Goal: Transaction & Acquisition: Obtain resource

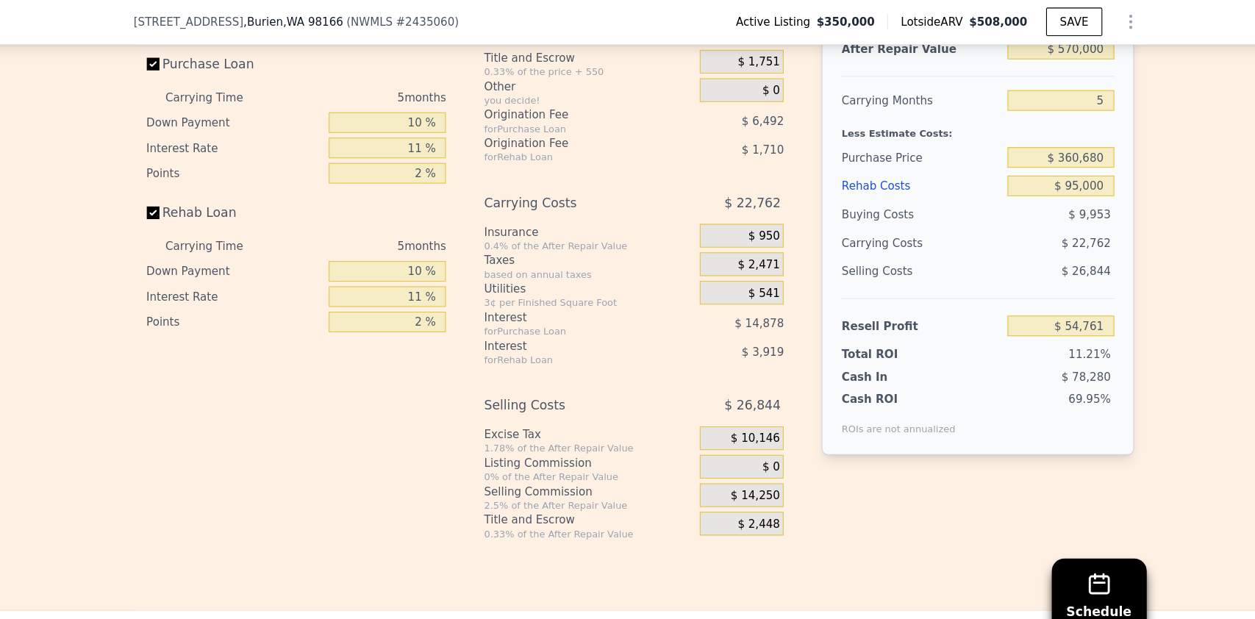
scroll to position [2188, 0]
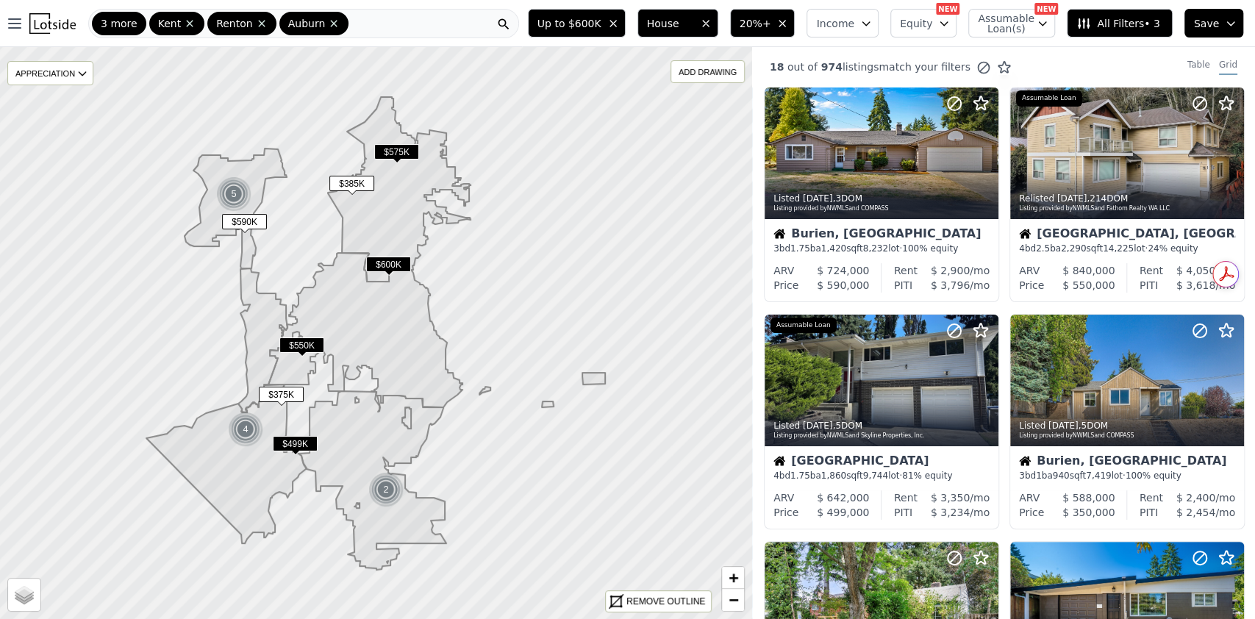
scroll to position [529, 0]
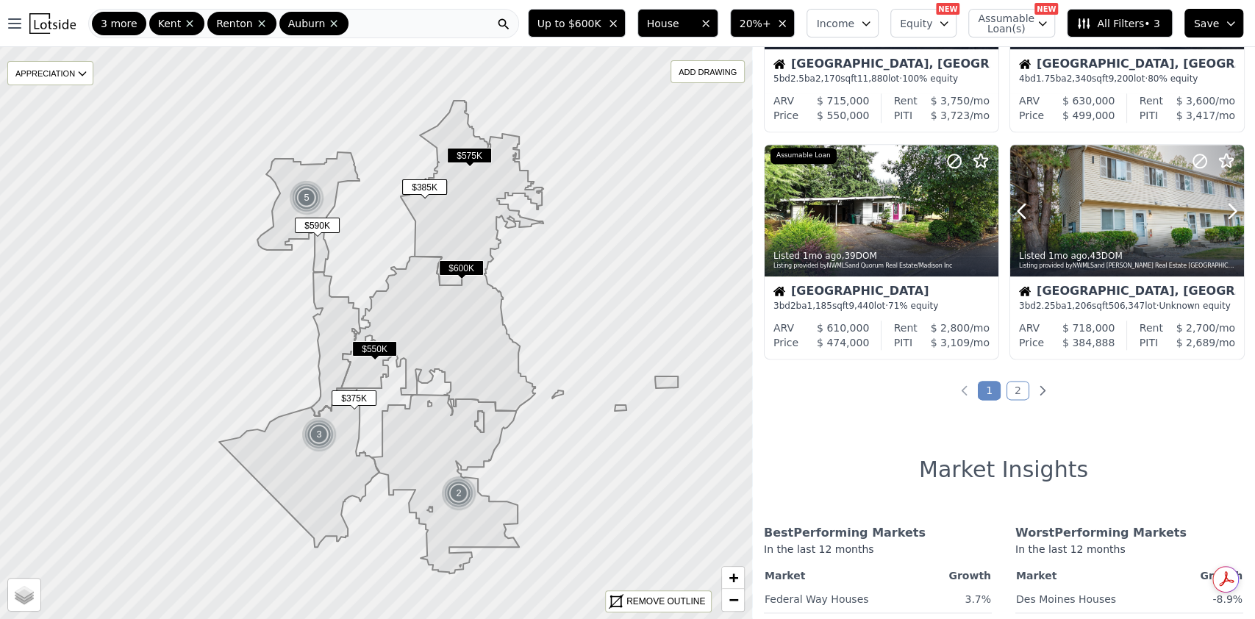
scroll to position [784, 0]
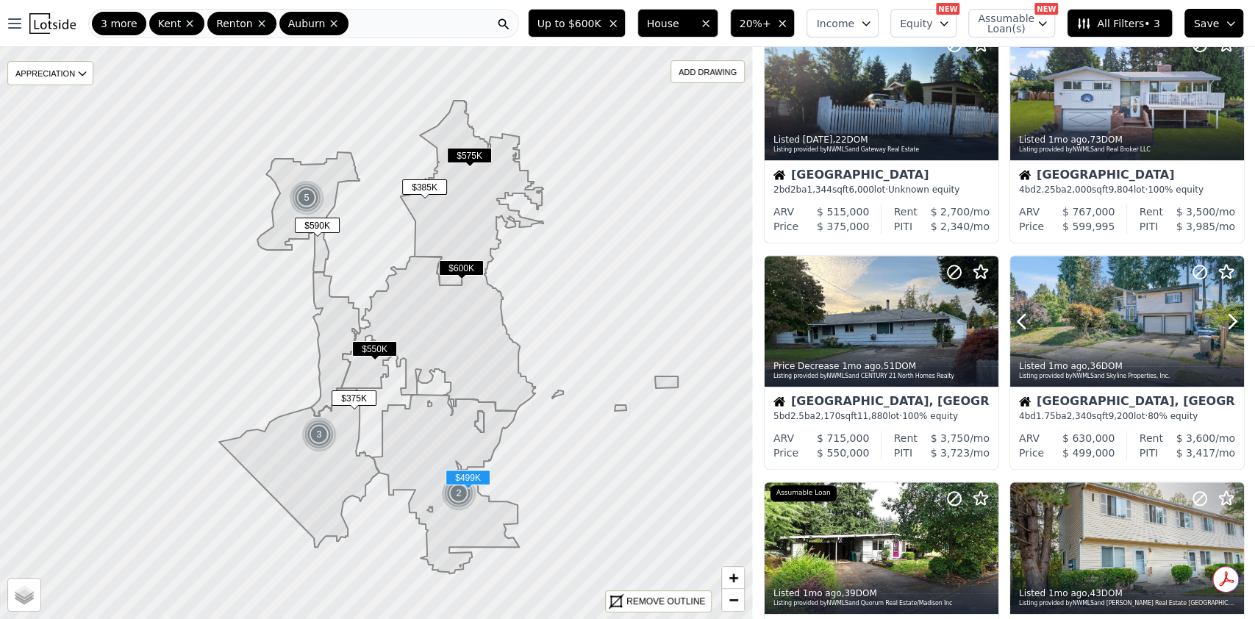
scroll to position [784, 0]
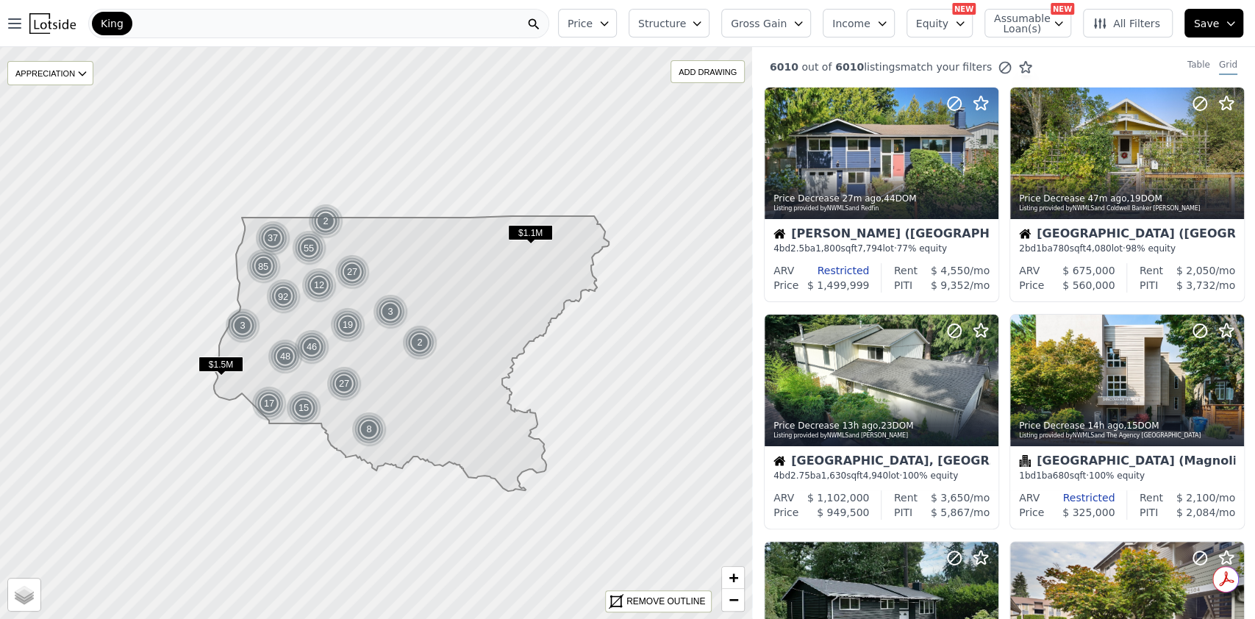
click at [617, 17] on button "Price" at bounding box center [587, 23] width 59 height 29
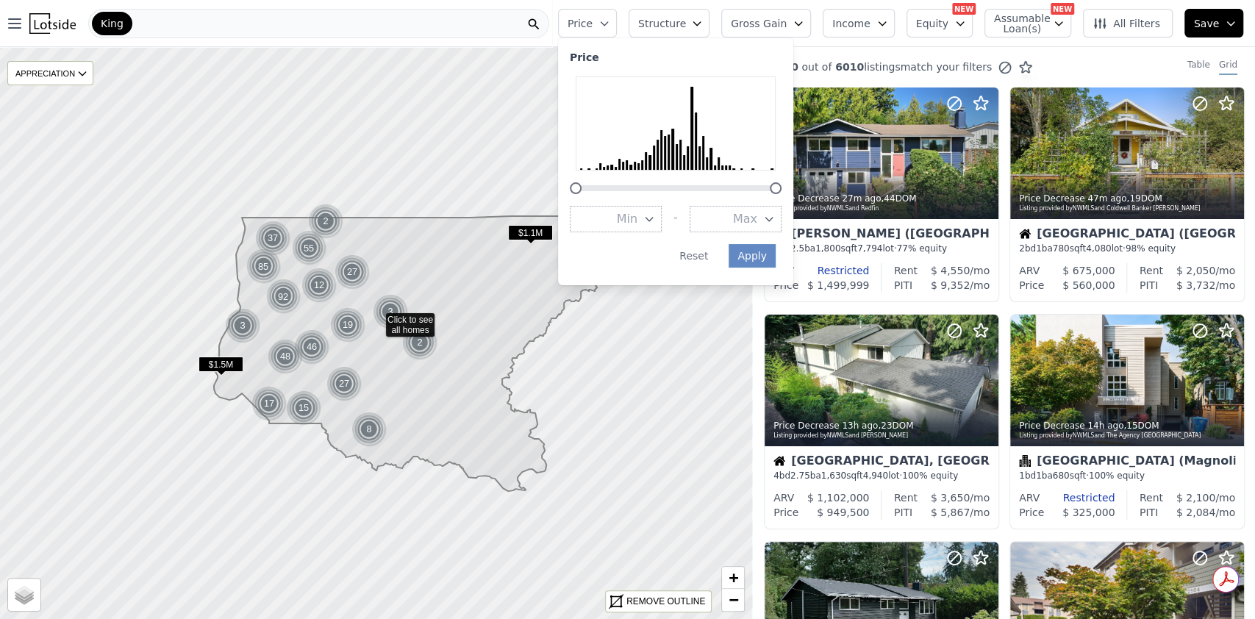
click at [638, 219] on span "Min" at bounding box center [627, 219] width 21 height 18
click at [626, 319] on button "$300K" at bounding box center [616, 325] width 92 height 26
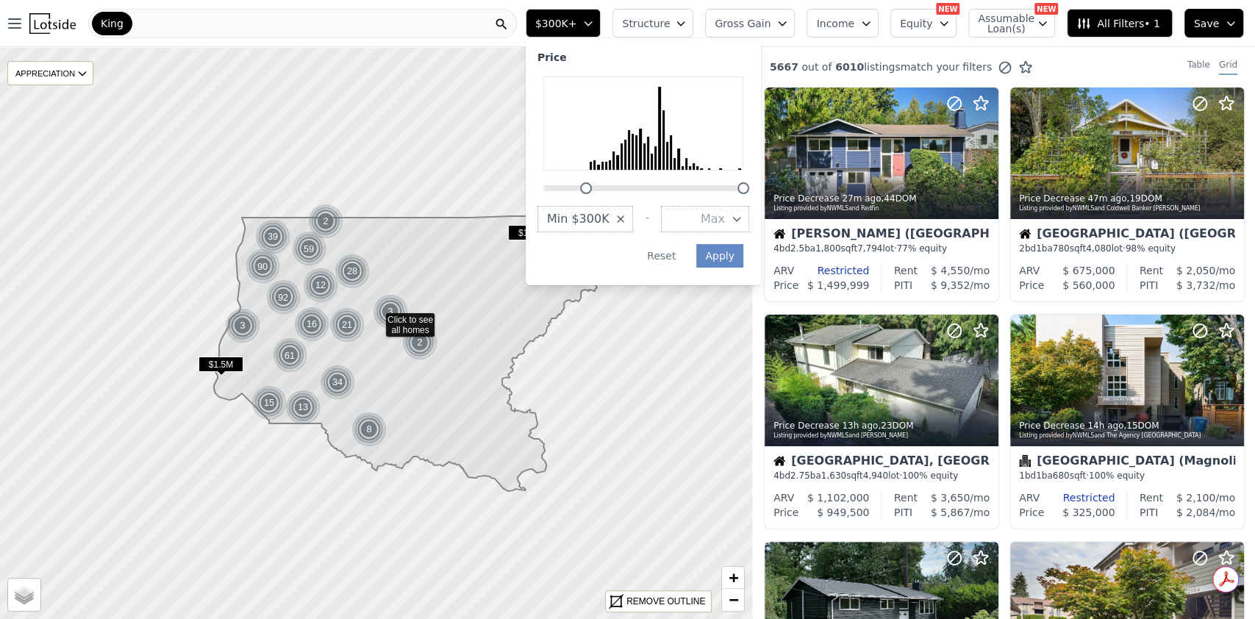
click at [743, 221] on icon "button" at bounding box center [737, 219] width 12 height 12
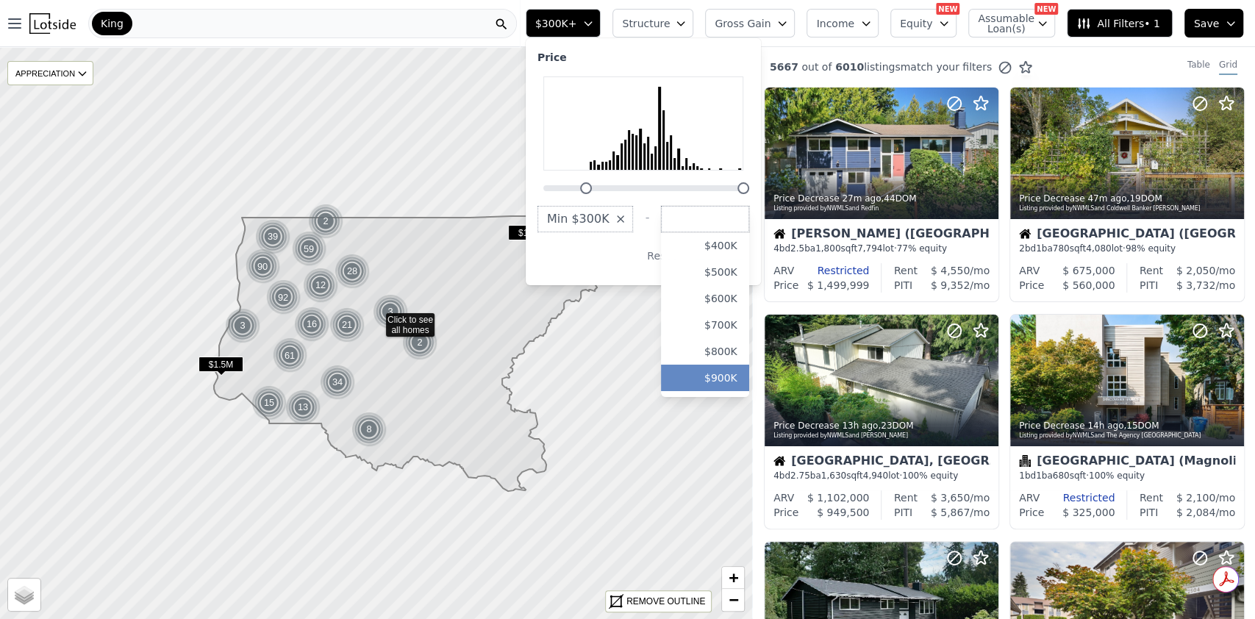
click at [729, 370] on button "$900K" at bounding box center [705, 378] width 88 height 26
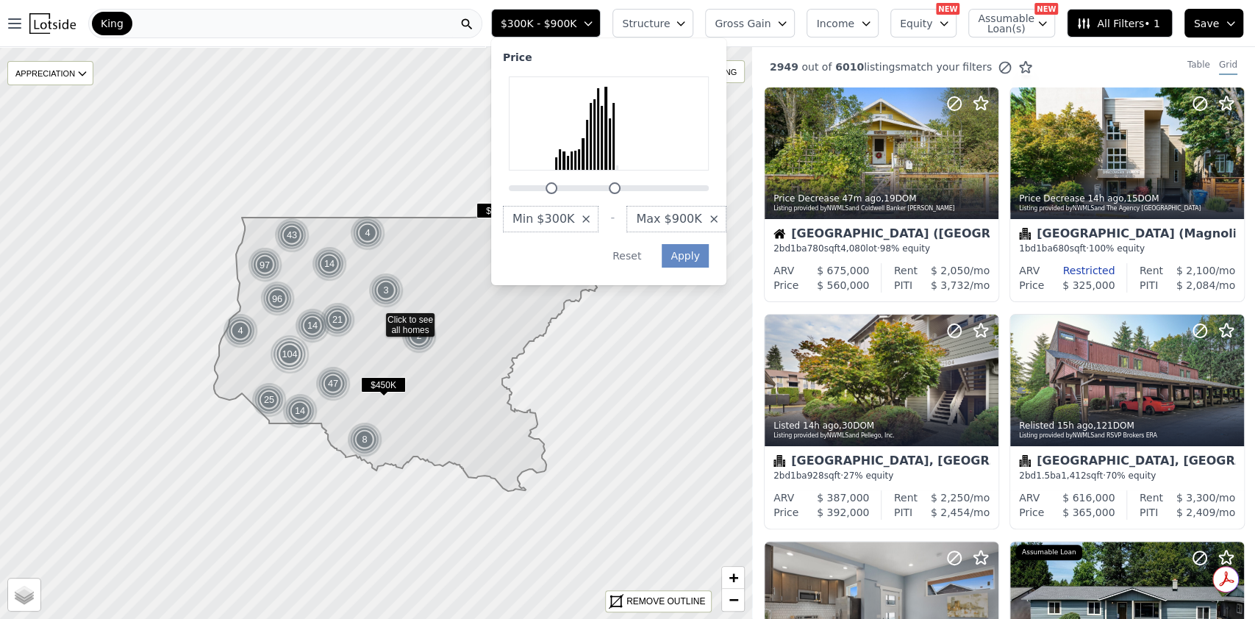
click at [669, 18] on span "Structure" at bounding box center [645, 23] width 47 height 15
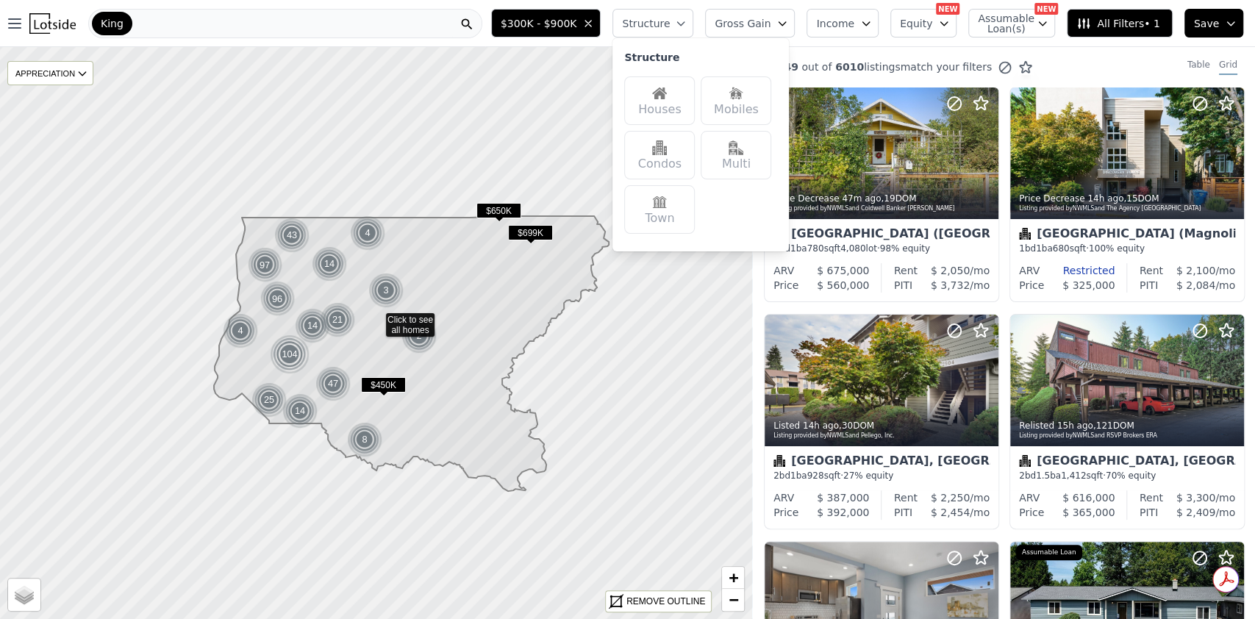
click at [695, 97] on div "Houses" at bounding box center [659, 100] width 71 height 49
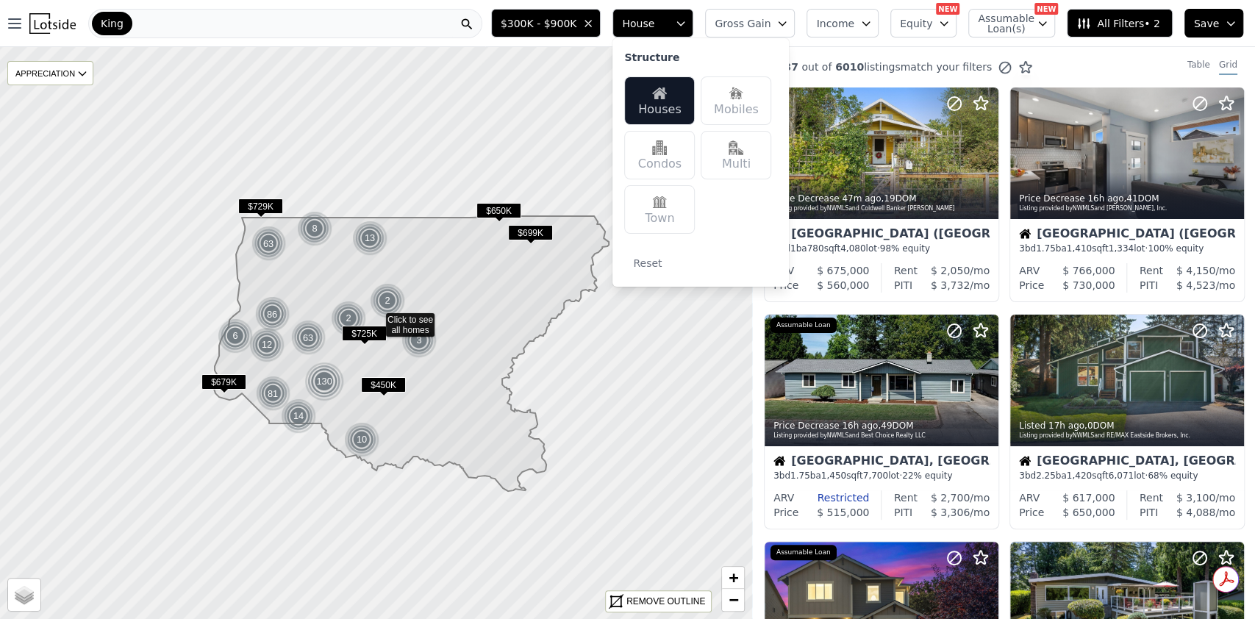
click at [1154, 26] on span "All Filters • 2" at bounding box center [1118, 23] width 83 height 15
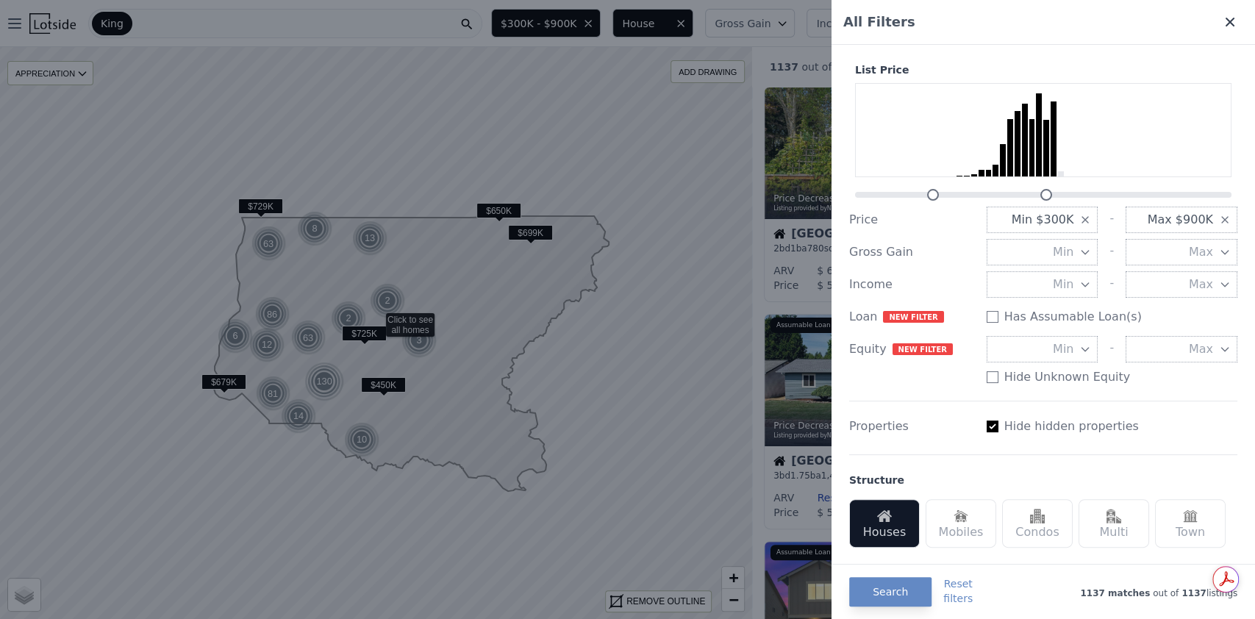
click at [1226, 23] on icon at bounding box center [1230, 22] width 9 height 9
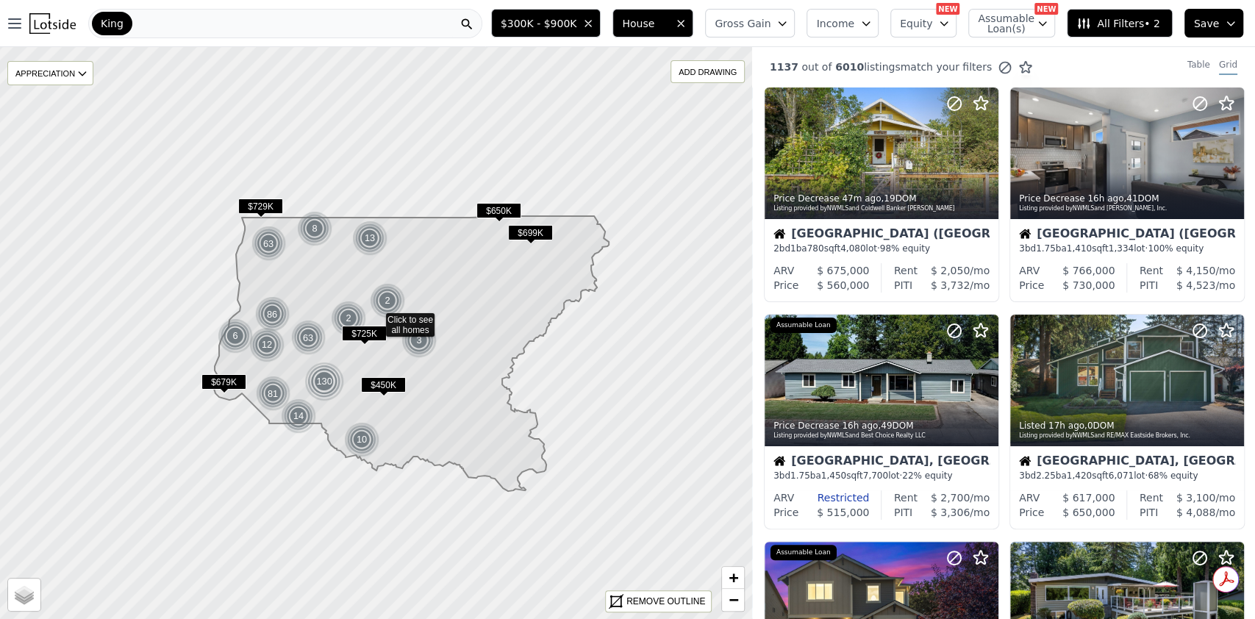
click at [1157, 21] on span "All Filters • 2" at bounding box center [1118, 23] width 83 height 15
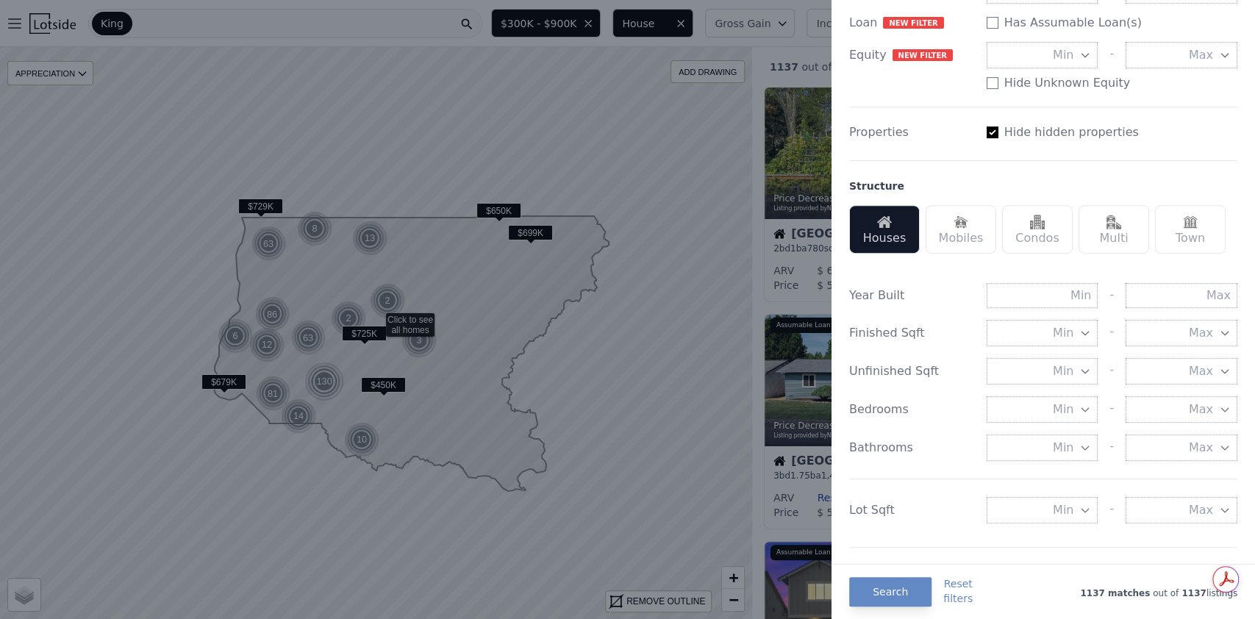
scroll to position [490, 0]
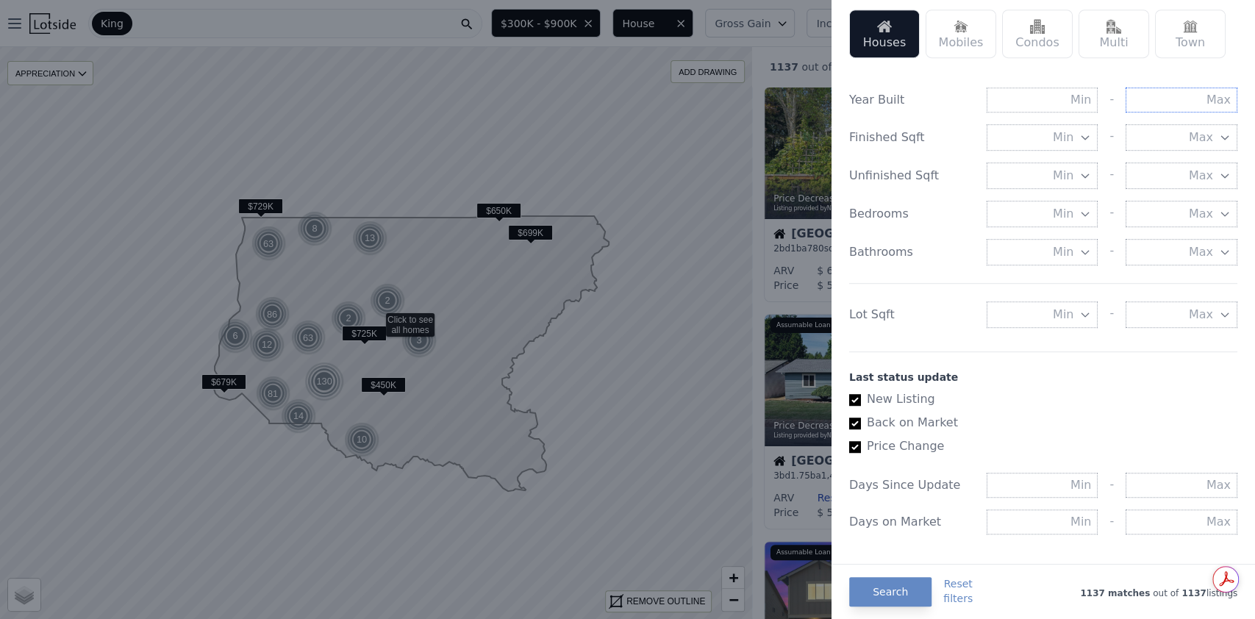
click at [1196, 113] on input "text" at bounding box center [1182, 100] width 112 height 25
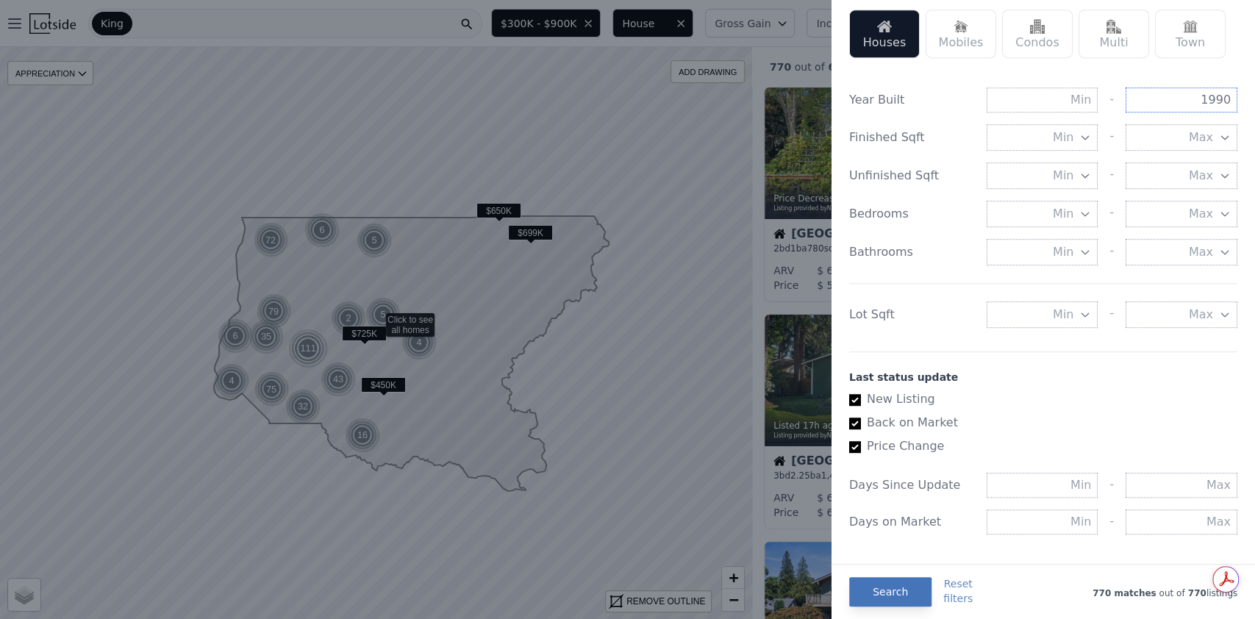
type input "1990"
click at [891, 590] on button "Search" at bounding box center [890, 591] width 82 height 29
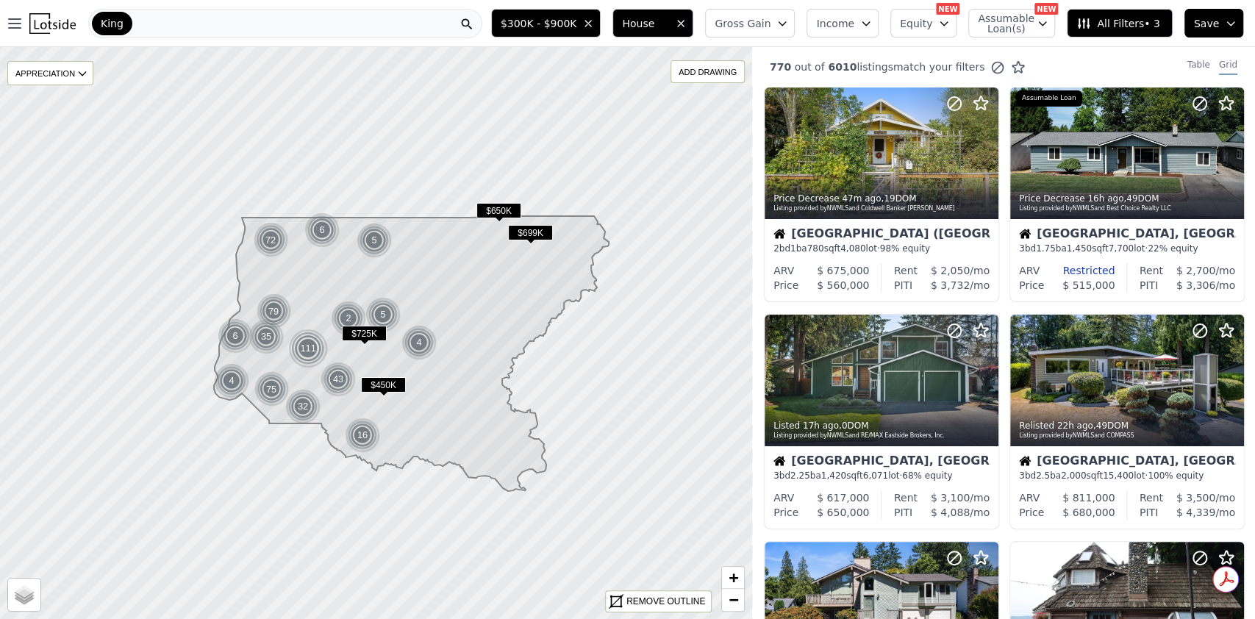
click at [788, 21] on icon "button" at bounding box center [783, 24] width 12 height 12
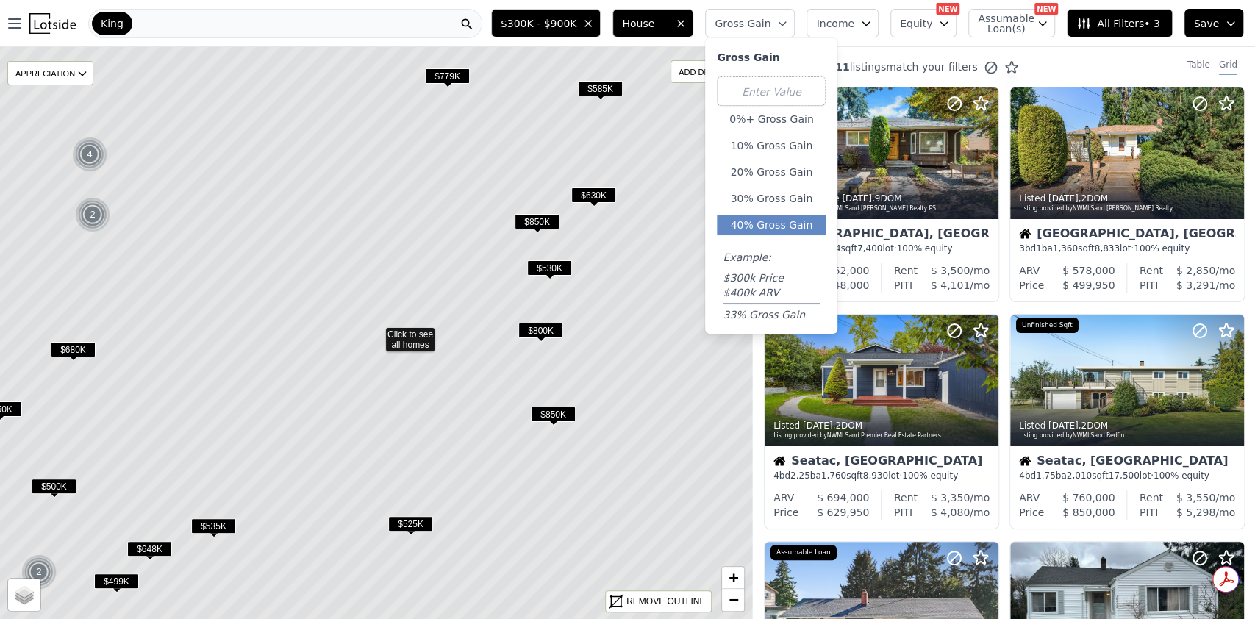
click at [770, 225] on button "40% Gross Gain" at bounding box center [771, 225] width 109 height 21
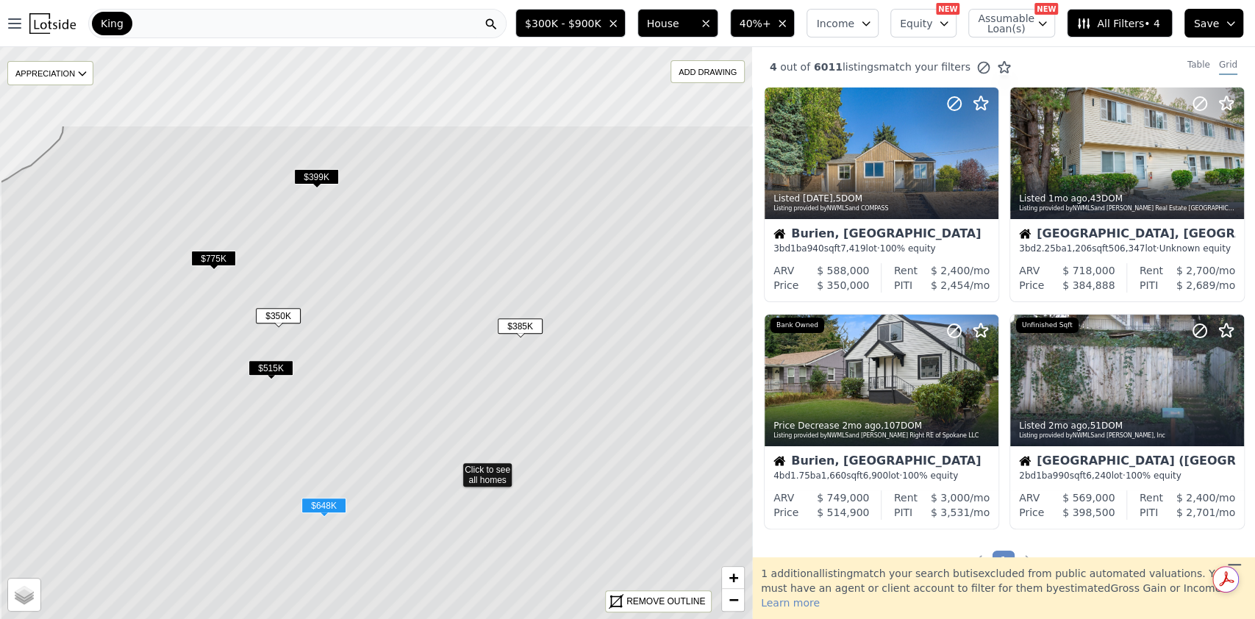
drag, startPoint x: 232, startPoint y: 245, endPoint x: 309, endPoint y: 382, distance: 157.7
click at [309, 382] on icon at bounding box center [453, 470] width 906 height 690
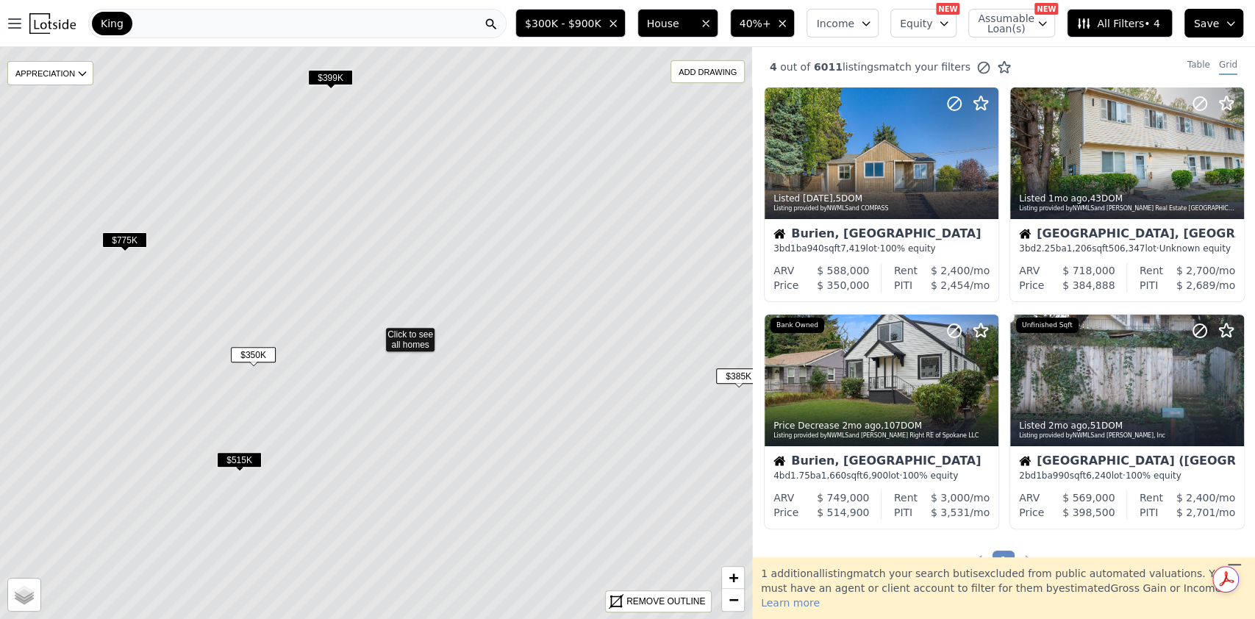
drag, startPoint x: 302, startPoint y: 347, endPoint x: 313, endPoint y: 295, distance: 53.2
click at [309, 306] on icon at bounding box center [377, 333] width 906 height 690
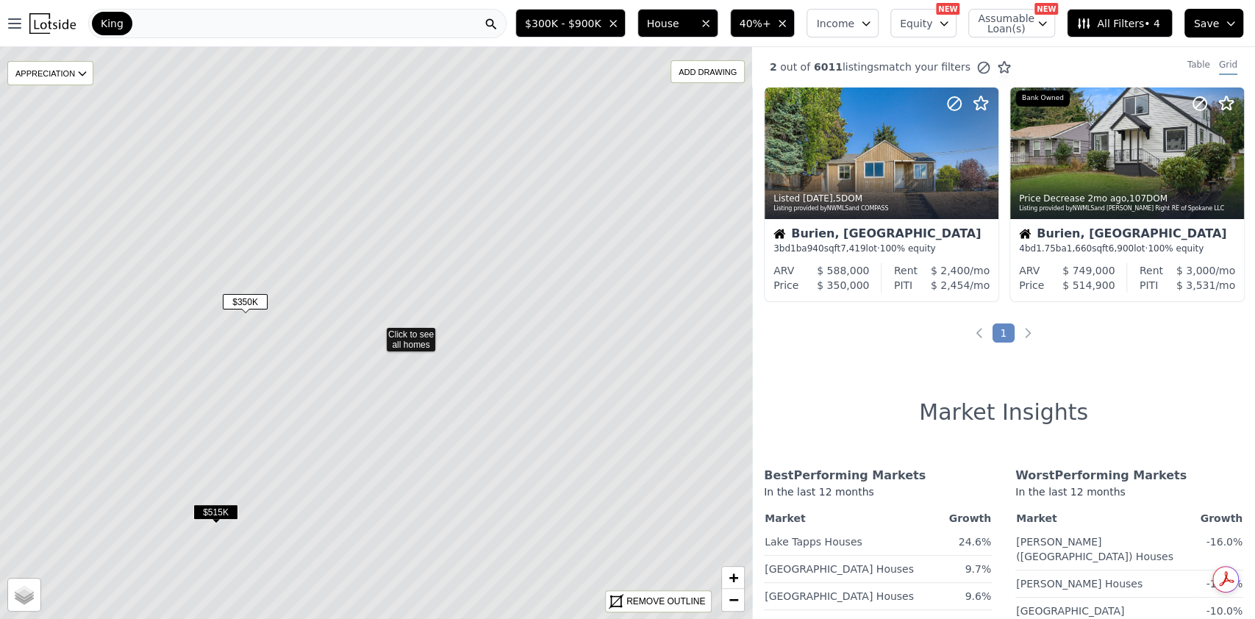
click at [250, 297] on span "$350K" at bounding box center [245, 301] width 45 height 15
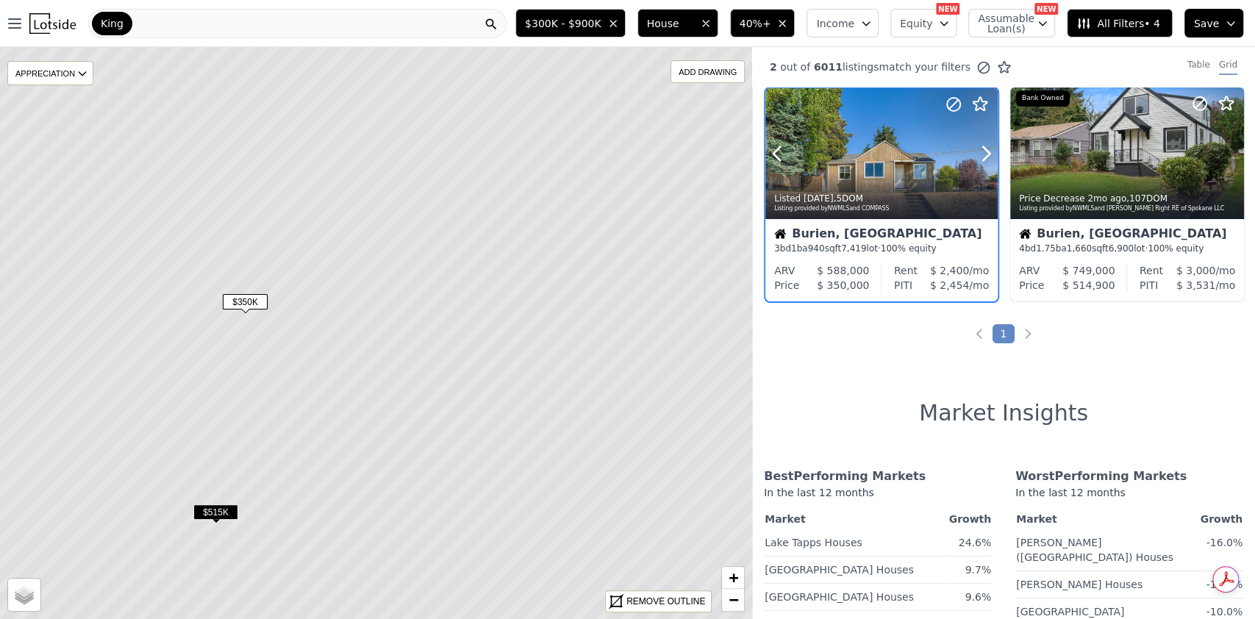
click at [846, 184] on div "Listed 6d ago , 5 DOM Listing provided by NWMLS and COMPASS" at bounding box center [881, 201] width 232 height 35
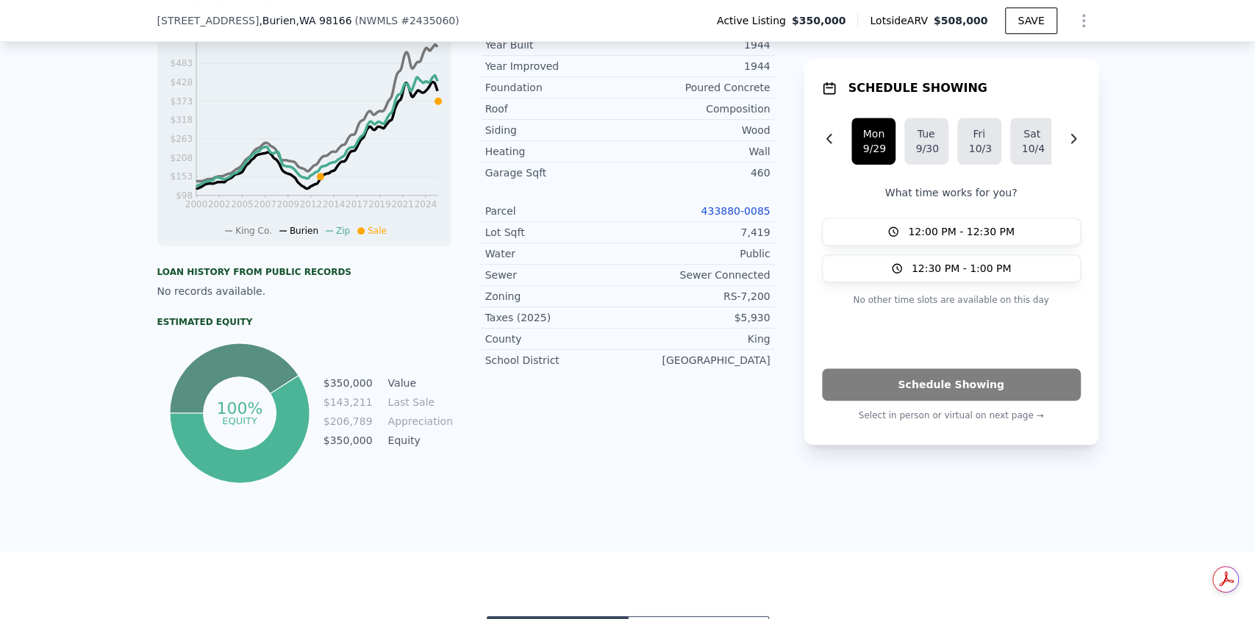
scroll to position [485, 0]
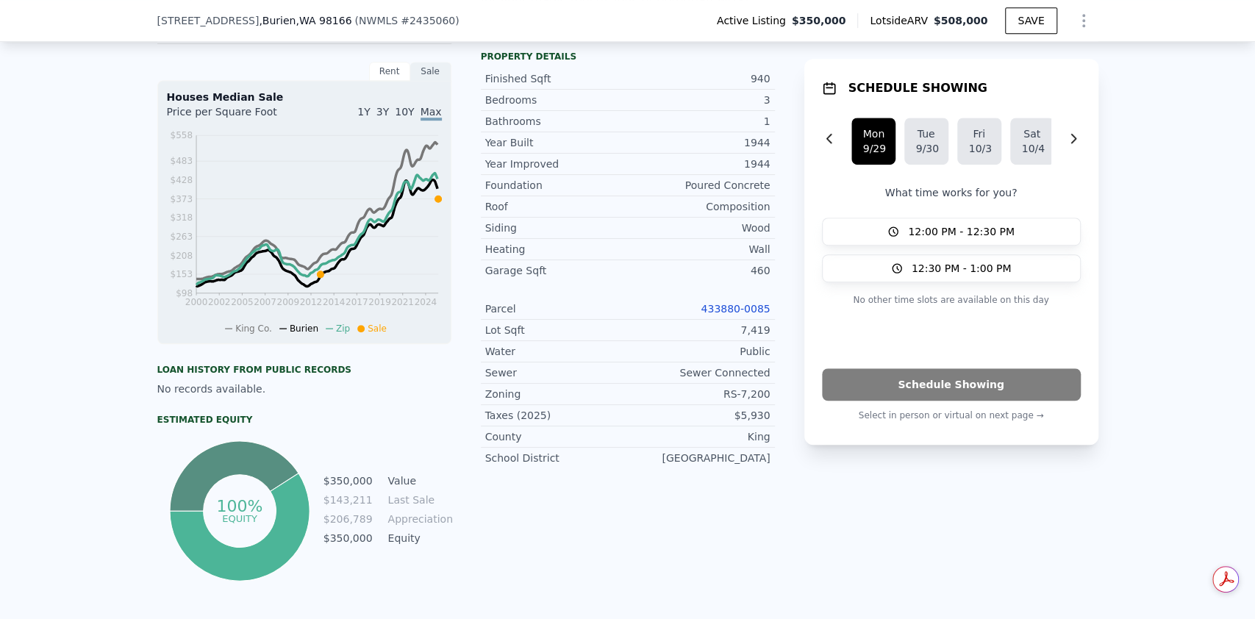
click at [744, 303] on link "433880-0085" at bounding box center [735, 309] width 69 height 12
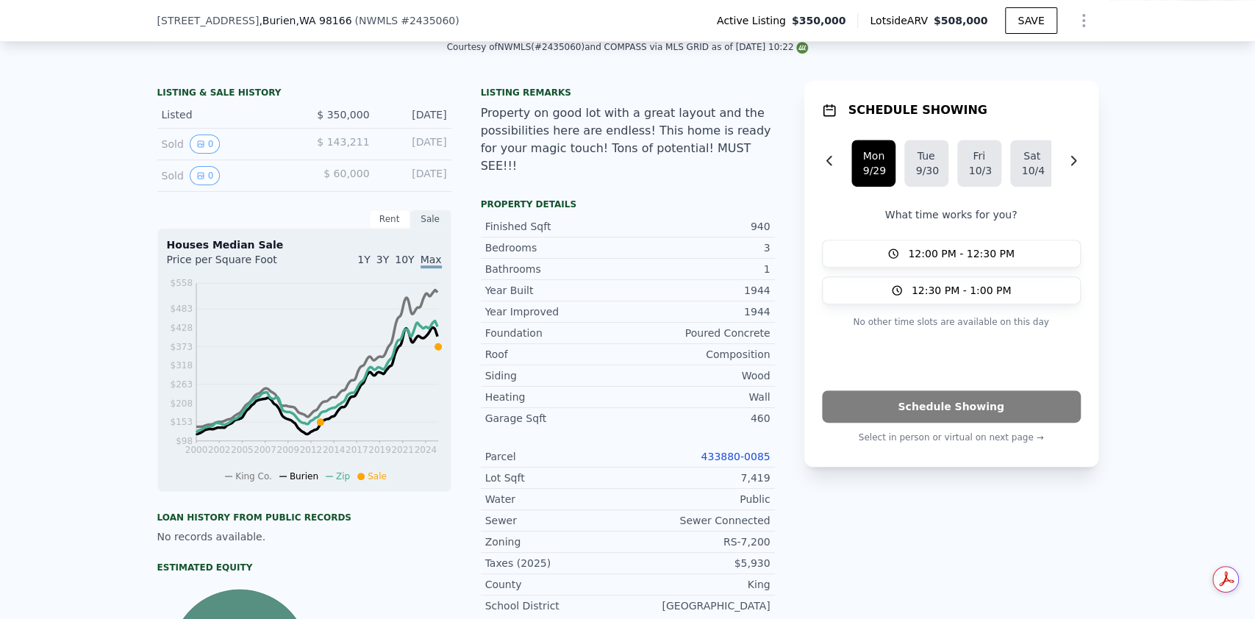
scroll to position [190, 0]
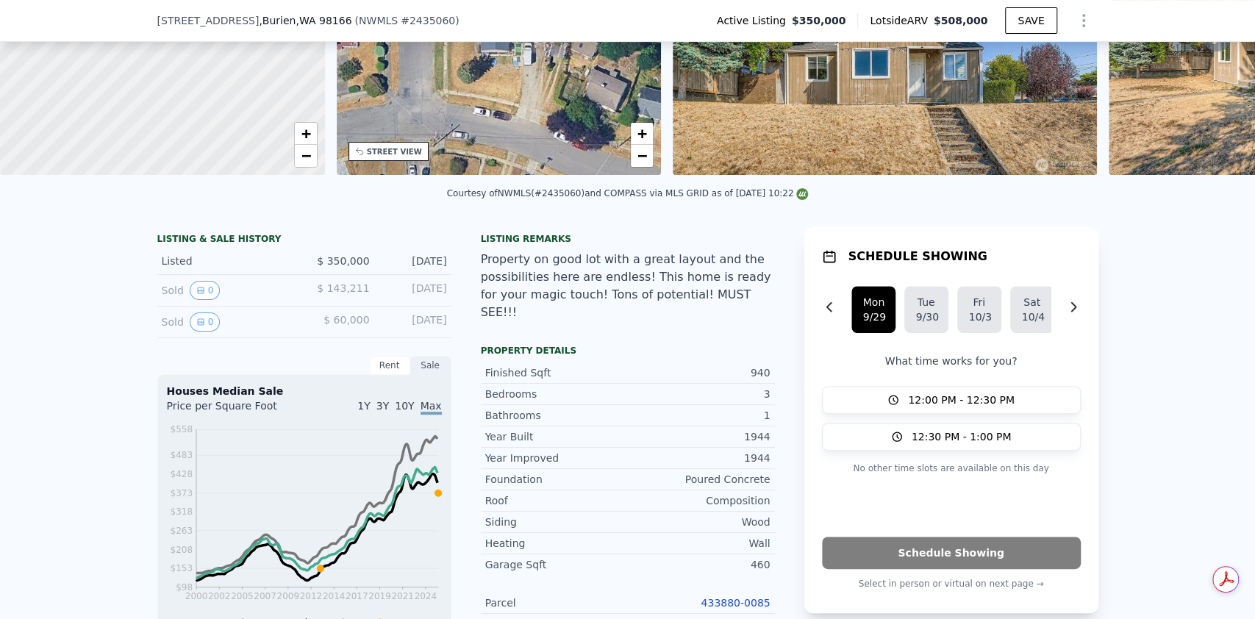
click at [1083, 19] on icon "Show Options" at bounding box center [1083, 21] width 1 height 12
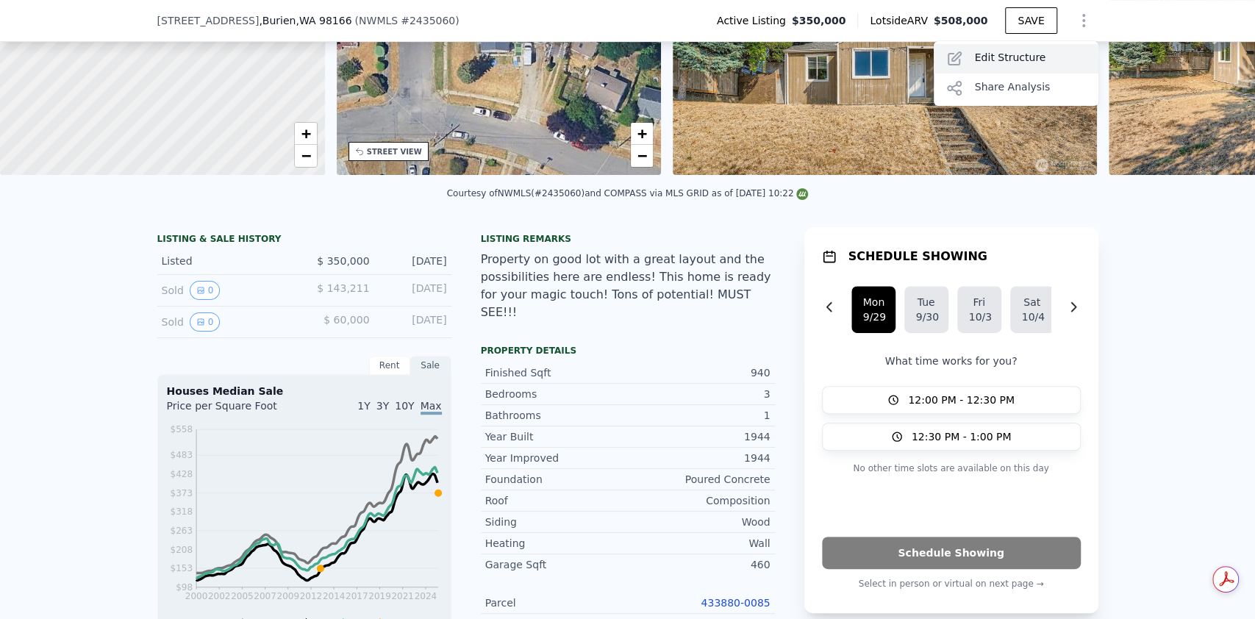
click at [1029, 60] on div "Edit Structure" at bounding box center [1016, 58] width 165 height 29
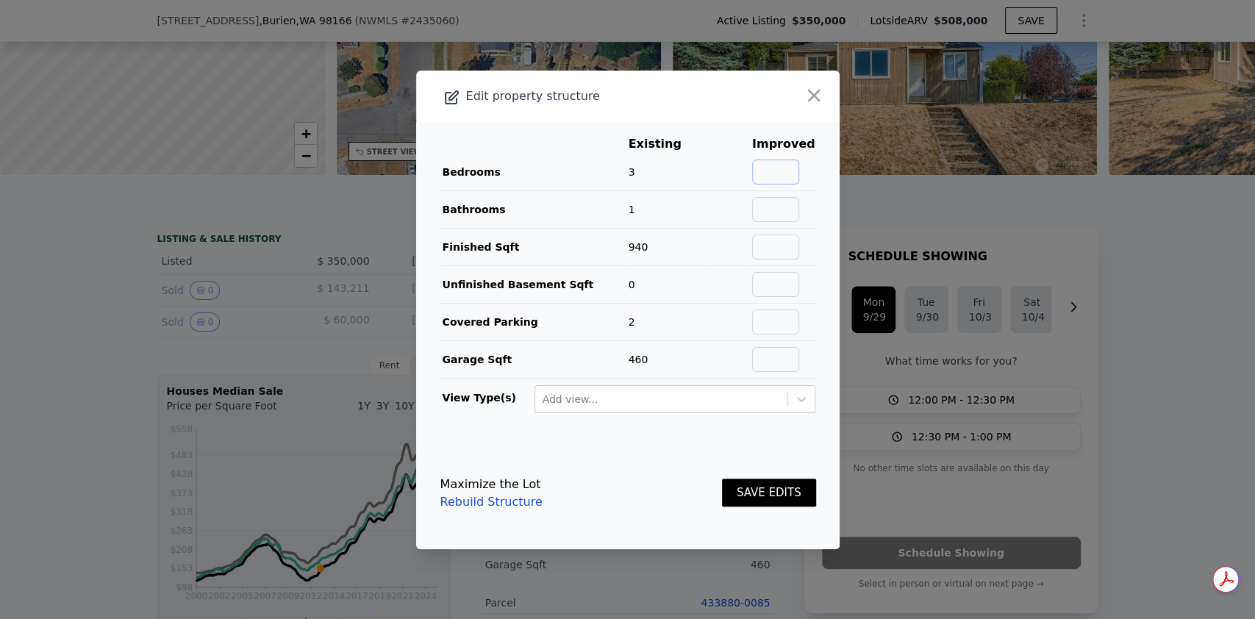
click at [779, 171] on input "text" at bounding box center [775, 172] width 47 height 25
type input "4"
click at [769, 206] on input "text" at bounding box center [775, 209] width 47 height 25
type input "2"
click at [769, 247] on input "text" at bounding box center [775, 247] width 47 height 25
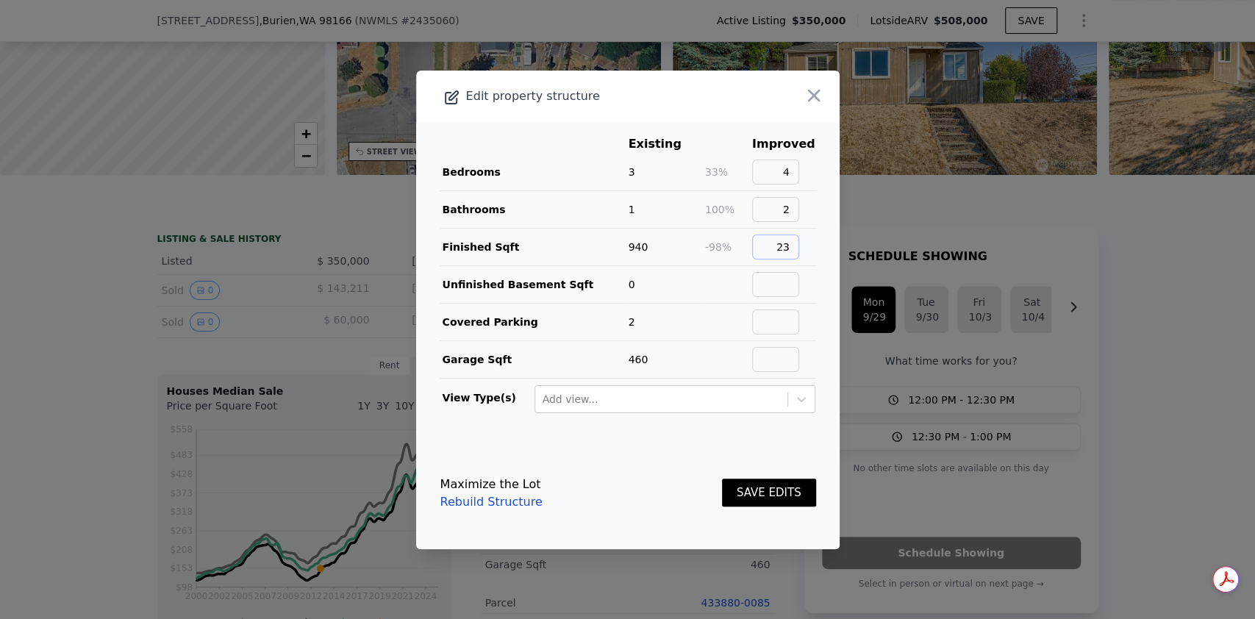
type input "2"
type input "1170"
click at [790, 326] on input "text" at bounding box center [775, 322] width 47 height 25
type input "1"
click at [763, 354] on input "text" at bounding box center [775, 359] width 47 height 25
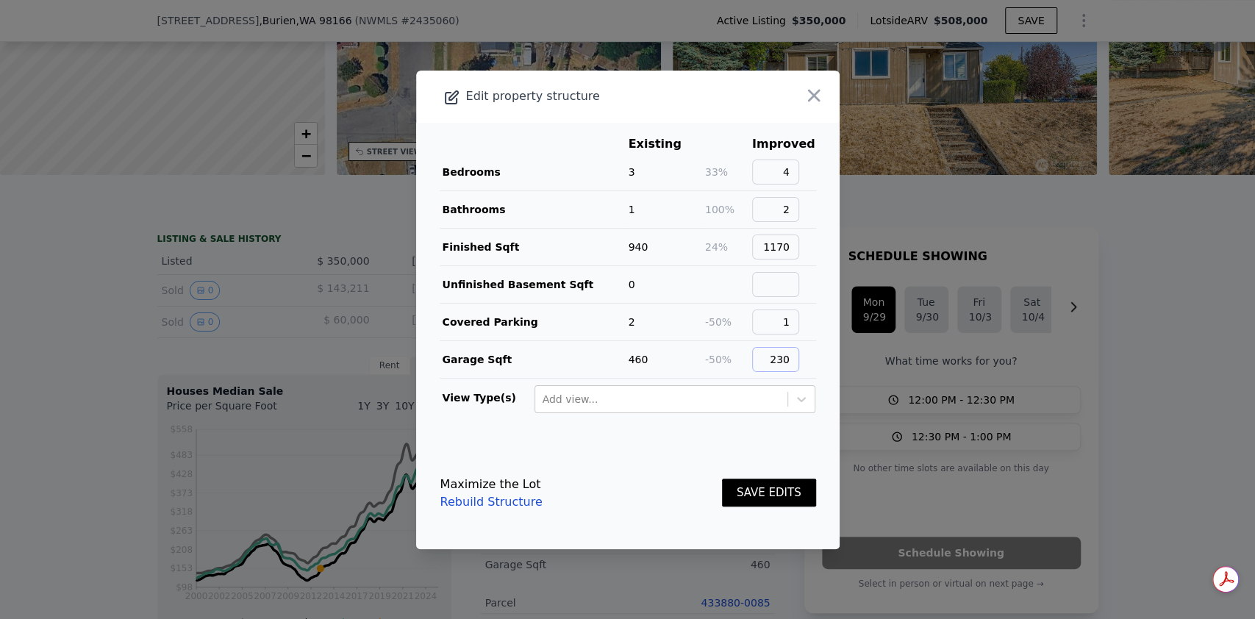
type input "230"
click at [763, 491] on button "SAVE EDITS" at bounding box center [769, 493] width 94 height 29
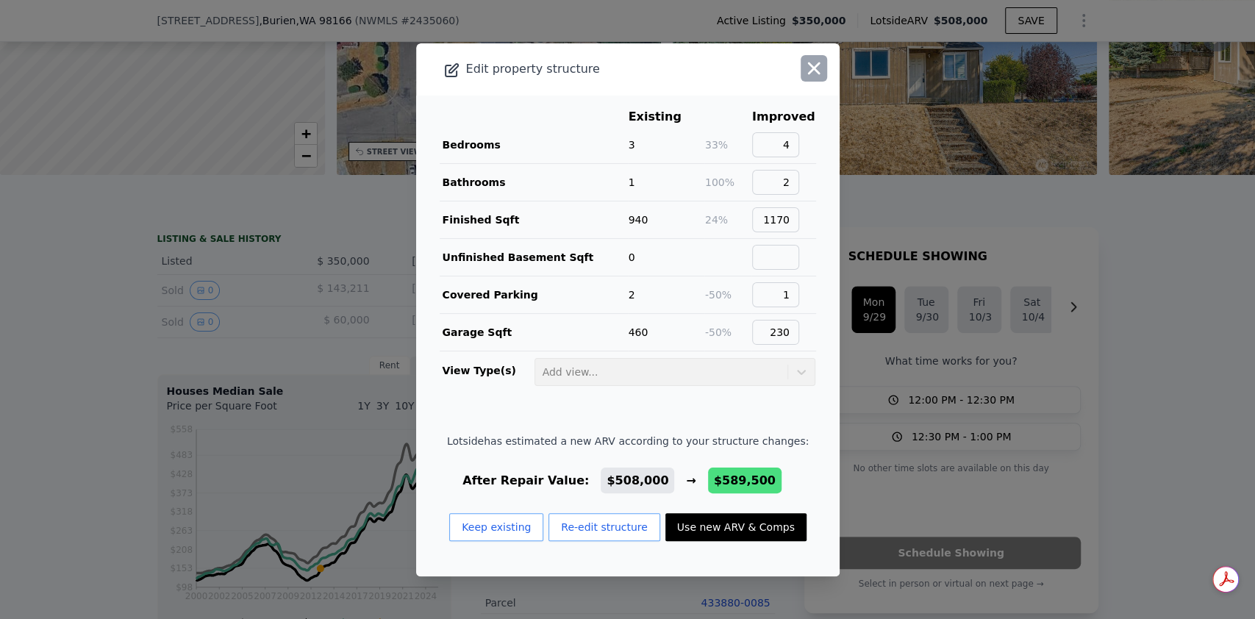
click at [805, 68] on icon "button" at bounding box center [814, 68] width 21 height 21
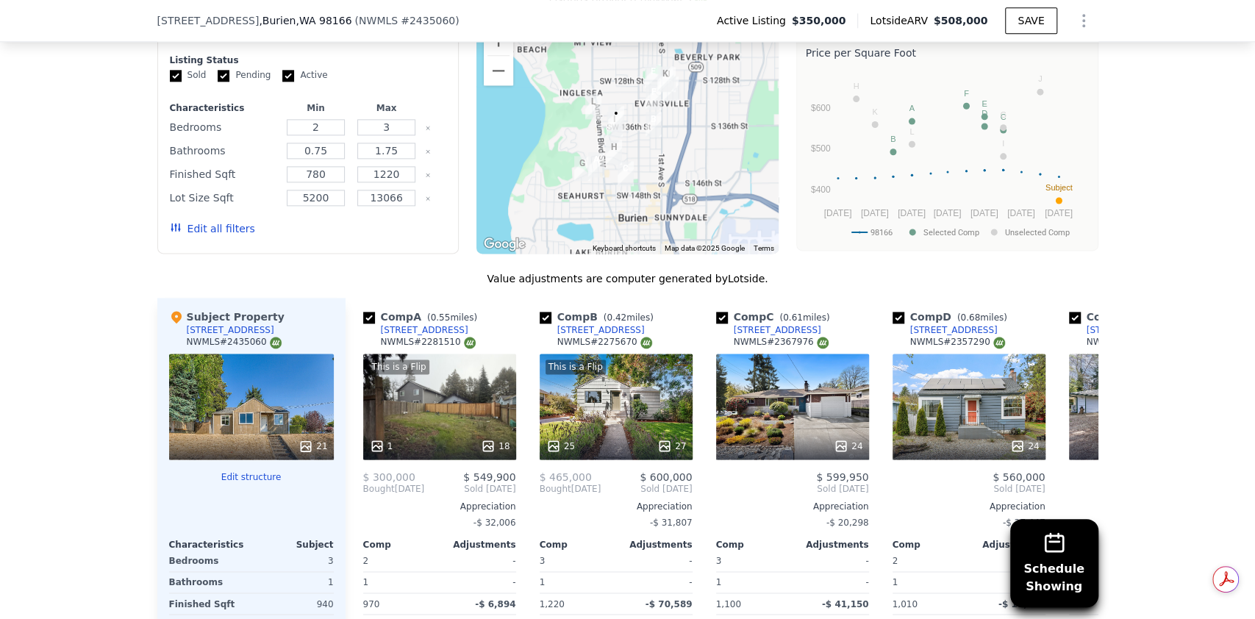
scroll to position [1171, 0]
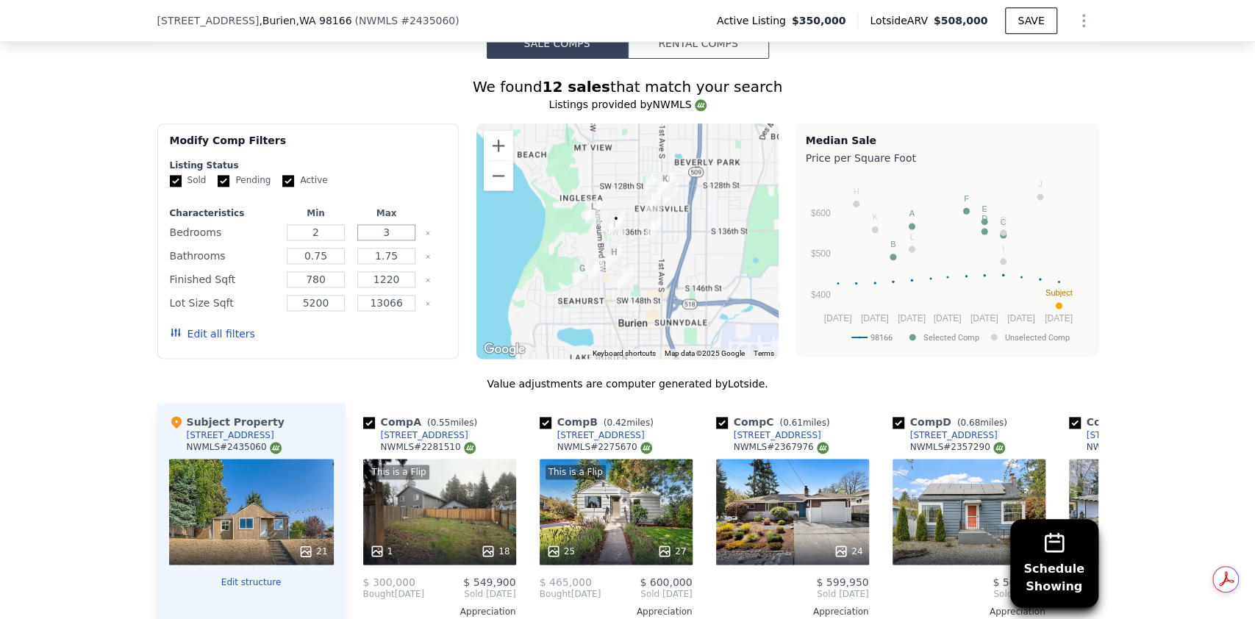
click at [402, 240] on input "3" at bounding box center [386, 232] width 58 height 16
type input "4"
click at [394, 240] on input "number" at bounding box center [386, 232] width 58 height 16
type input "4"
click at [390, 264] on input "1.75" at bounding box center [386, 256] width 58 height 16
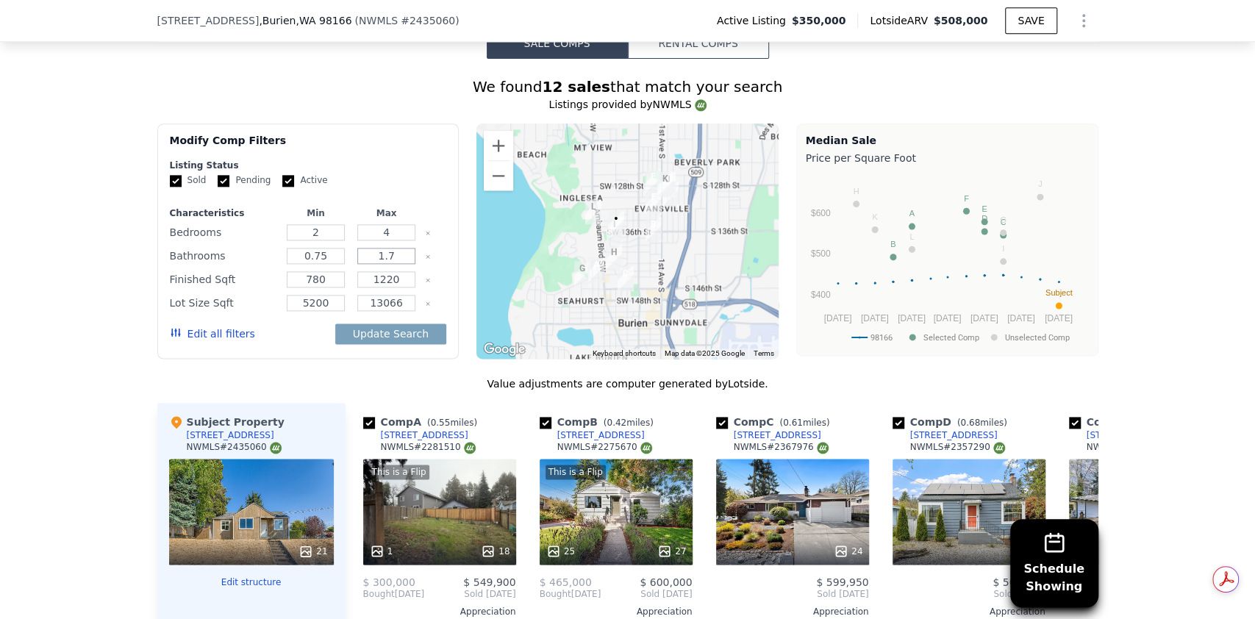
type input "1"
type input "2"
click at [321, 288] on input "780" at bounding box center [316, 279] width 58 height 16
type input "7"
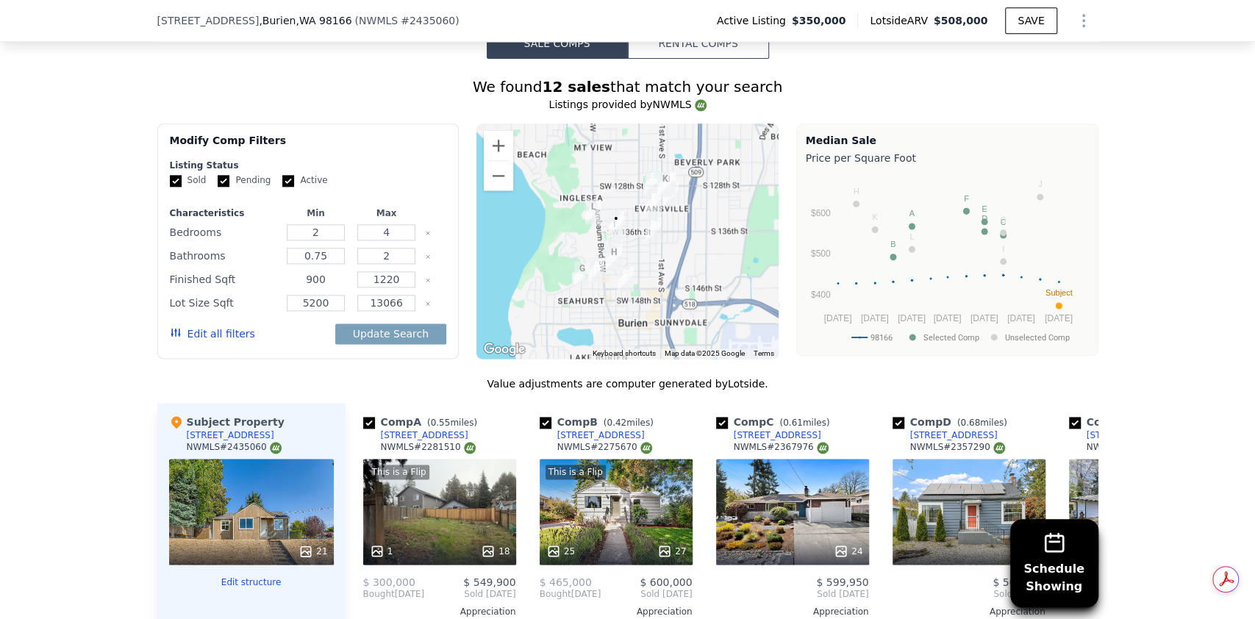
type input "900"
click at [390, 288] on input "1220" at bounding box center [386, 279] width 58 height 16
type input "1370"
click at [401, 311] on input "13066" at bounding box center [386, 303] width 58 height 16
type input "11085"
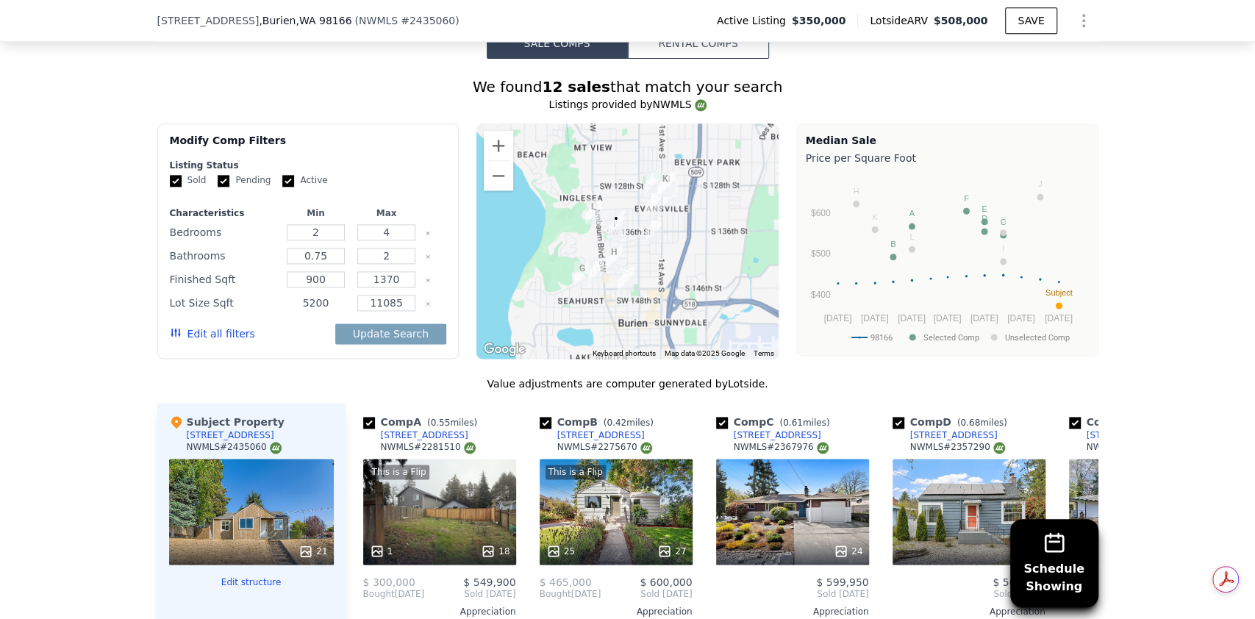
click at [322, 311] on input "5200" at bounding box center [316, 303] width 58 height 16
type input "5"
type input "4000"
click at [399, 344] on button "Update Search" at bounding box center [390, 334] width 111 height 21
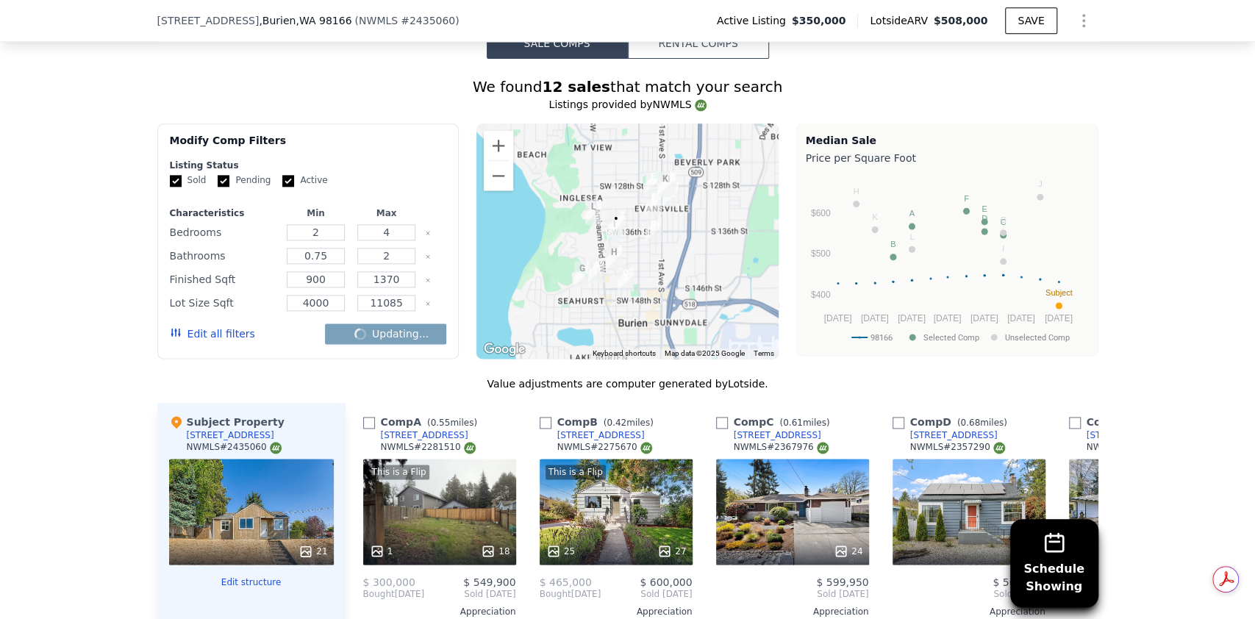
checkbox input "false"
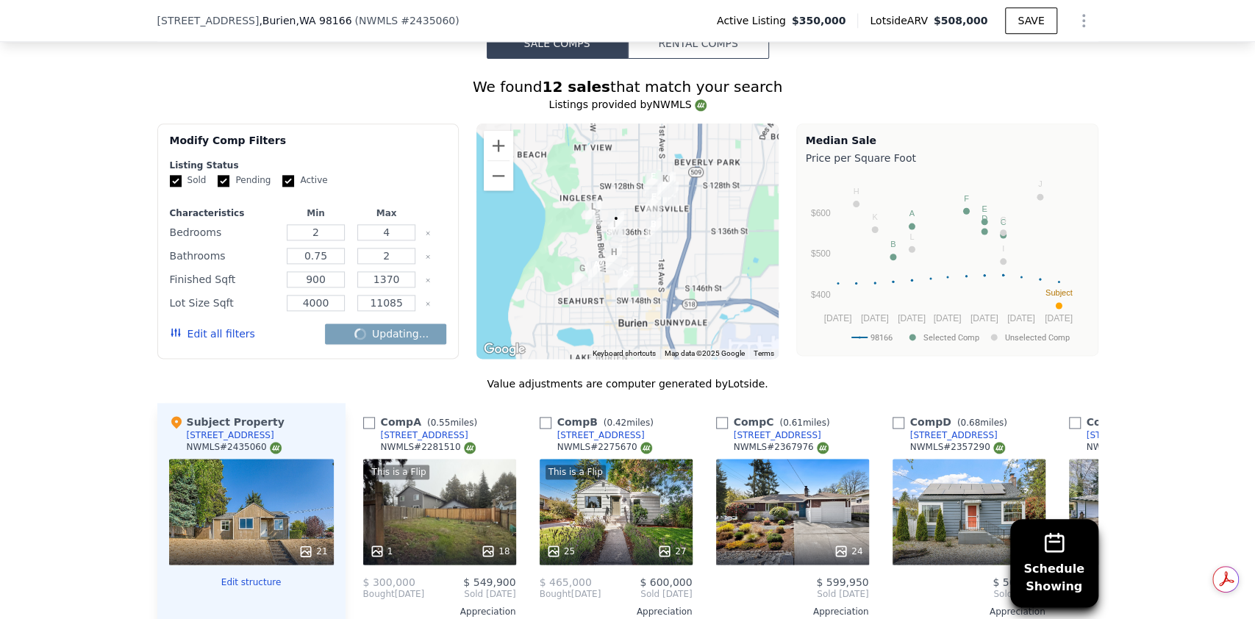
checkbox input "false"
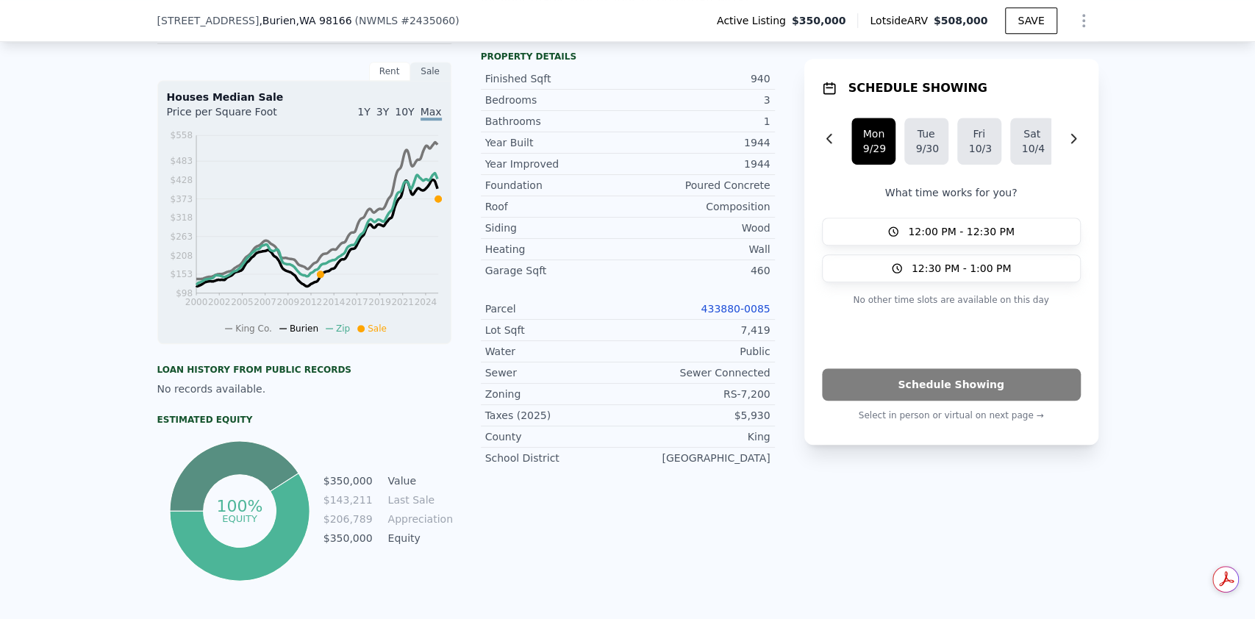
scroll to position [93, 0]
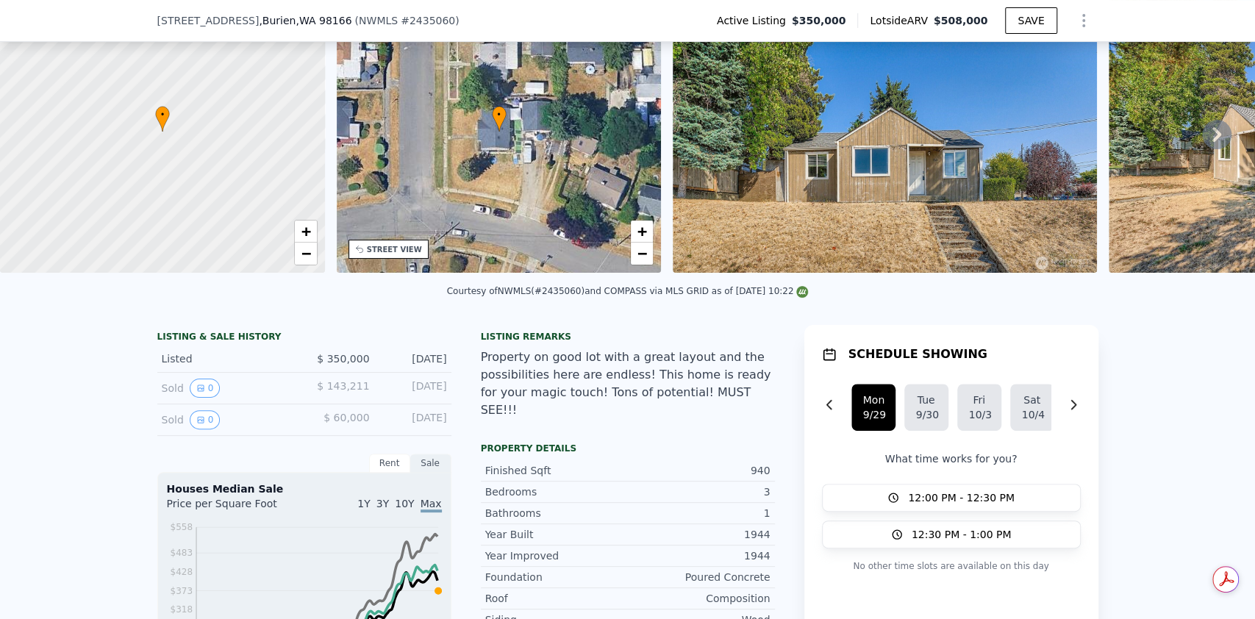
click at [1075, 24] on icon "Show Options" at bounding box center [1084, 21] width 18 height 18
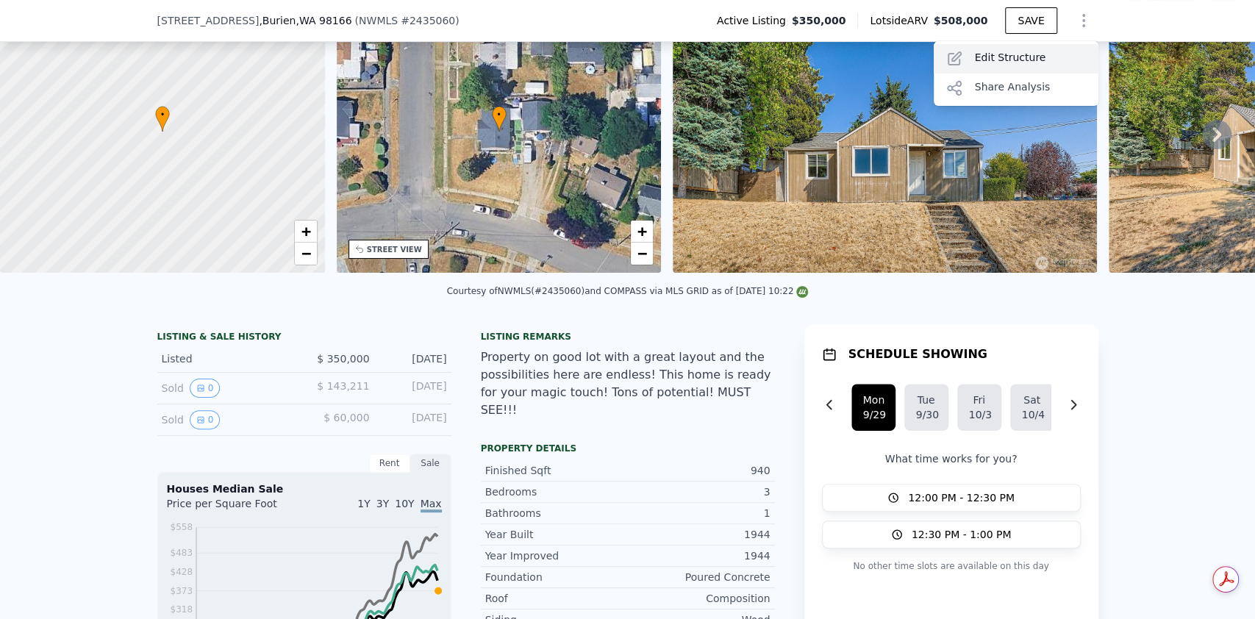
click at [1024, 60] on div "Edit Structure" at bounding box center [1016, 58] width 165 height 29
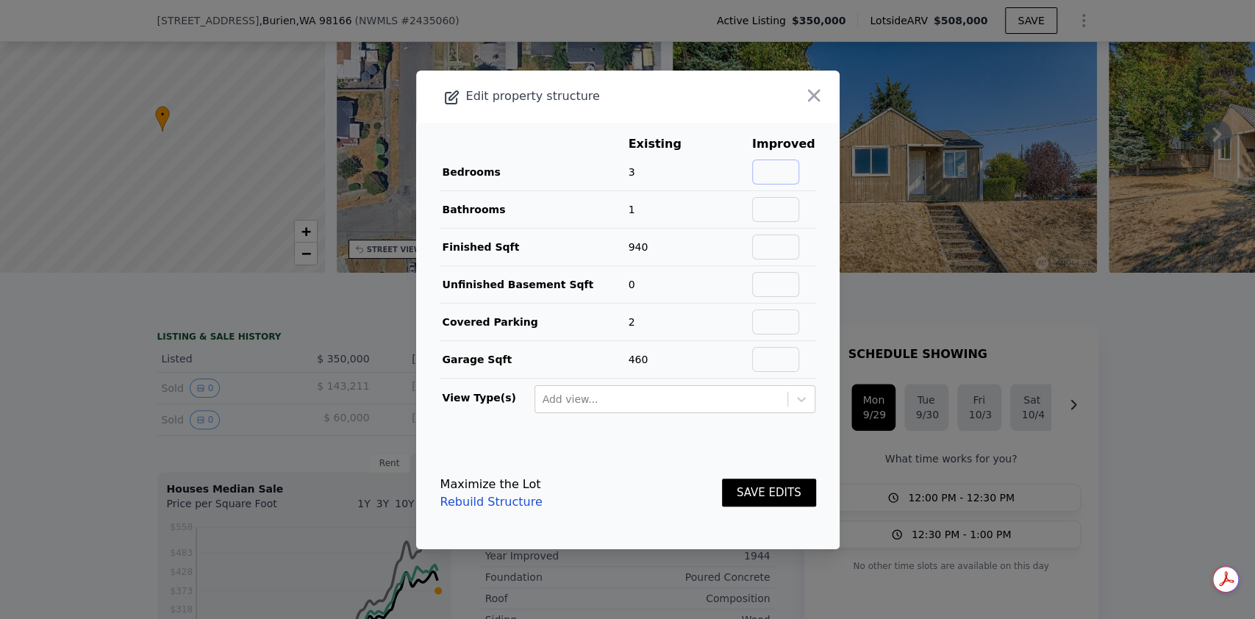
click at [793, 168] on input "text" at bounding box center [775, 172] width 47 height 25
type input "4"
click at [807, 195] on main "Existing Improved Bedrooms 3 33% 4 Bathrooms 1 Finished Sqft 940 Unfinished Bas…" at bounding box center [628, 280] width 424 height 315
click at [768, 220] on input "text" at bounding box center [775, 209] width 47 height 25
type input "2"
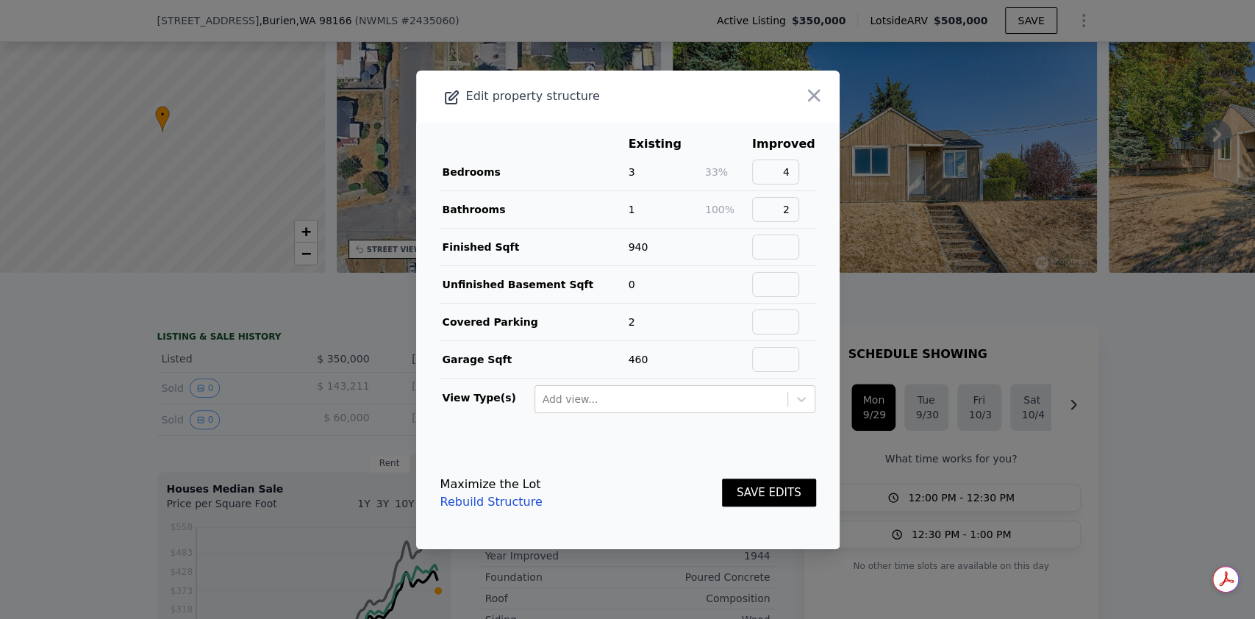
click at [819, 254] on main "Existing Improved Bedrooms 3 33% 4 Bathrooms 1 100% 2 Finished Sqft 940 Unfinis…" at bounding box center [628, 280] width 424 height 315
click at [782, 254] on input "text" at bounding box center [775, 247] width 47 height 25
type input "1170"
click at [781, 318] on input "text" at bounding box center [775, 322] width 47 height 25
type input "1"
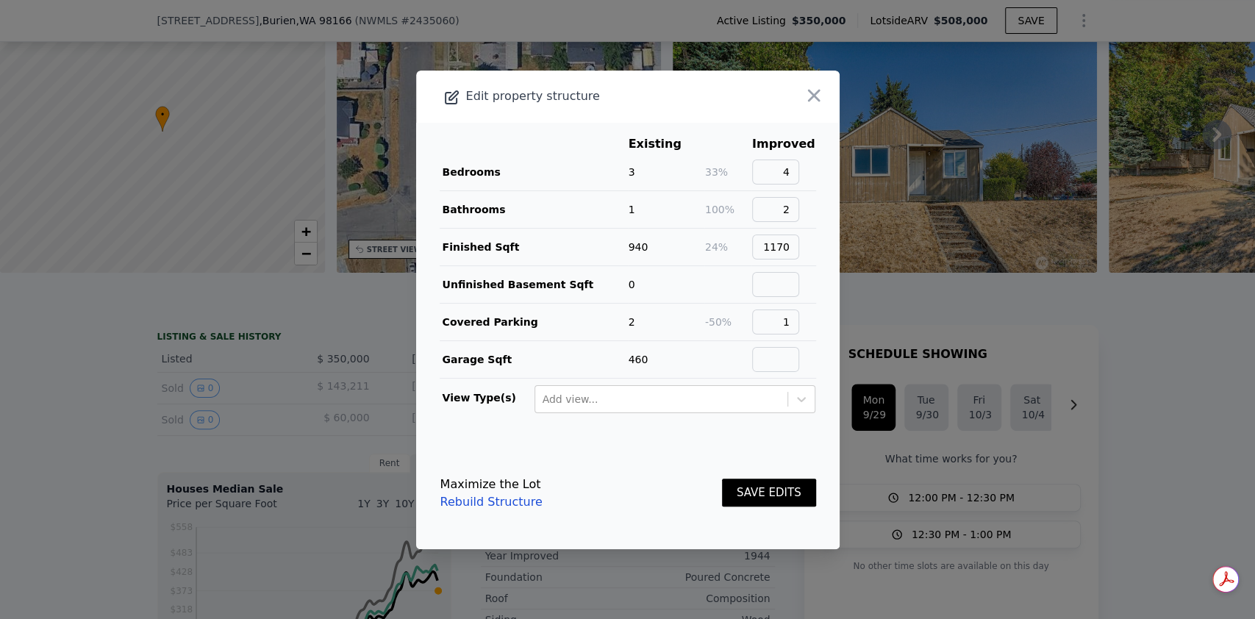
click at [778, 334] on td "1" at bounding box center [783, 322] width 65 height 38
click at [782, 351] on input "text" at bounding box center [775, 359] width 47 height 25
type input "230"
click at [763, 487] on button "SAVE EDITS" at bounding box center [769, 493] width 94 height 29
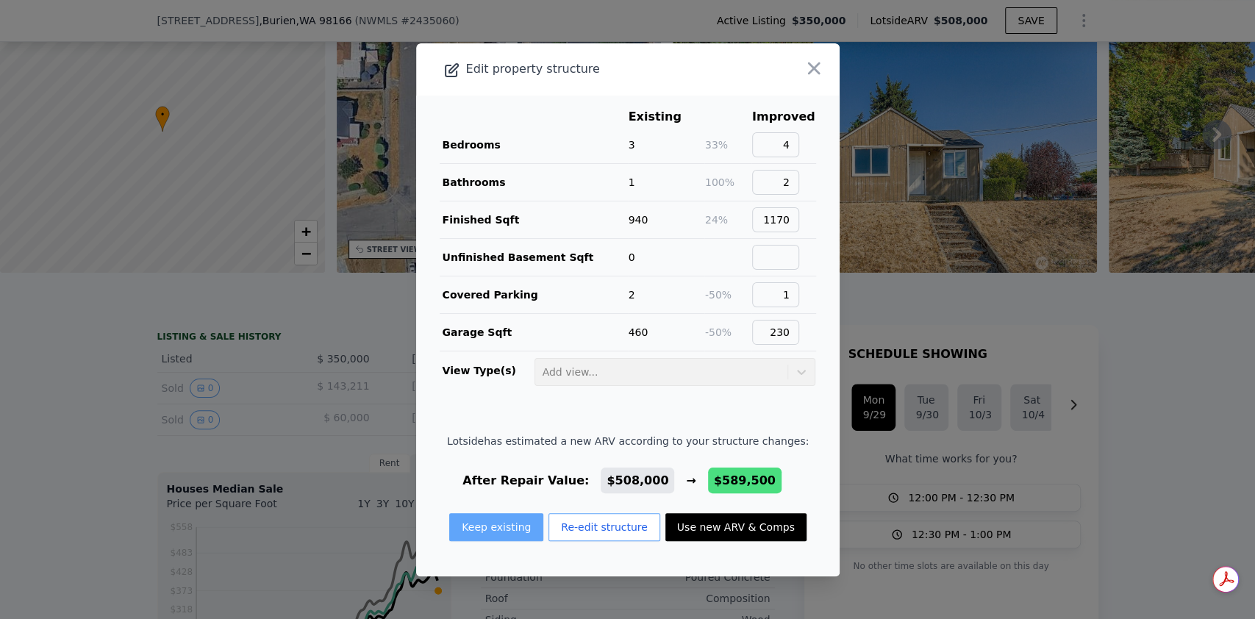
click at [518, 526] on button "Keep existing" at bounding box center [496, 527] width 94 height 28
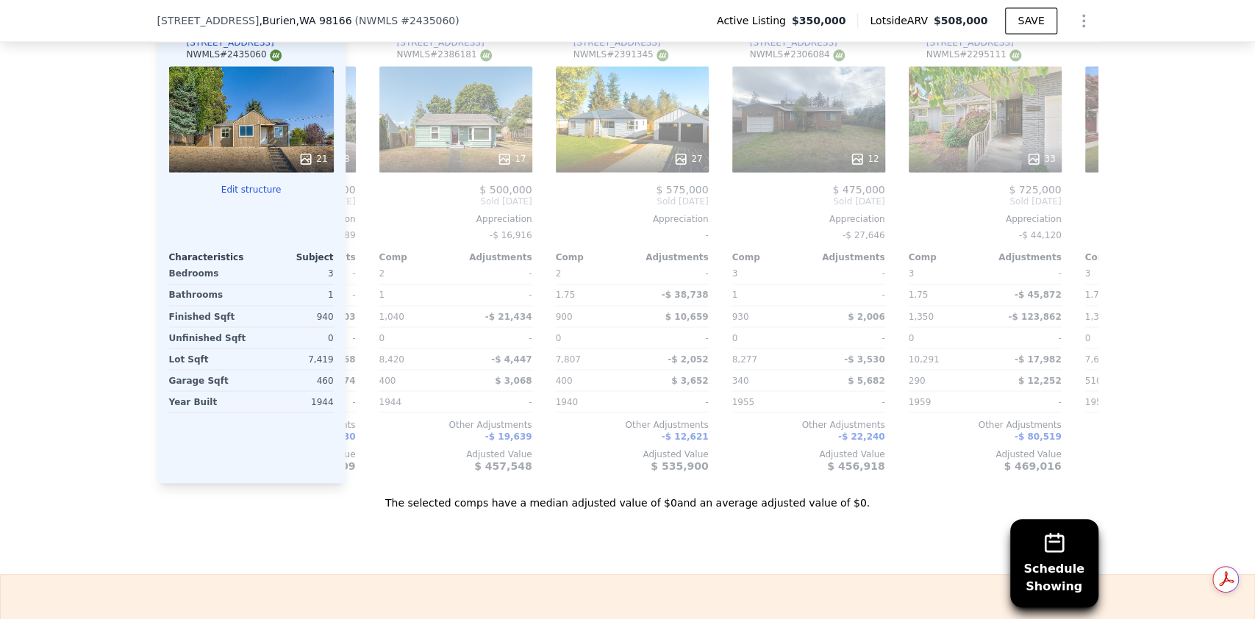
scroll to position [0, 0]
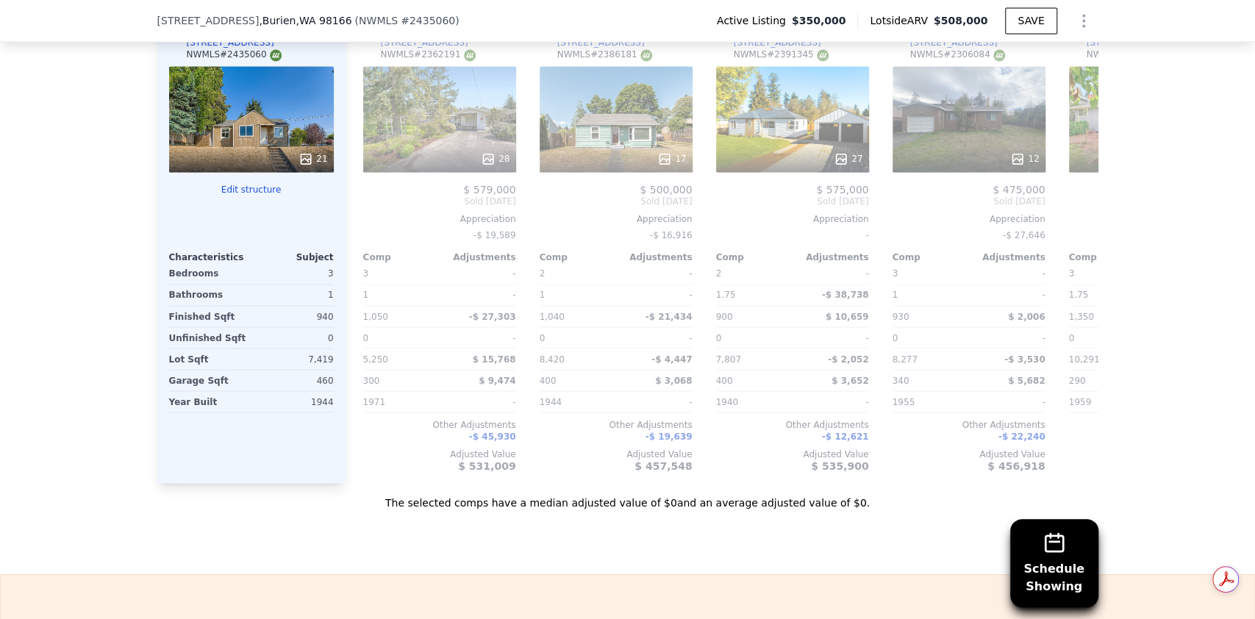
click at [1083, 26] on icon "Show Options" at bounding box center [1083, 21] width 1 height 12
click at [1046, 49] on div "Edit Structure" at bounding box center [1016, 58] width 165 height 29
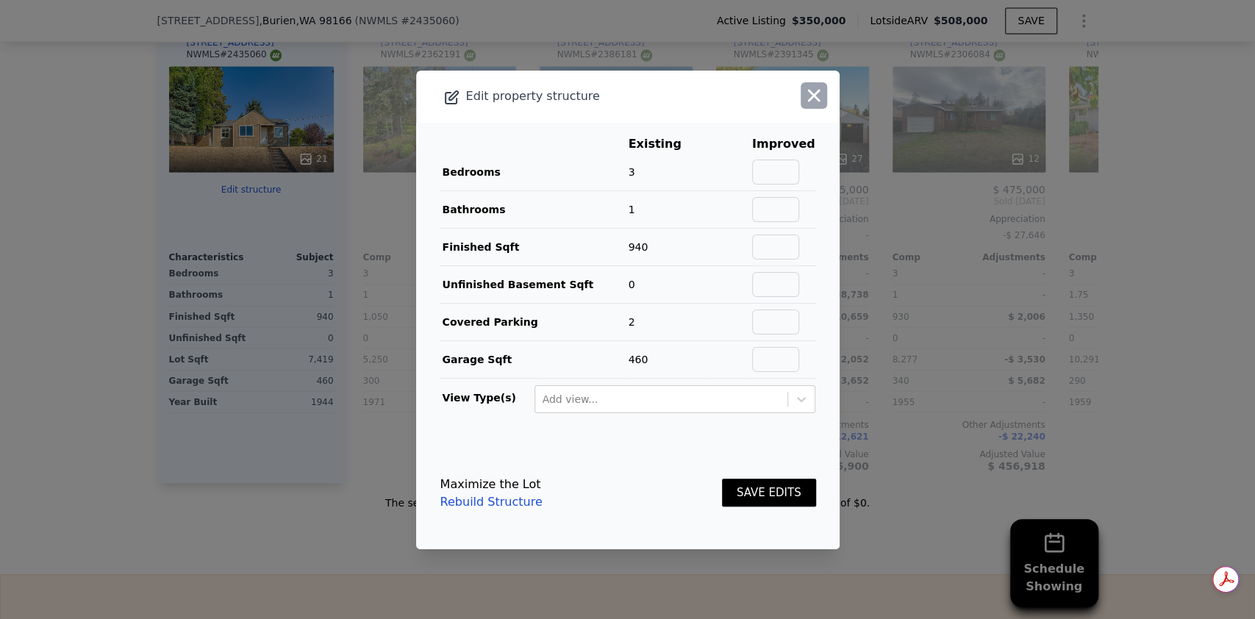
click at [812, 102] on button "button" at bounding box center [814, 95] width 26 height 26
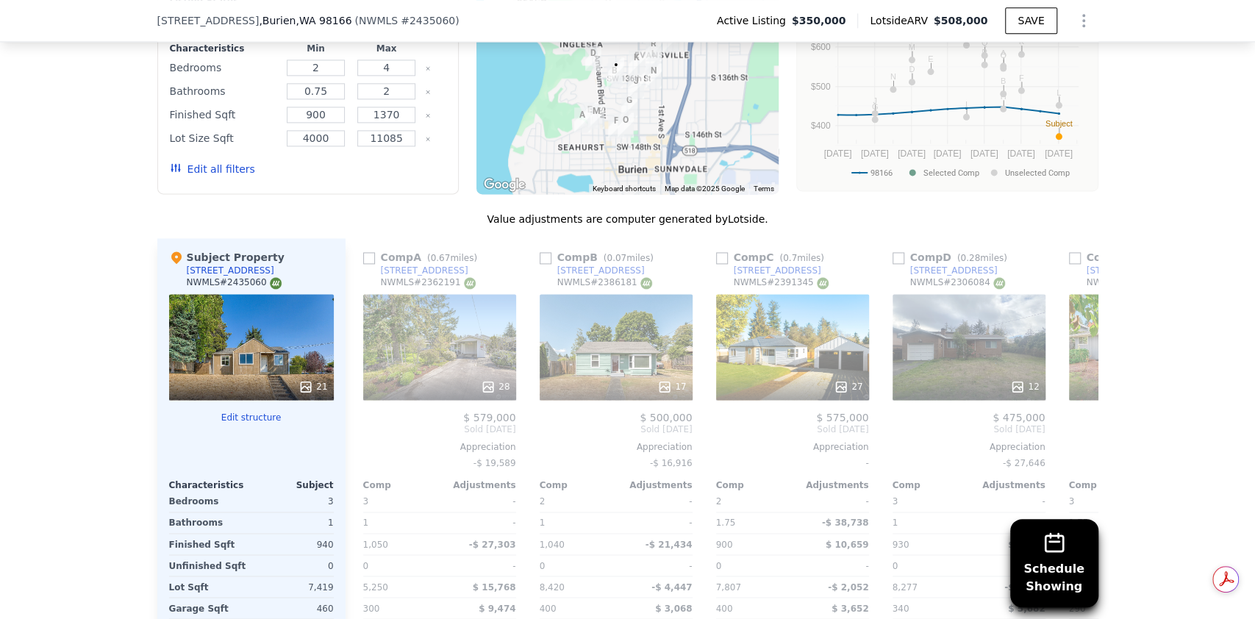
scroll to position [1269, 0]
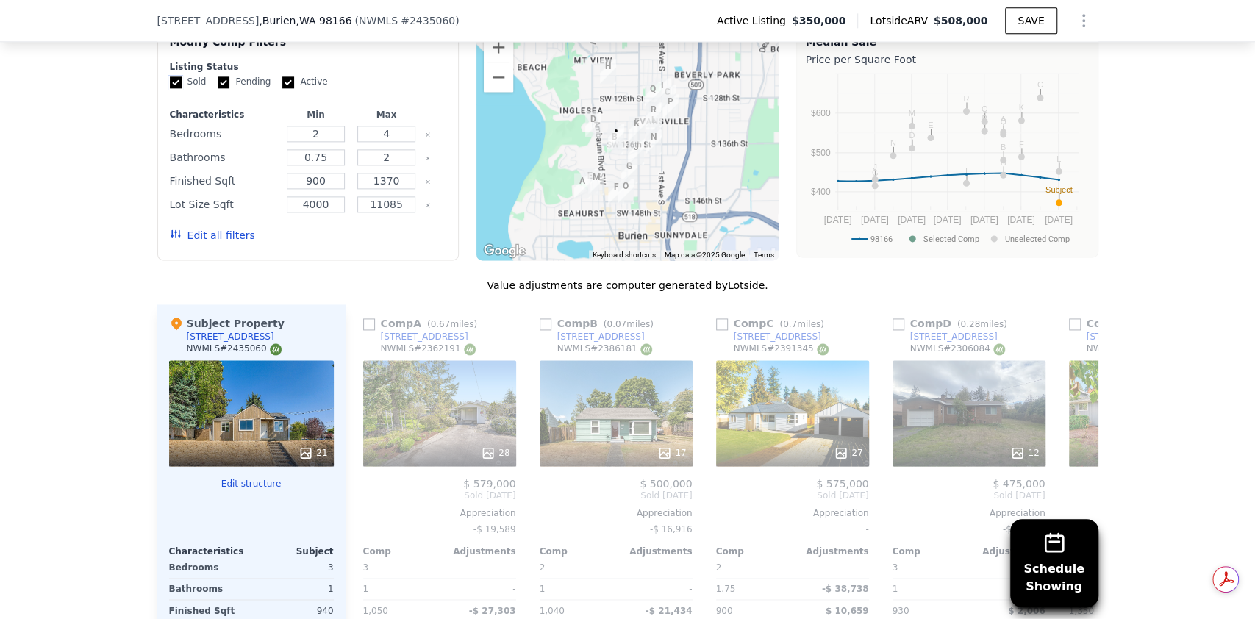
click at [172, 88] on input "Sold" at bounding box center [176, 82] width 12 height 12
checkbox input "false"
click at [218, 88] on input "Pending" at bounding box center [224, 82] width 12 height 12
checkbox input "false"
click at [285, 88] on label "Active" at bounding box center [304, 82] width 45 height 13
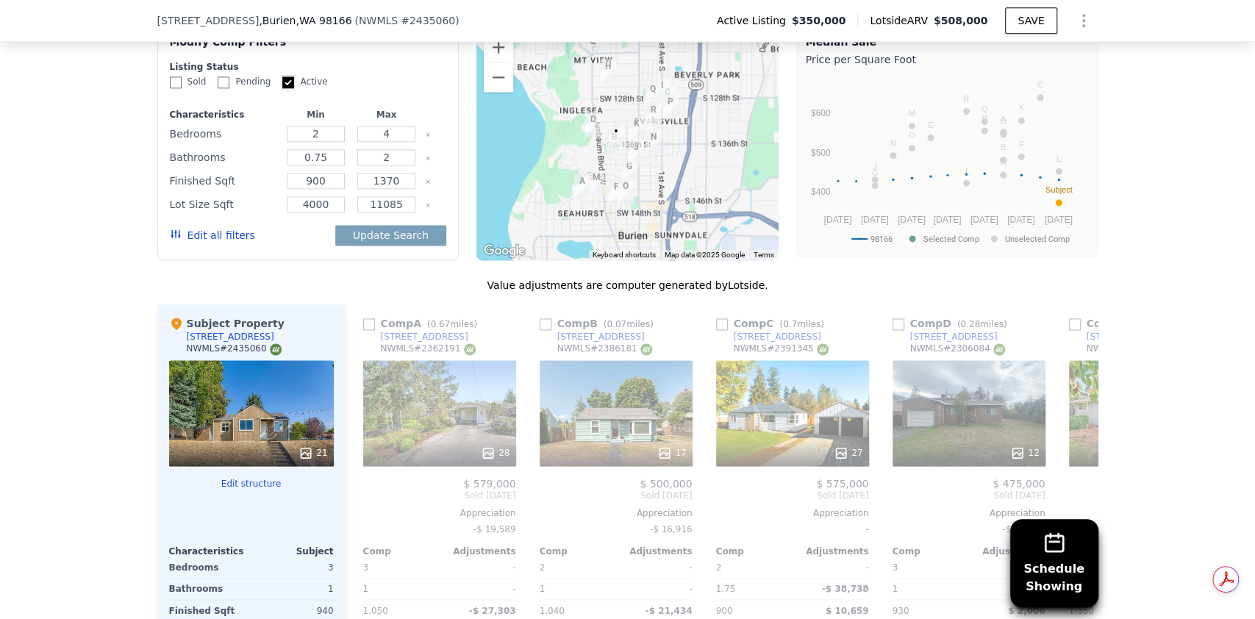
click at [285, 88] on input "Active" at bounding box center [288, 82] width 12 height 12
click at [282, 88] on input "Active" at bounding box center [288, 82] width 12 height 12
checkbox input "true"
click at [218, 88] on input "Pending" at bounding box center [224, 82] width 12 height 12
checkbox input "true"
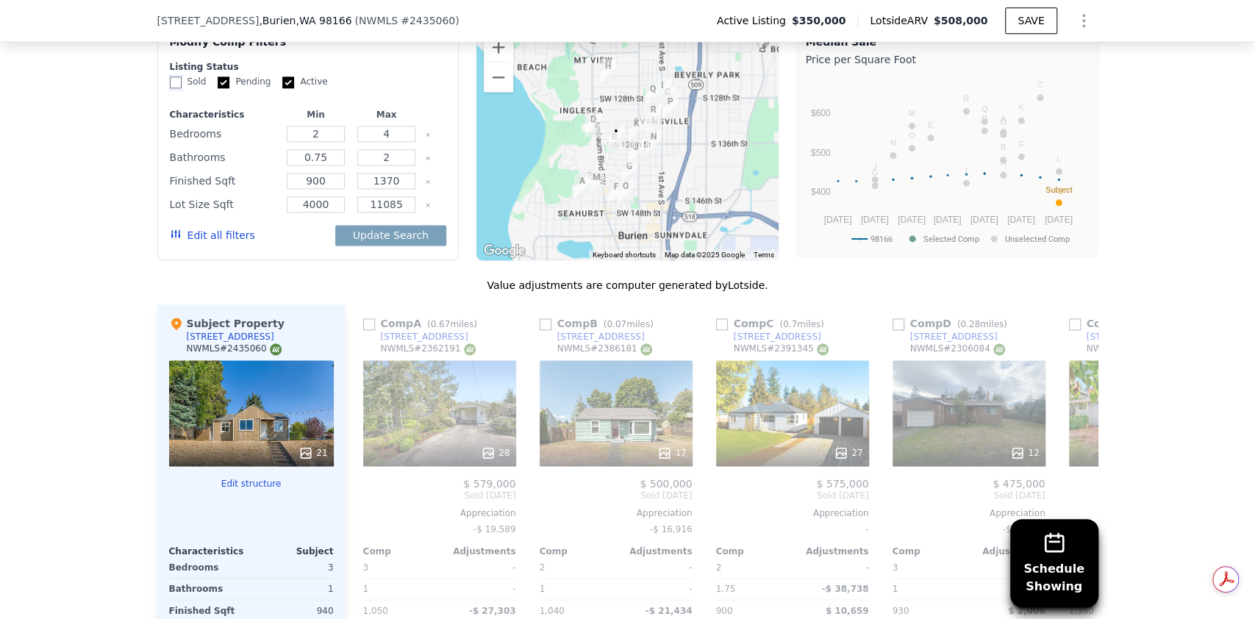
click at [173, 88] on input "Sold" at bounding box center [176, 82] width 12 height 12
checkbox input "true"
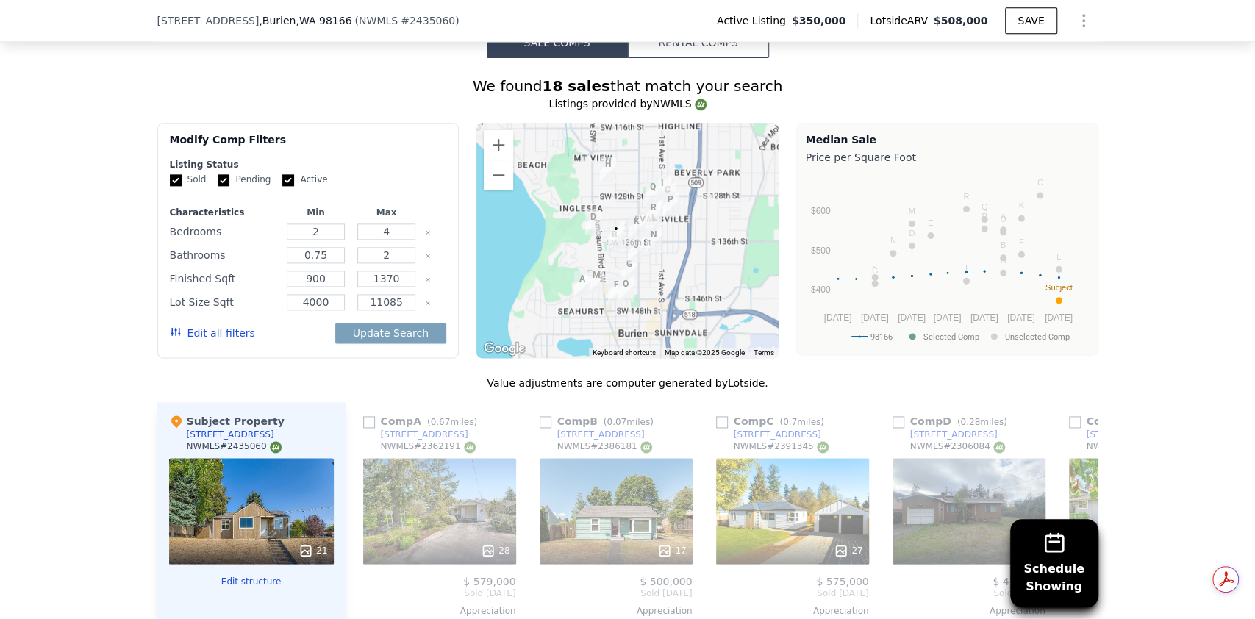
scroll to position [1171, 0]
click at [215, 341] on button "Edit all filters" at bounding box center [212, 333] width 85 height 15
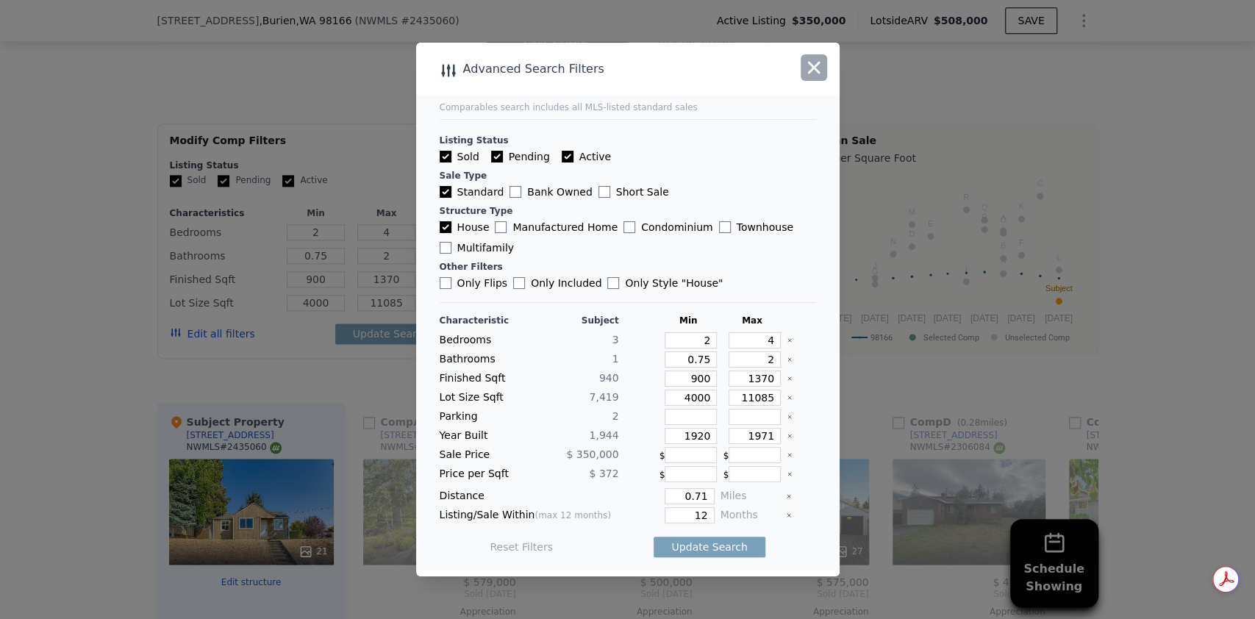
click at [810, 63] on icon "button" at bounding box center [814, 68] width 13 height 13
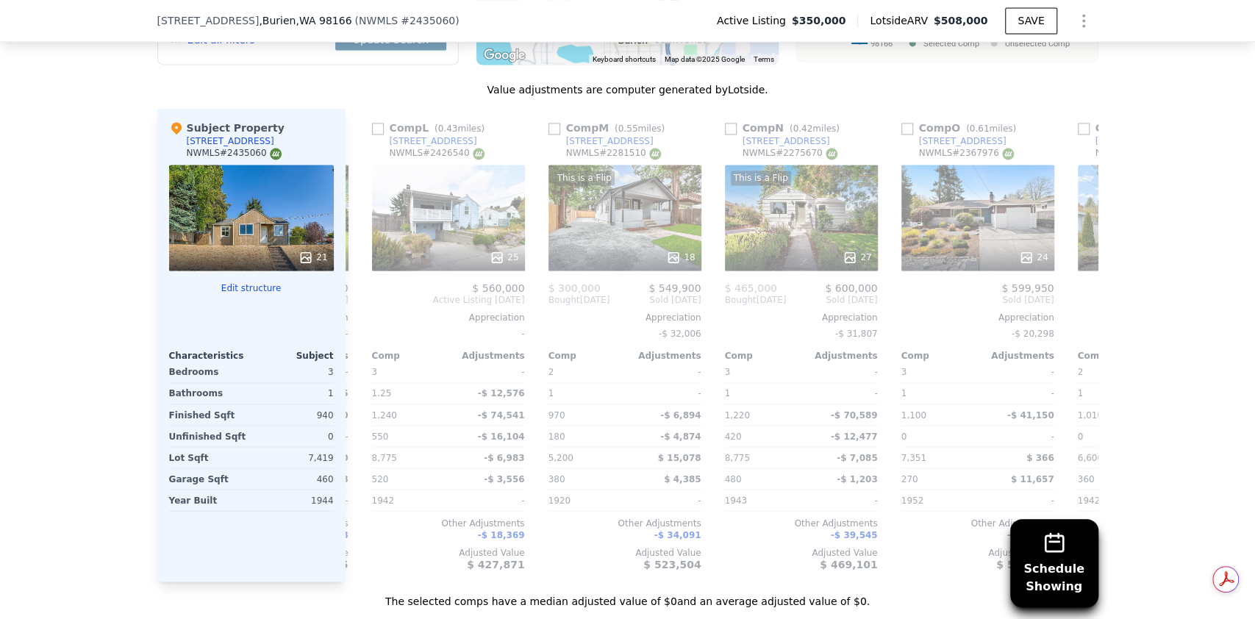
scroll to position [0, 1927]
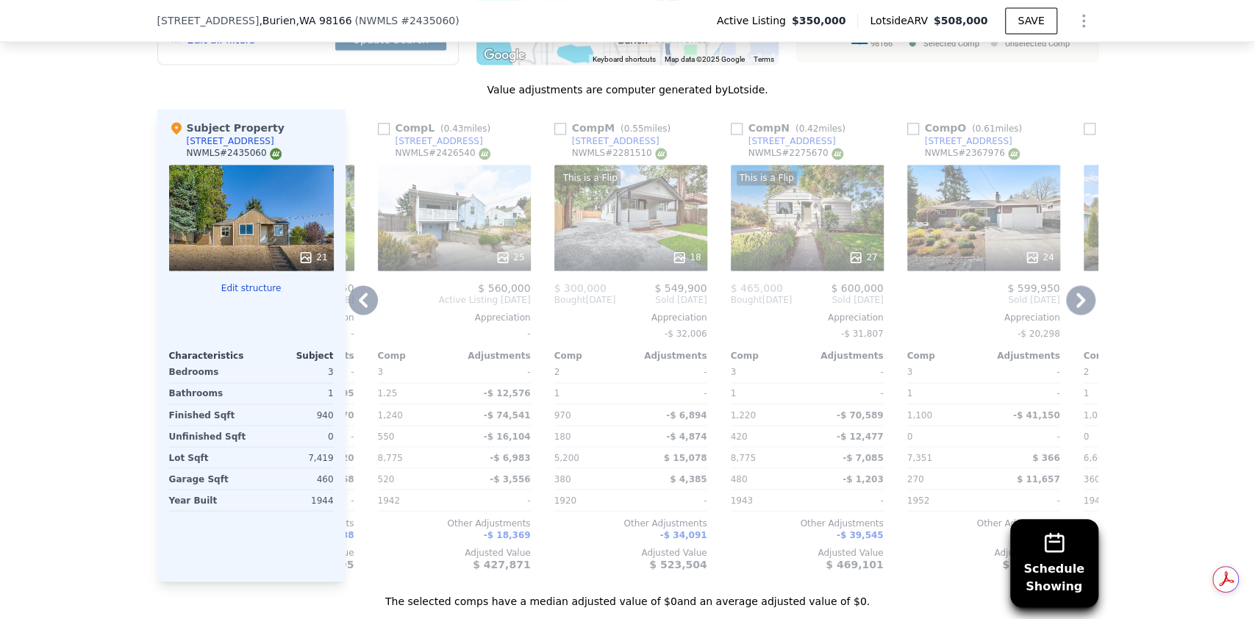
click at [793, 260] on div at bounding box center [807, 257] width 153 height 26
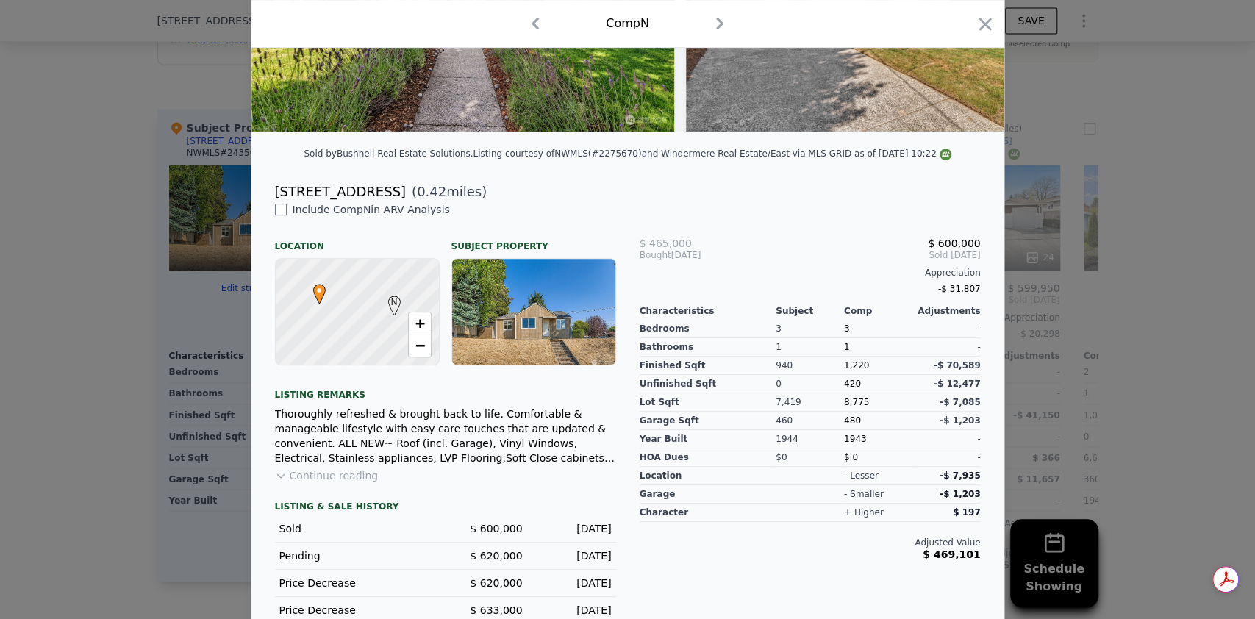
scroll to position [326, 0]
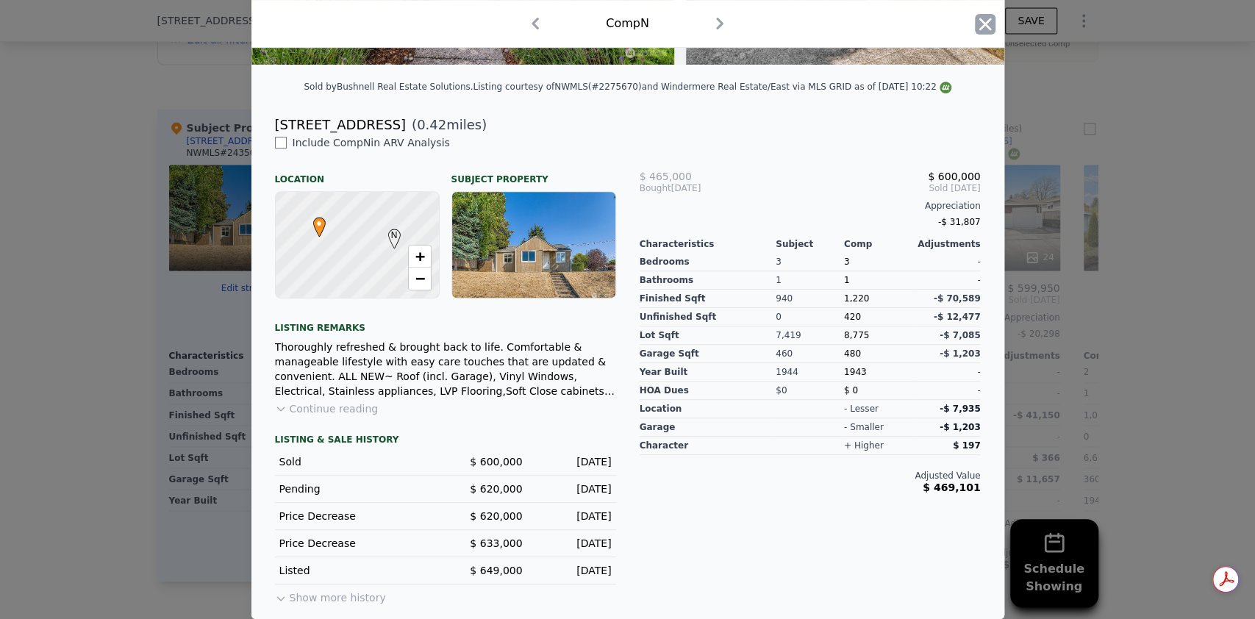
click at [979, 26] on icon "button" at bounding box center [985, 24] width 13 height 13
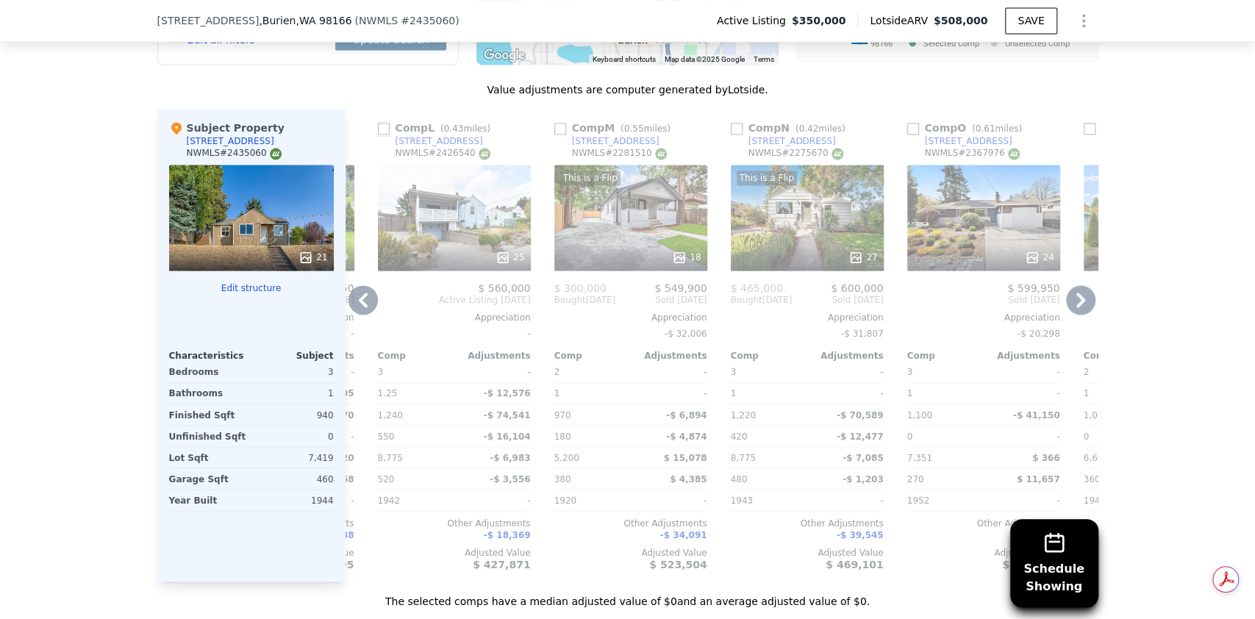
click at [378, 135] on input "checkbox" at bounding box center [384, 129] width 12 height 12
checkbox input "true"
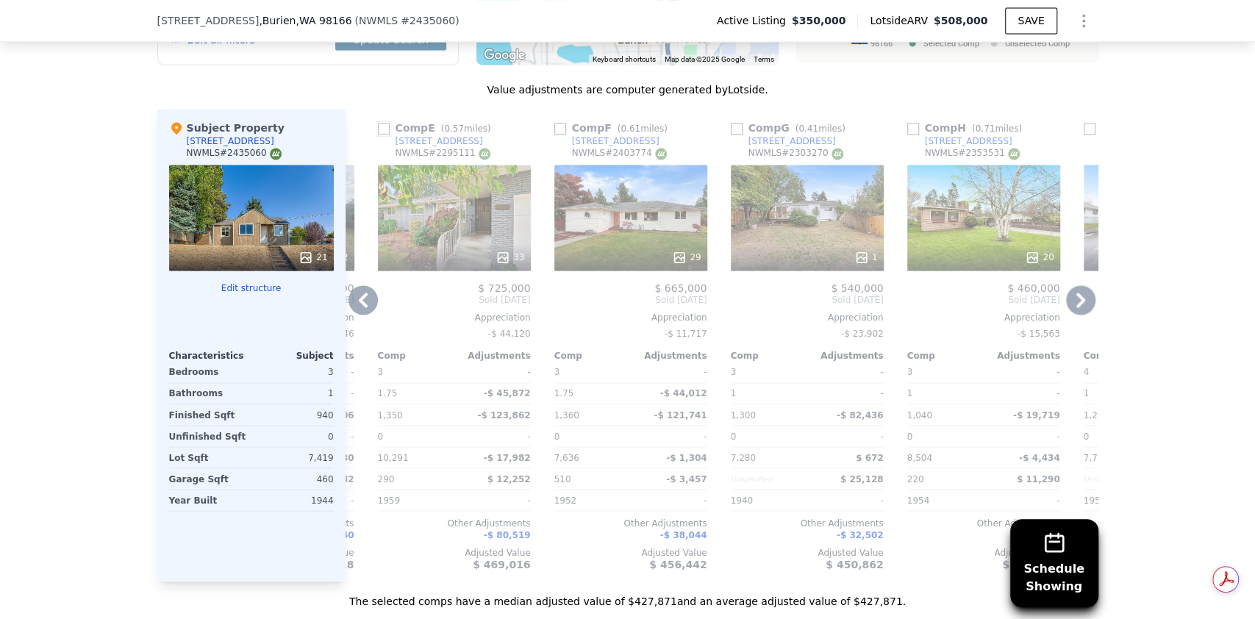
click at [378, 135] on input "checkbox" at bounding box center [384, 129] width 12 height 12
checkbox input "true"
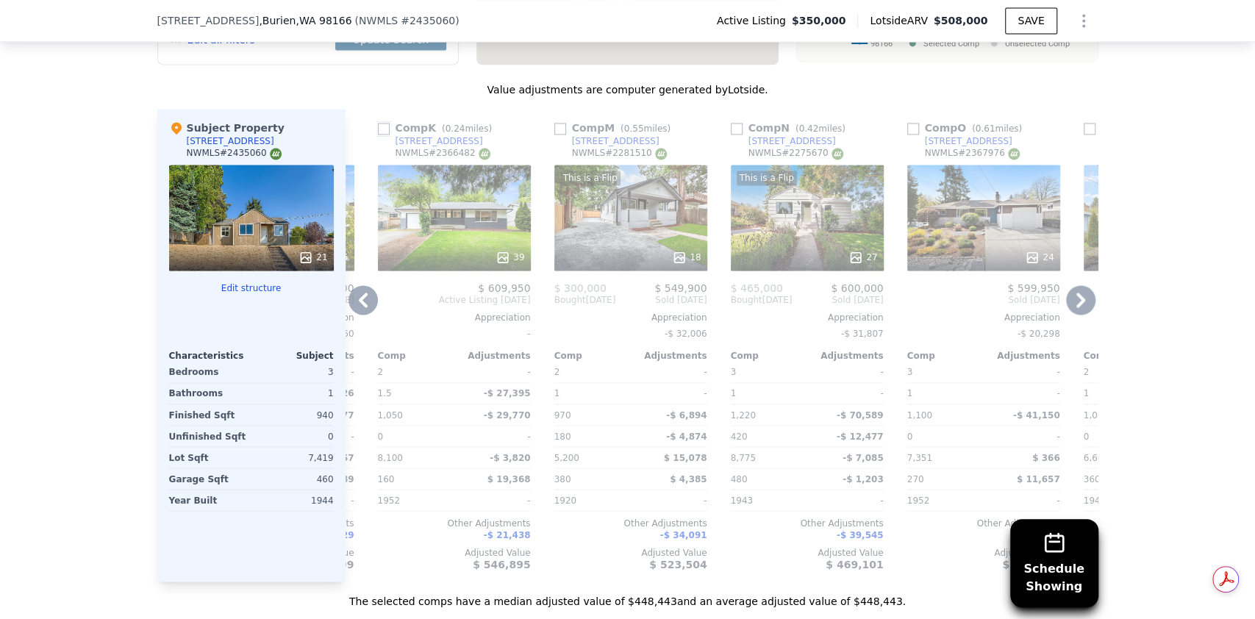
click at [378, 135] on input "checkbox" at bounding box center [384, 129] width 12 height 12
checkbox input "true"
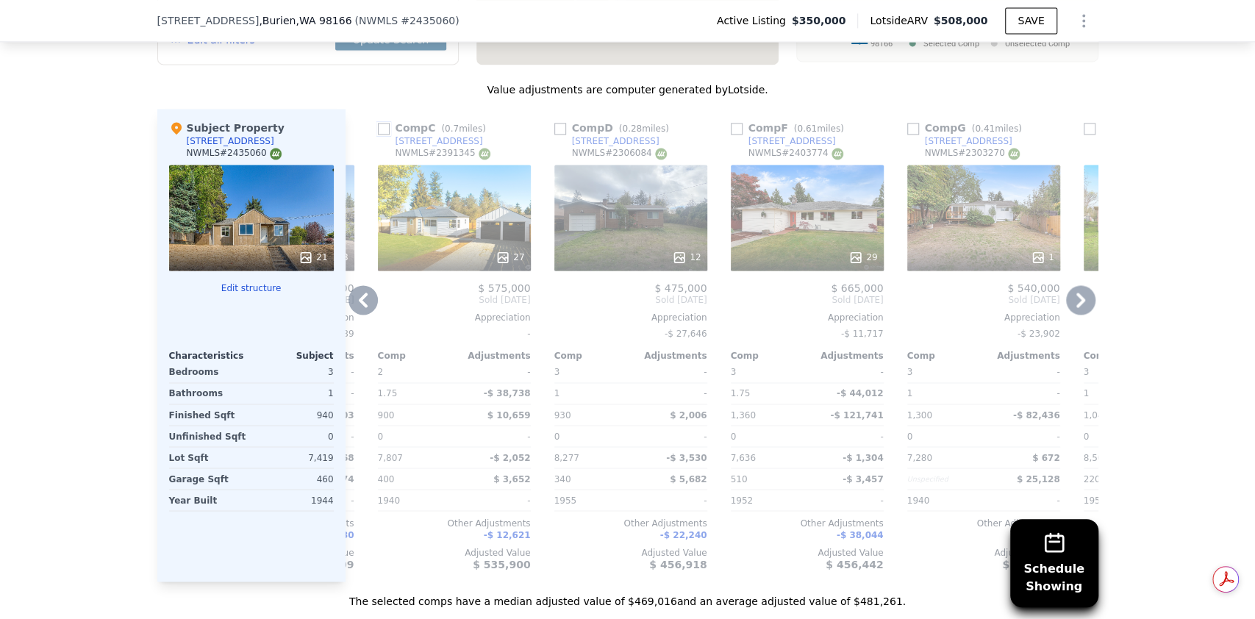
click at [378, 135] on input "checkbox" at bounding box center [384, 129] width 12 height 12
checkbox input "true"
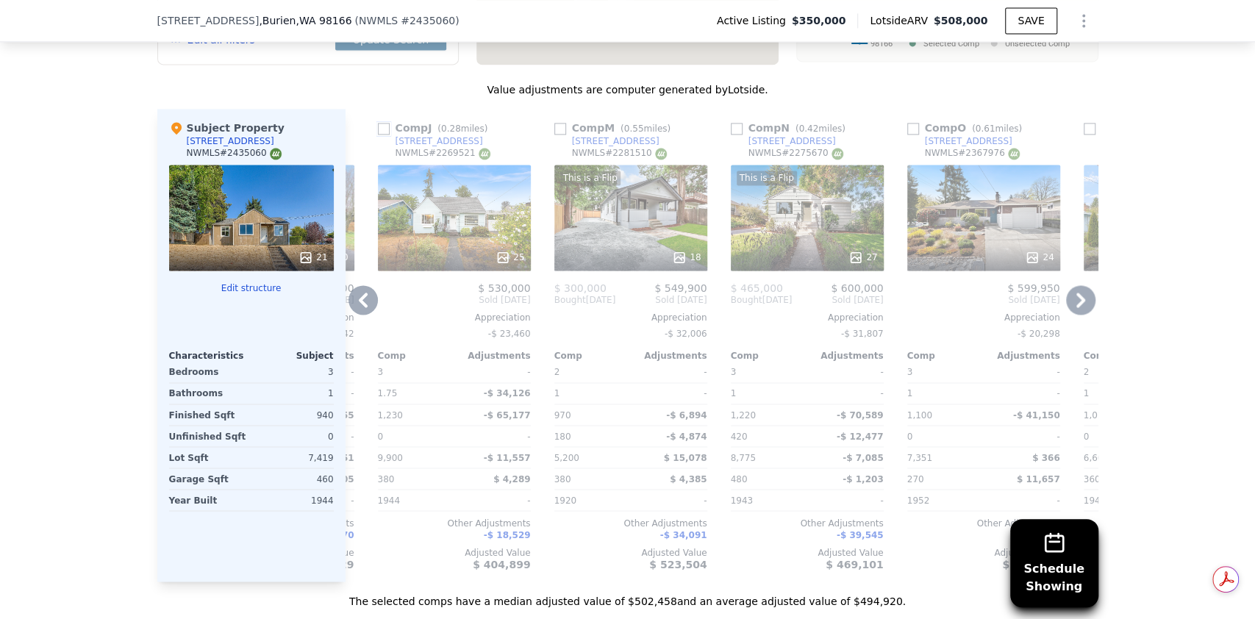
click at [378, 135] on input "checkbox" at bounding box center [384, 129] width 12 height 12
checkbox input "true"
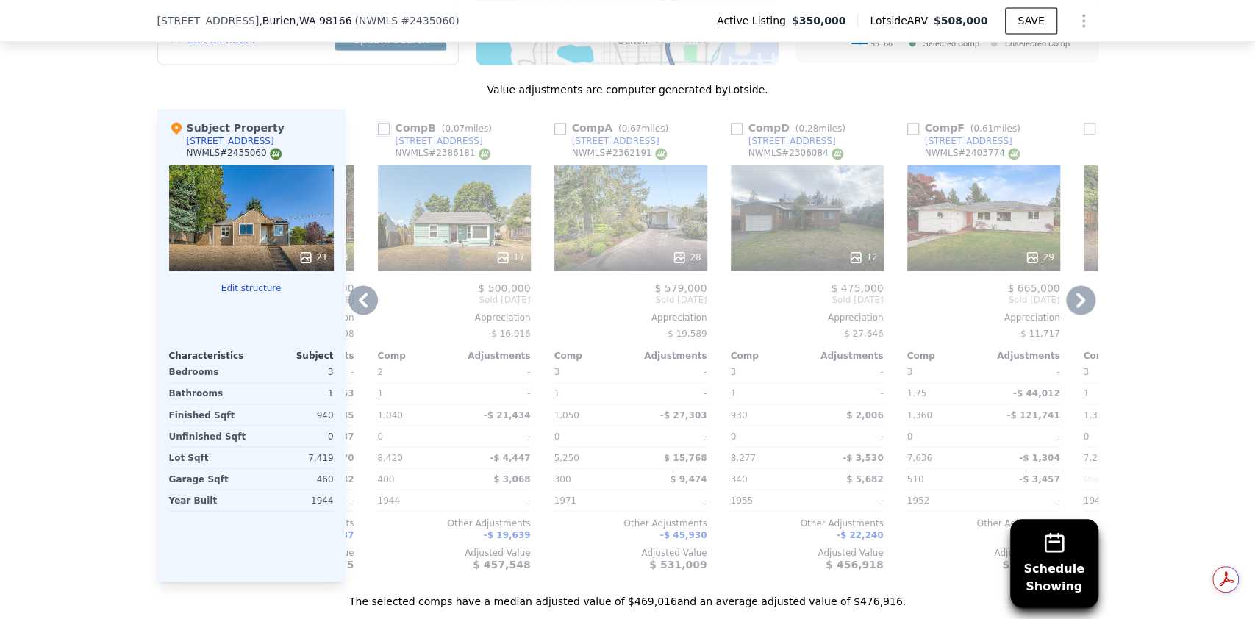
click at [378, 135] on input "checkbox" at bounding box center [384, 129] width 12 height 12
checkbox input "true"
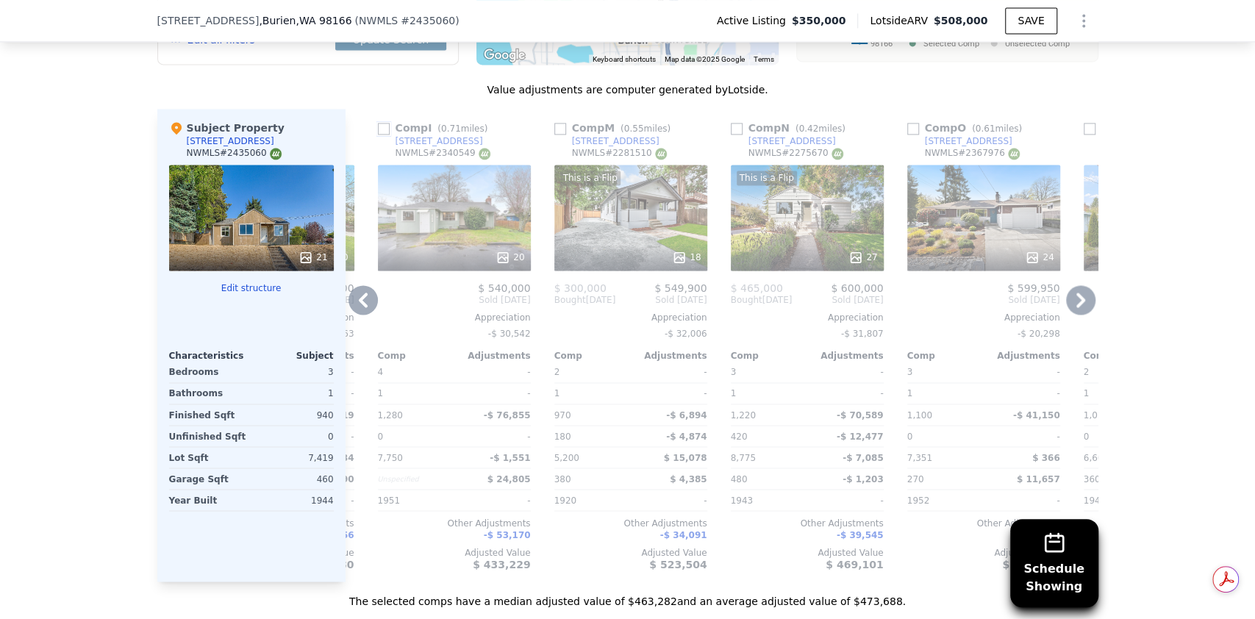
click at [378, 135] on input "checkbox" at bounding box center [384, 129] width 12 height 12
checkbox input "true"
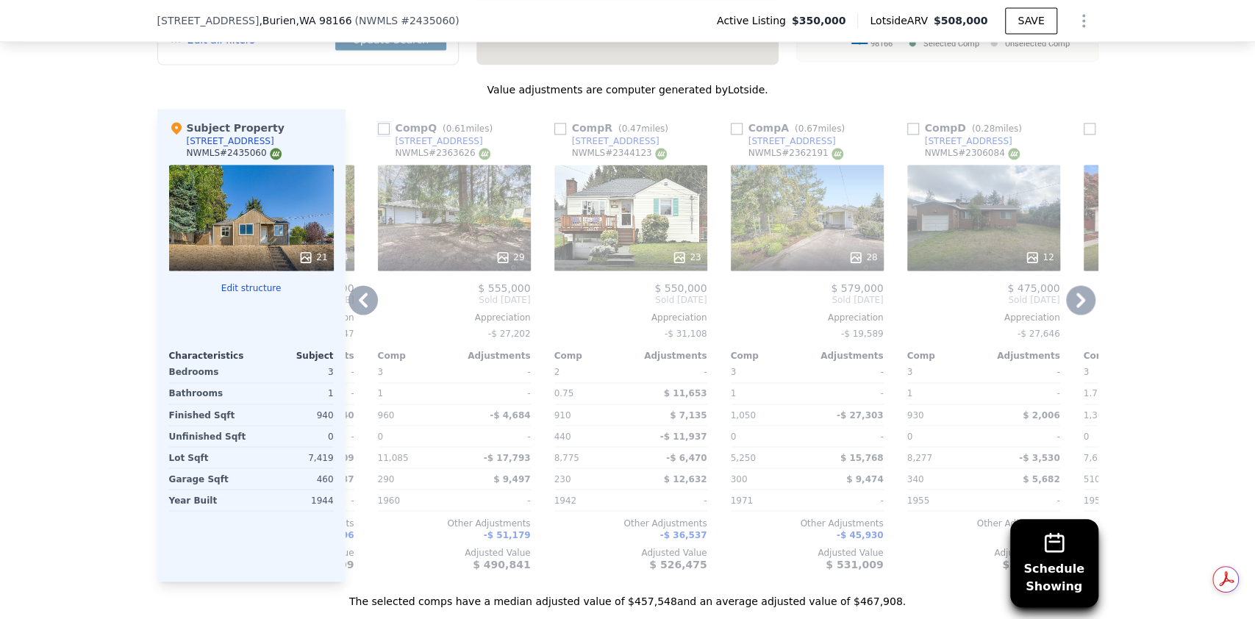
click at [378, 135] on input "checkbox" at bounding box center [384, 129] width 12 height 12
checkbox input "true"
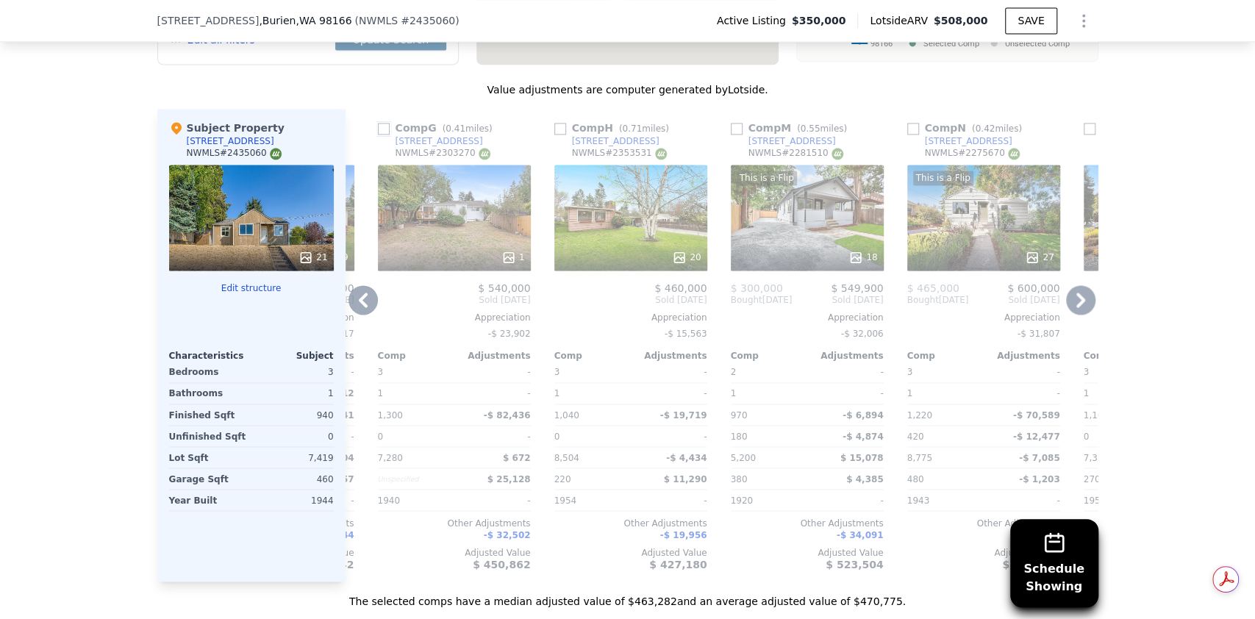
click at [378, 135] on input "checkbox" at bounding box center [384, 129] width 12 height 12
checkbox input "true"
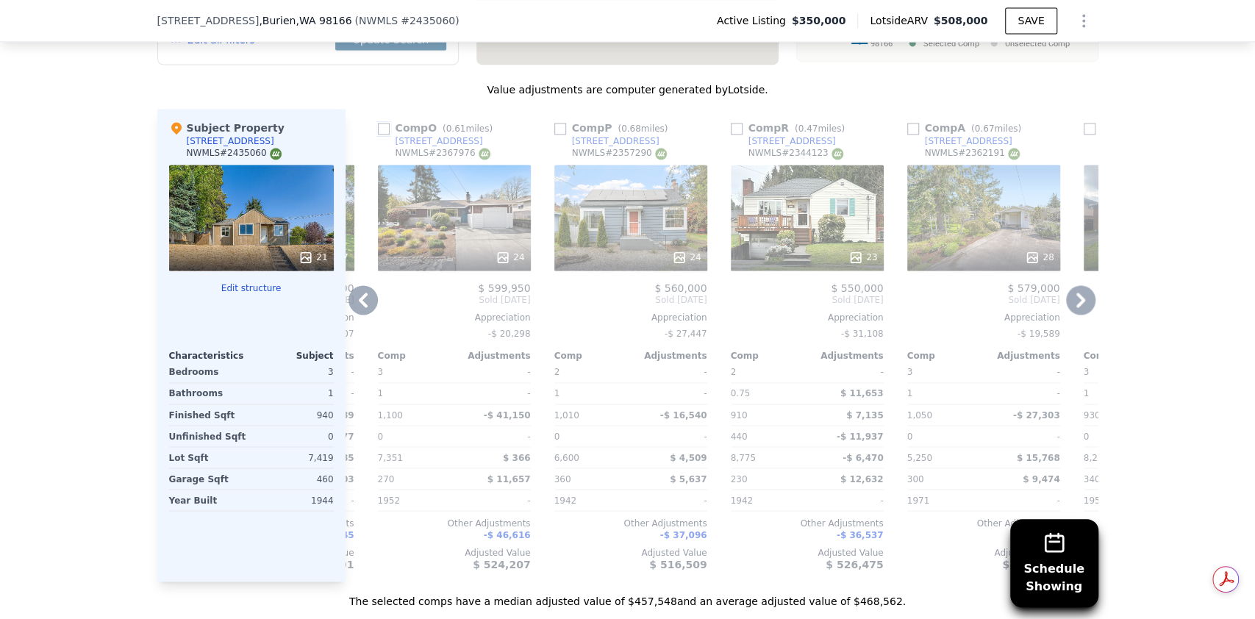
click at [378, 135] on input "checkbox" at bounding box center [384, 129] width 12 height 12
checkbox input "true"
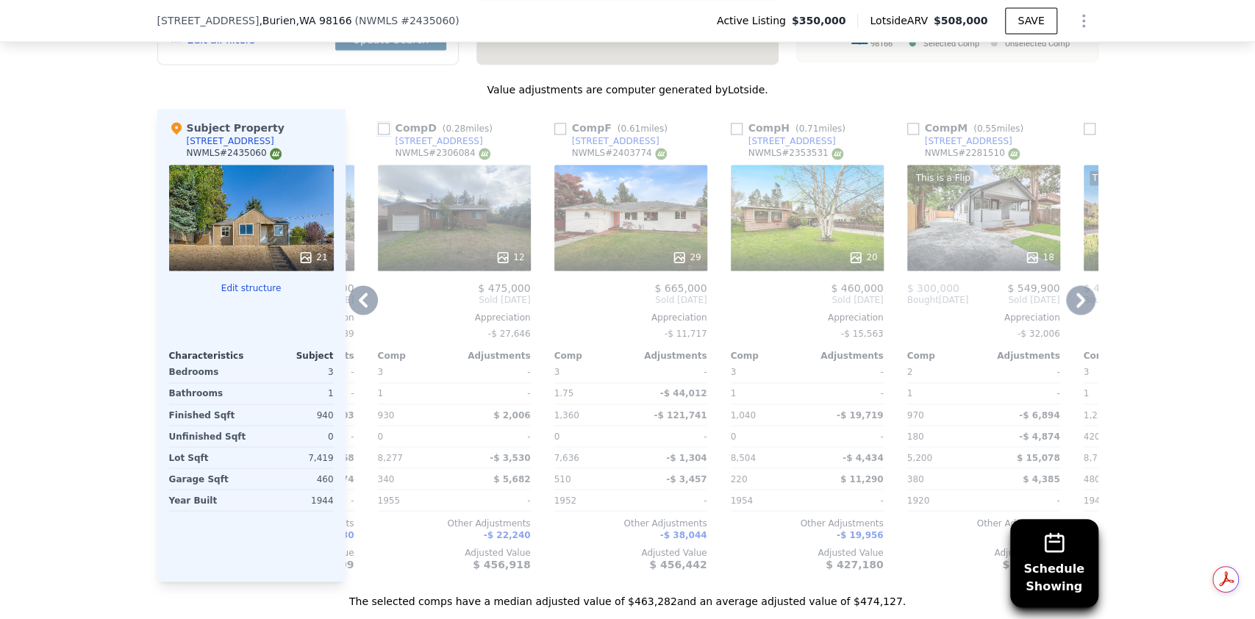
click at [378, 135] on input "checkbox" at bounding box center [384, 129] width 12 height 12
checkbox input "true"
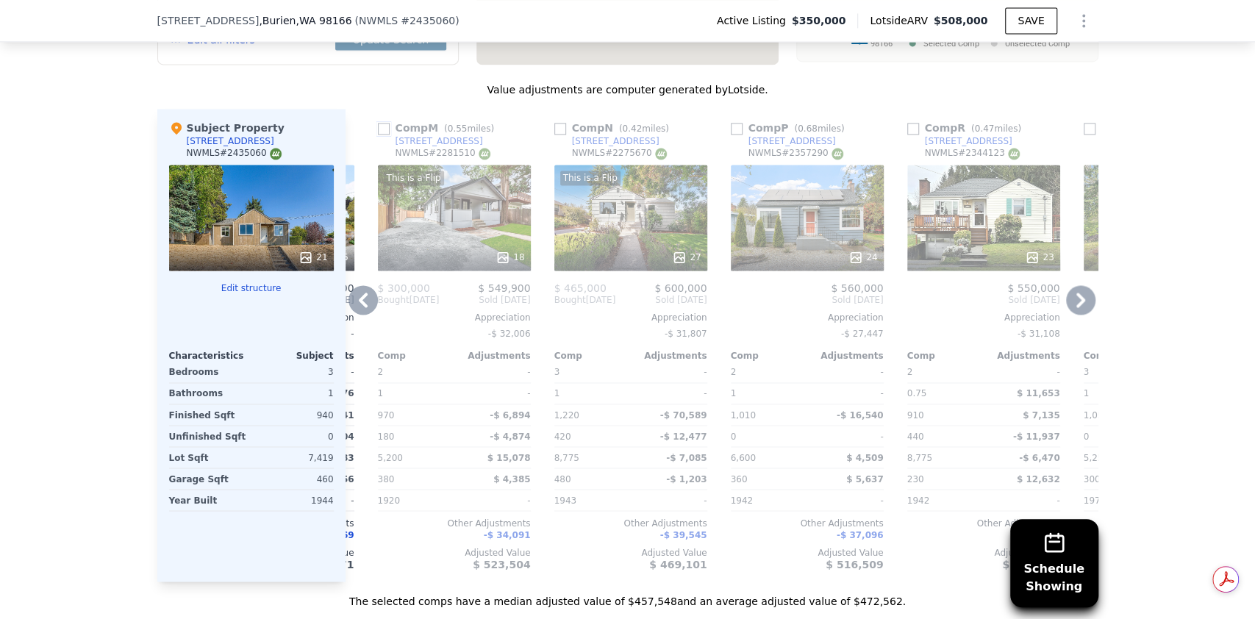
click at [378, 135] on input "checkbox" at bounding box center [384, 129] width 12 height 12
checkbox input "true"
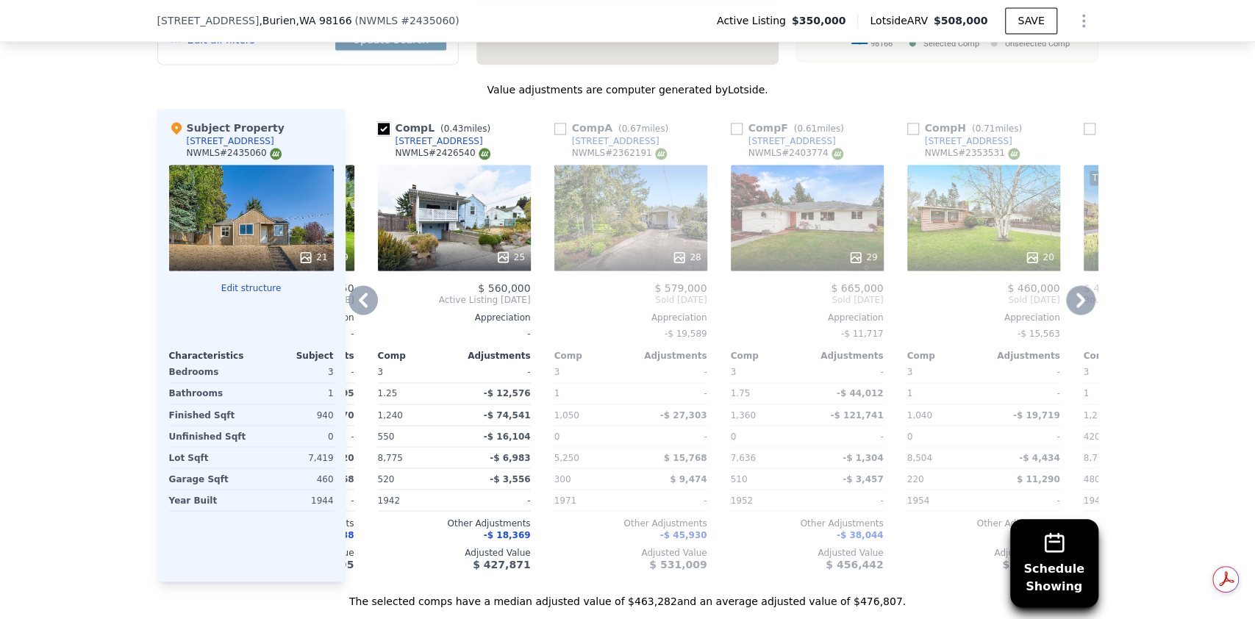
click at [378, 135] on input "checkbox" at bounding box center [384, 129] width 12 height 12
checkbox input "false"
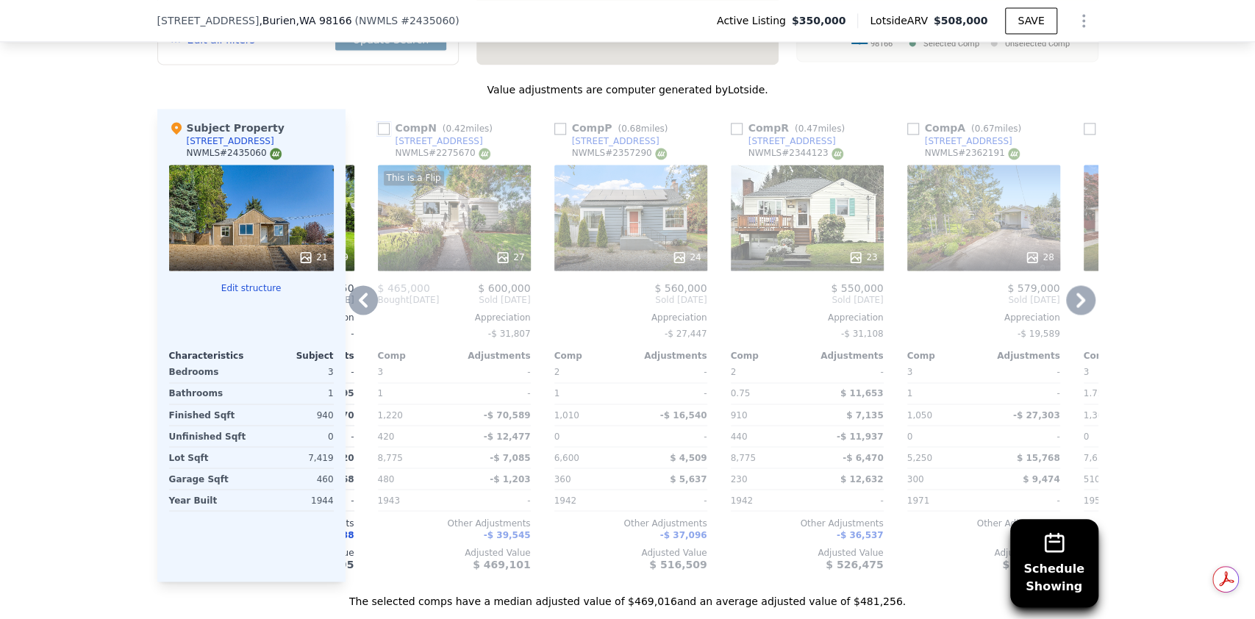
click at [378, 135] on input "checkbox" at bounding box center [384, 129] width 12 height 12
checkbox input "true"
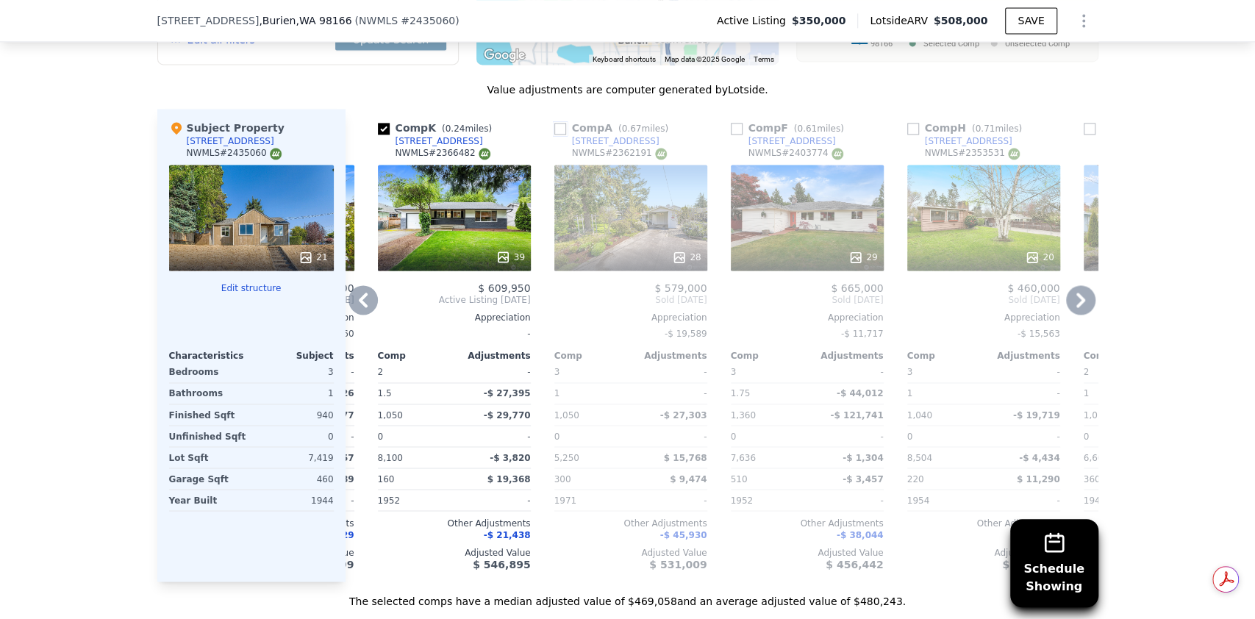
click at [554, 135] on input "checkbox" at bounding box center [560, 129] width 12 height 12
checkbox input "true"
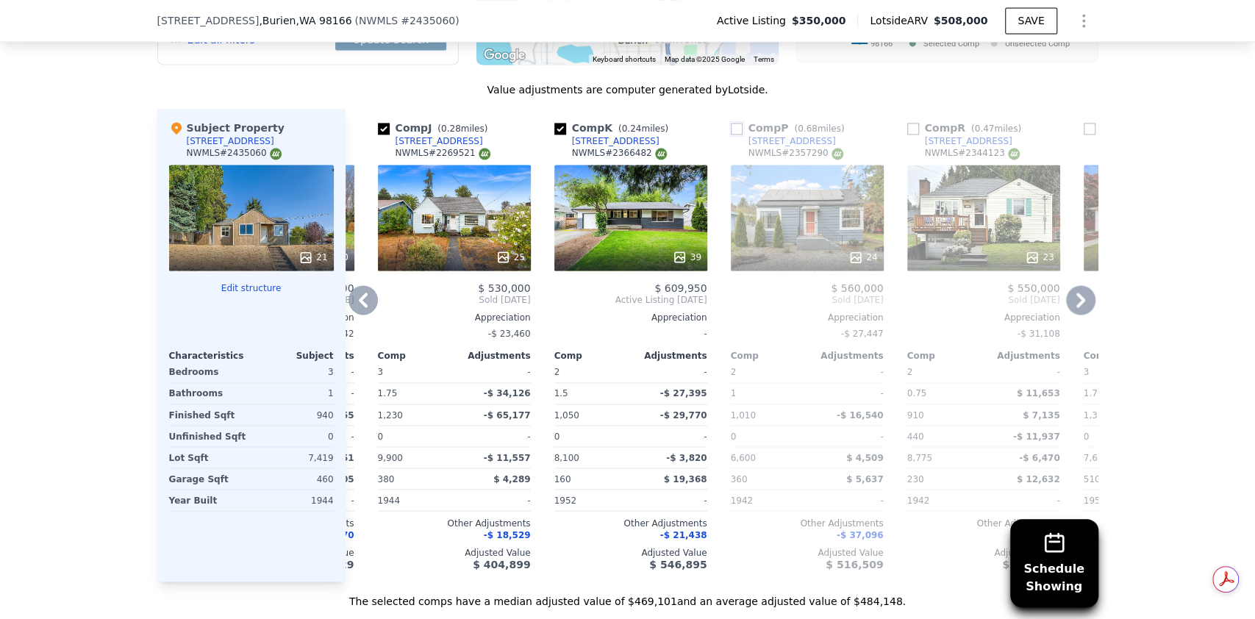
click at [731, 135] on input "checkbox" at bounding box center [737, 129] width 12 height 12
checkbox input "true"
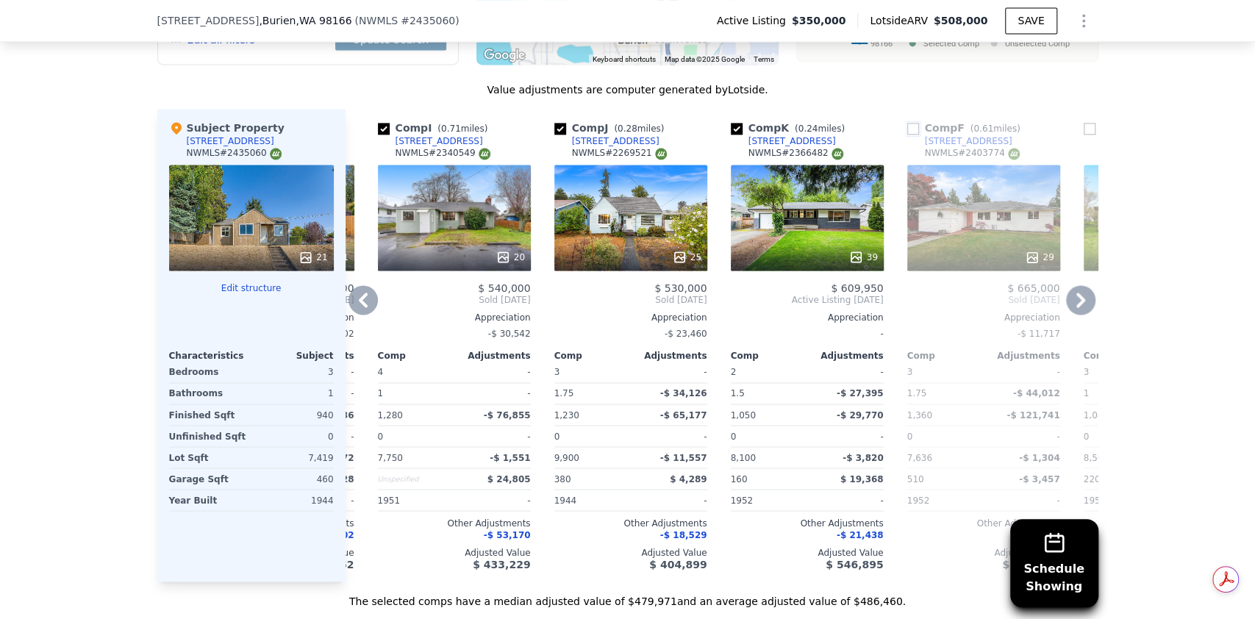
click at [907, 135] on input "checkbox" at bounding box center [913, 129] width 12 height 12
checkbox input "true"
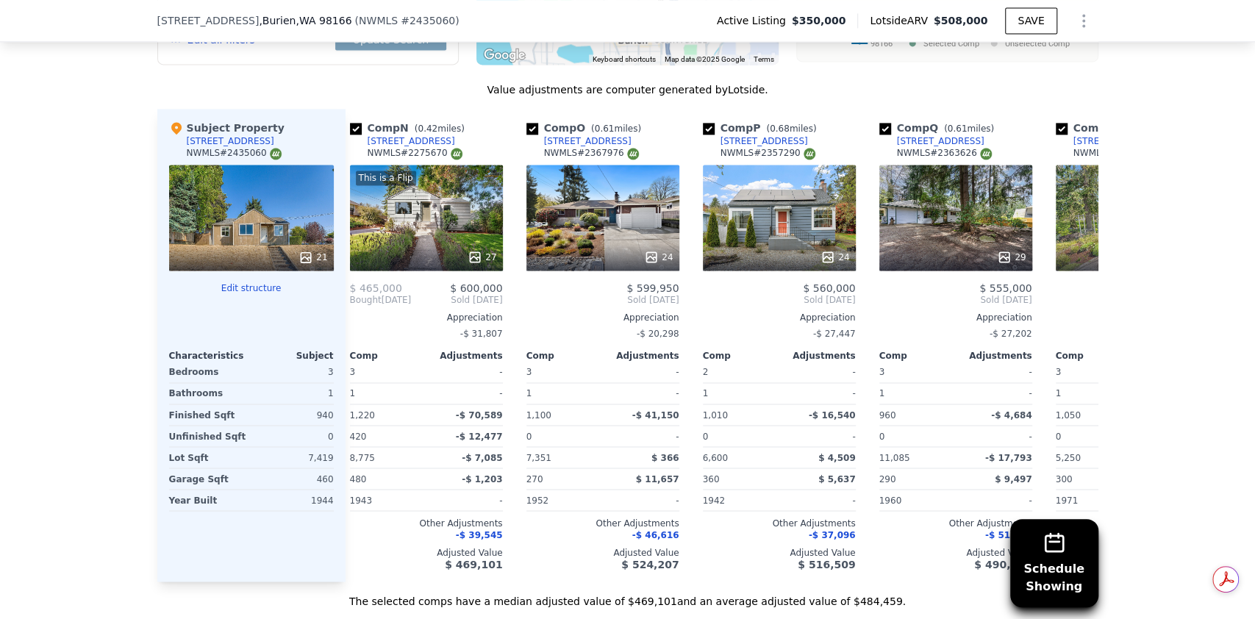
scroll to position [0, 166]
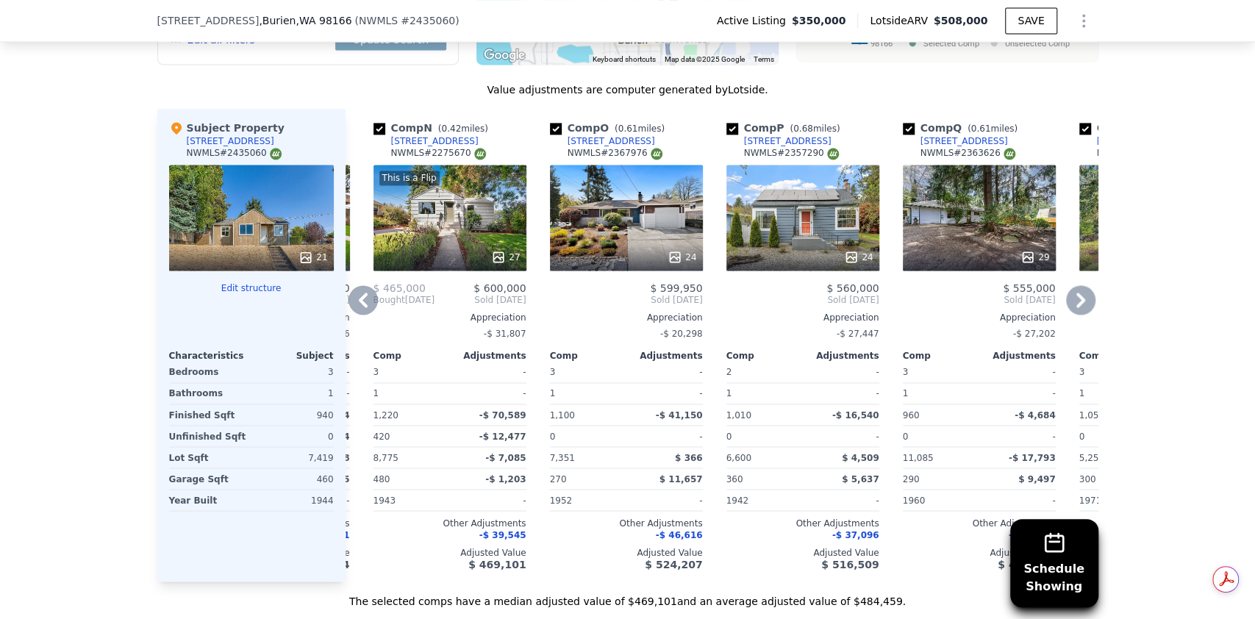
click at [777, 260] on div at bounding box center [802, 257] width 153 height 26
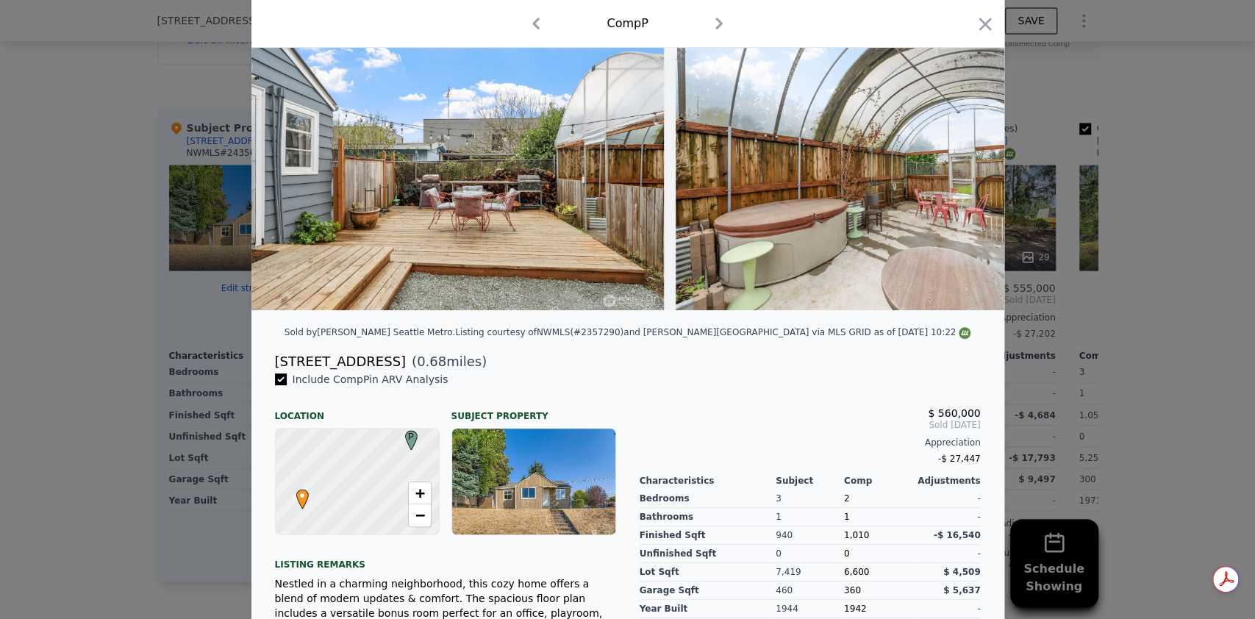
scroll to position [0, 9685]
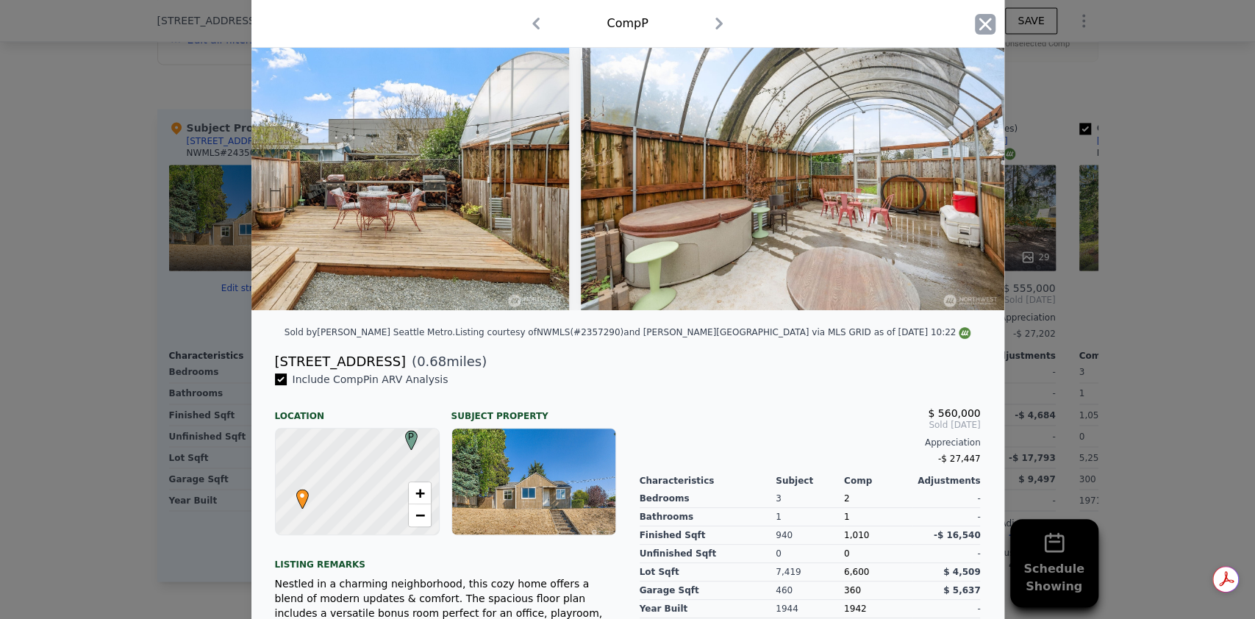
click at [978, 28] on icon "button" at bounding box center [985, 24] width 21 height 21
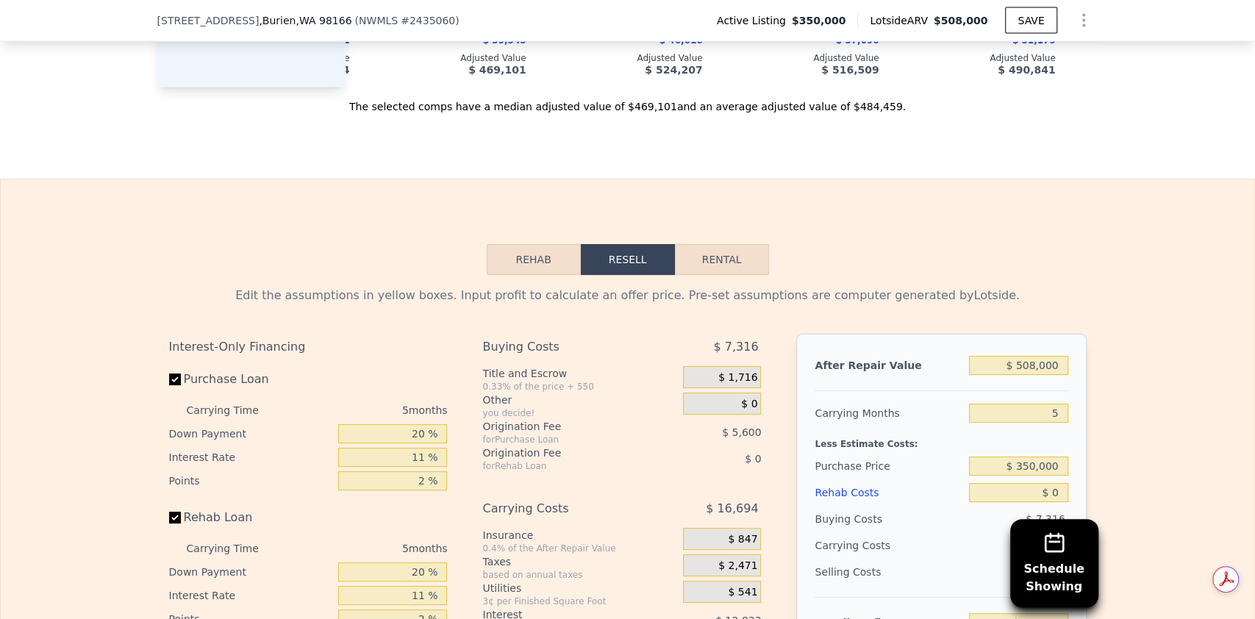
scroll to position [2053, 0]
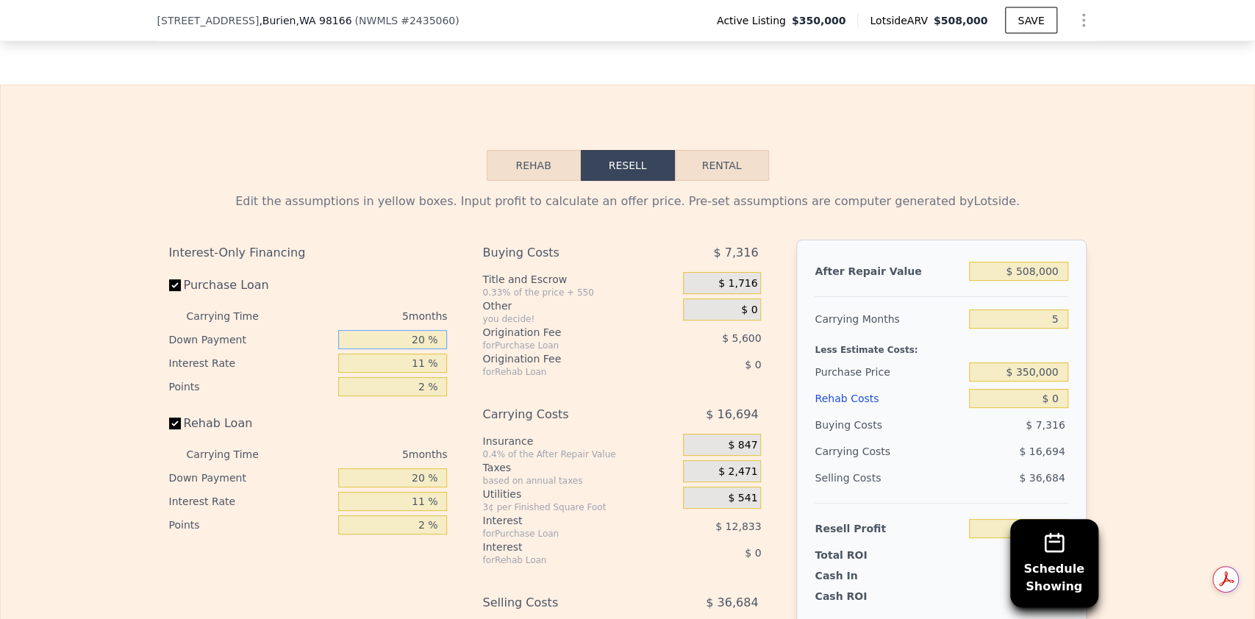
click at [424, 349] on input "20 %" at bounding box center [392, 339] width 109 height 19
type input "2 %"
type input "$ 93,161"
type input "10 %"
type input "$ 95,001"
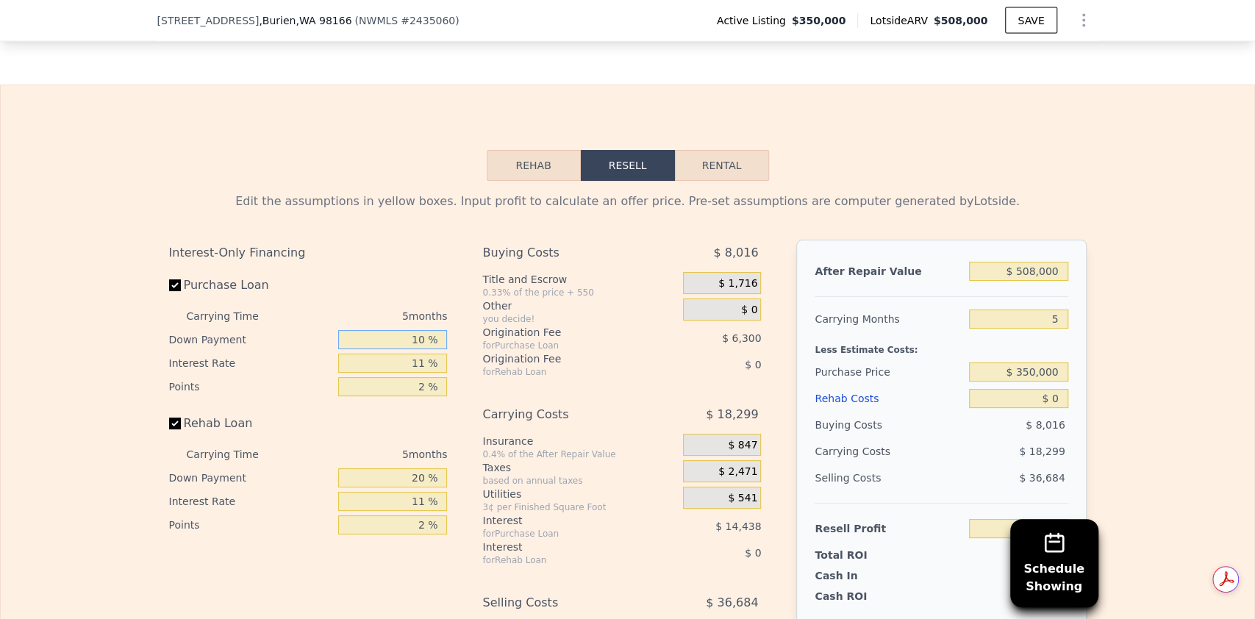
type input "10 %"
click at [419, 373] on input "11 %" at bounding box center [392, 363] width 109 height 19
type input "1 %"
type input "$ 108,126"
type input "10. %"
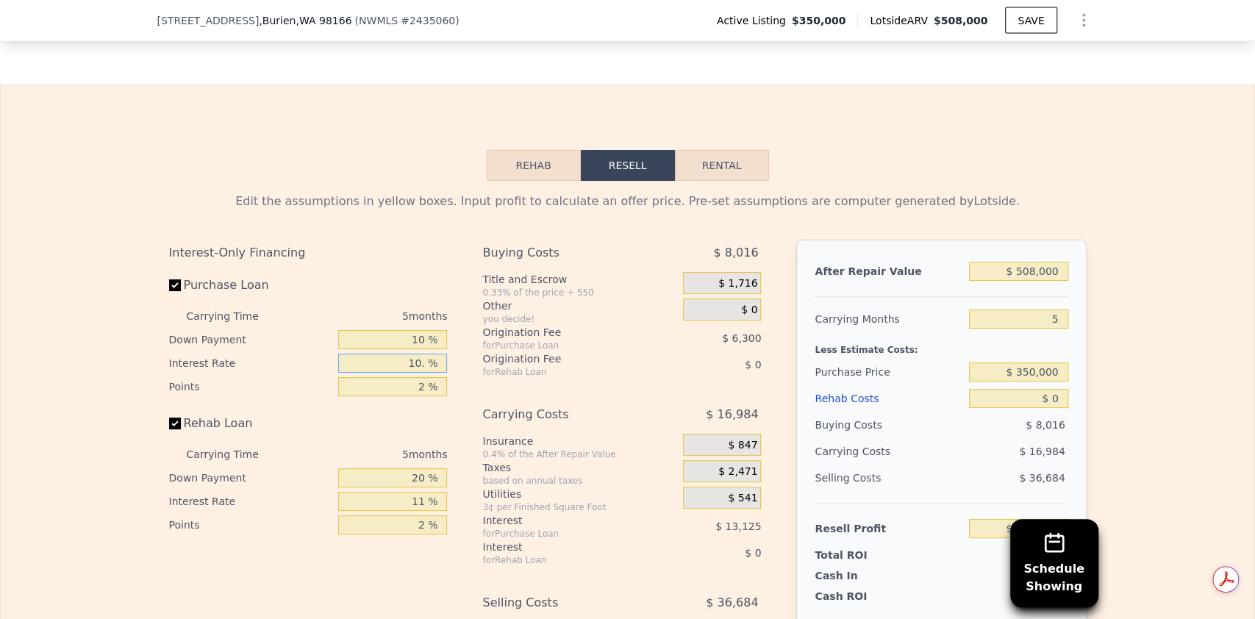
type input "$ 96,316"
type input "10.5 %"
type input "$ 95,661"
type input "10.5 %"
click at [421, 396] on input "2 %" at bounding box center [392, 386] width 109 height 19
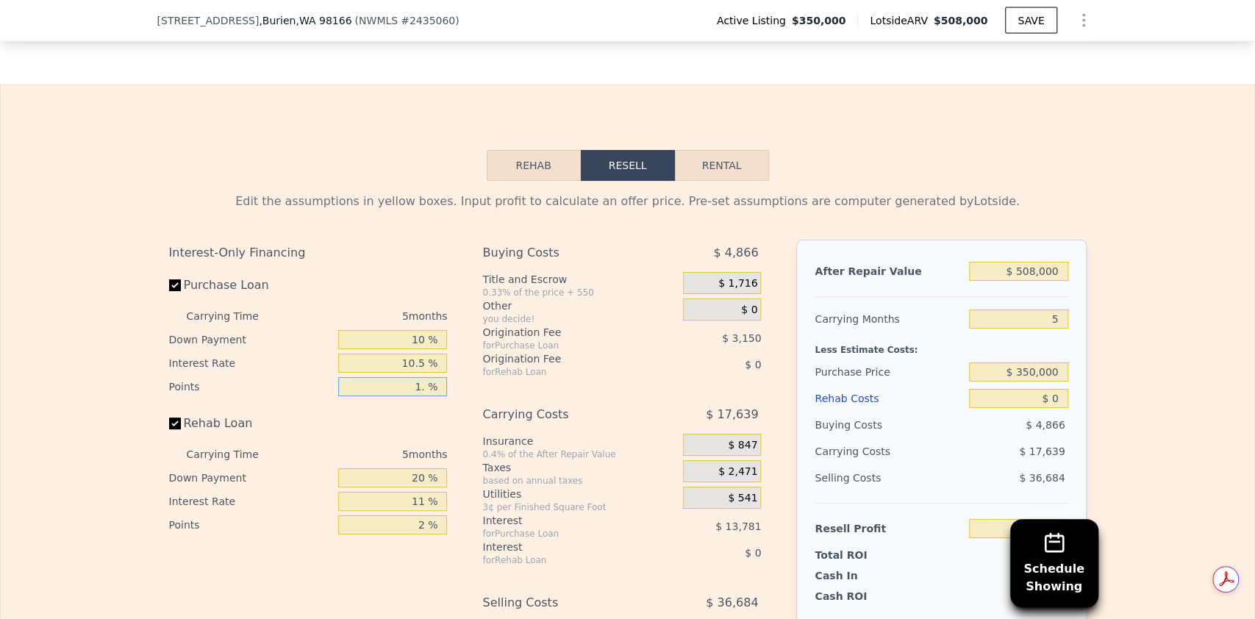
type input "1.5 %"
type input "$ 97,236"
type input "1.5 %"
click at [418, 488] on input "20 %" at bounding box center [392, 477] width 109 height 19
type input "2 %"
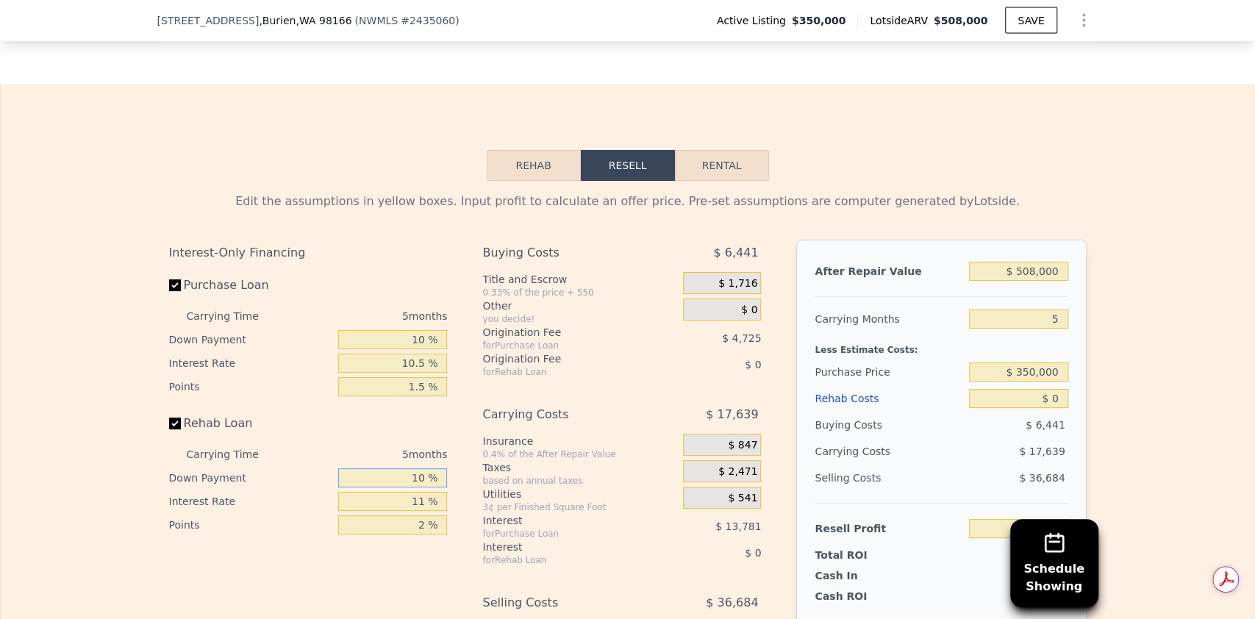
type input "10 %"
click at [416, 511] on input "11 %" at bounding box center [392, 501] width 109 height 19
type input "10.5 %"
click at [418, 535] on input "2 %" at bounding box center [392, 524] width 109 height 19
type input "1.5 %"
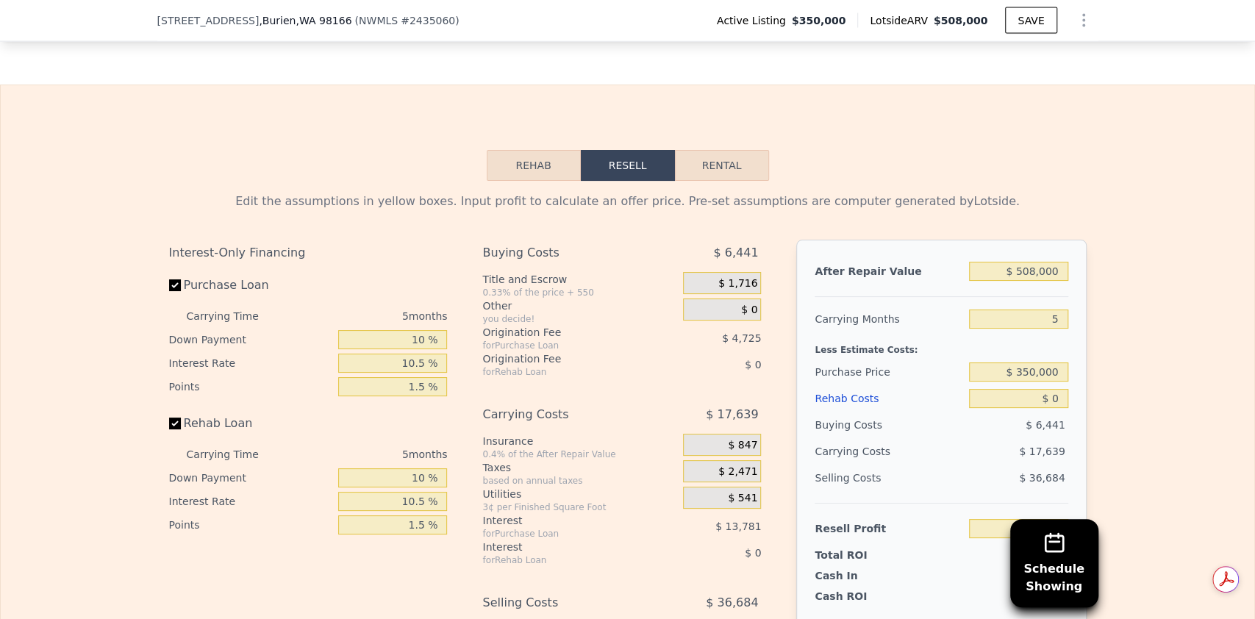
click at [403, 579] on div "Interest-Only Financing Purchase Loan Carrying Time 5 months Down Payment 10 % …" at bounding box center [314, 484] width 290 height 488
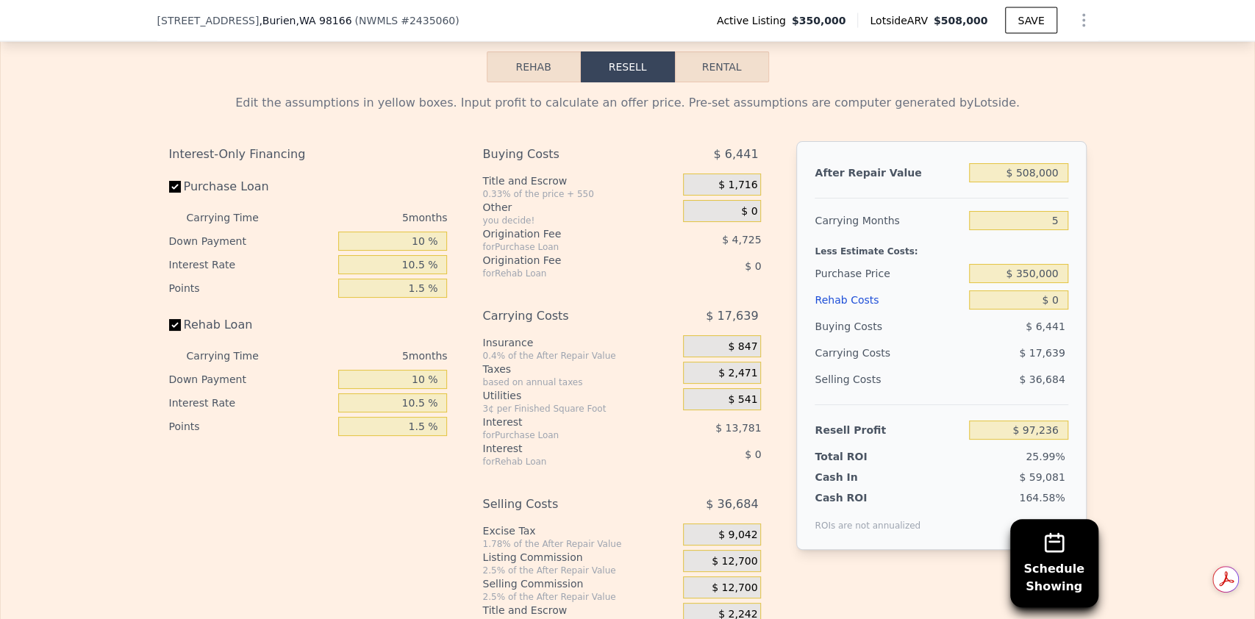
scroll to position [2249, 0]
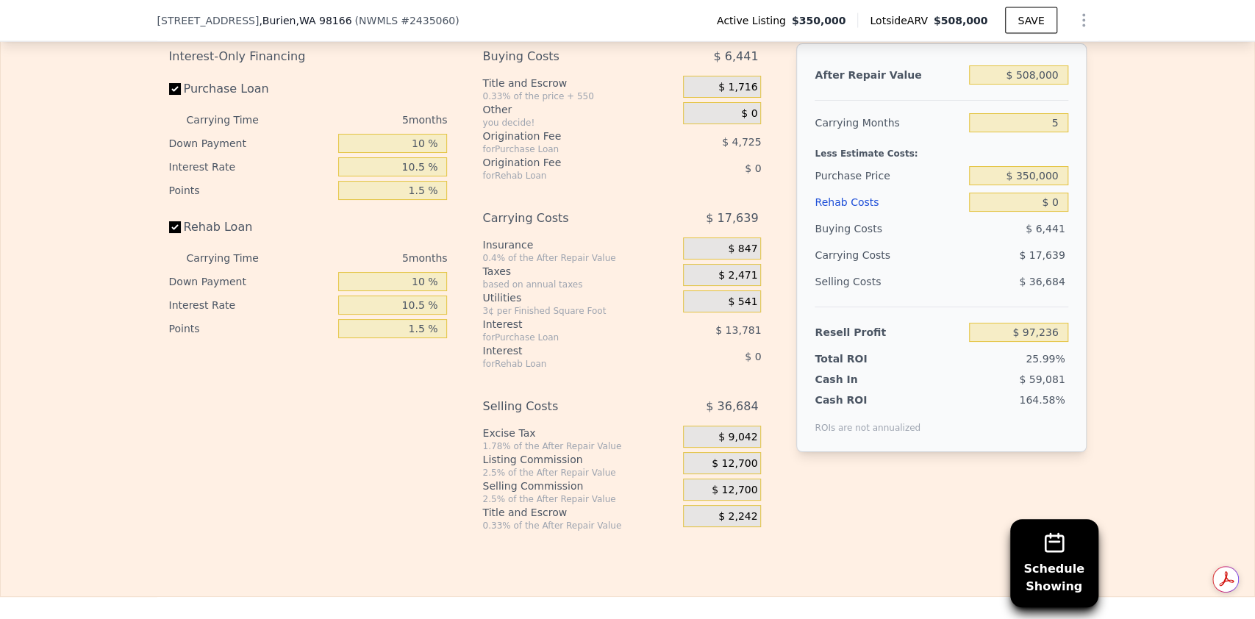
click at [728, 471] on span "$ 12,700" at bounding box center [735, 463] width 46 height 13
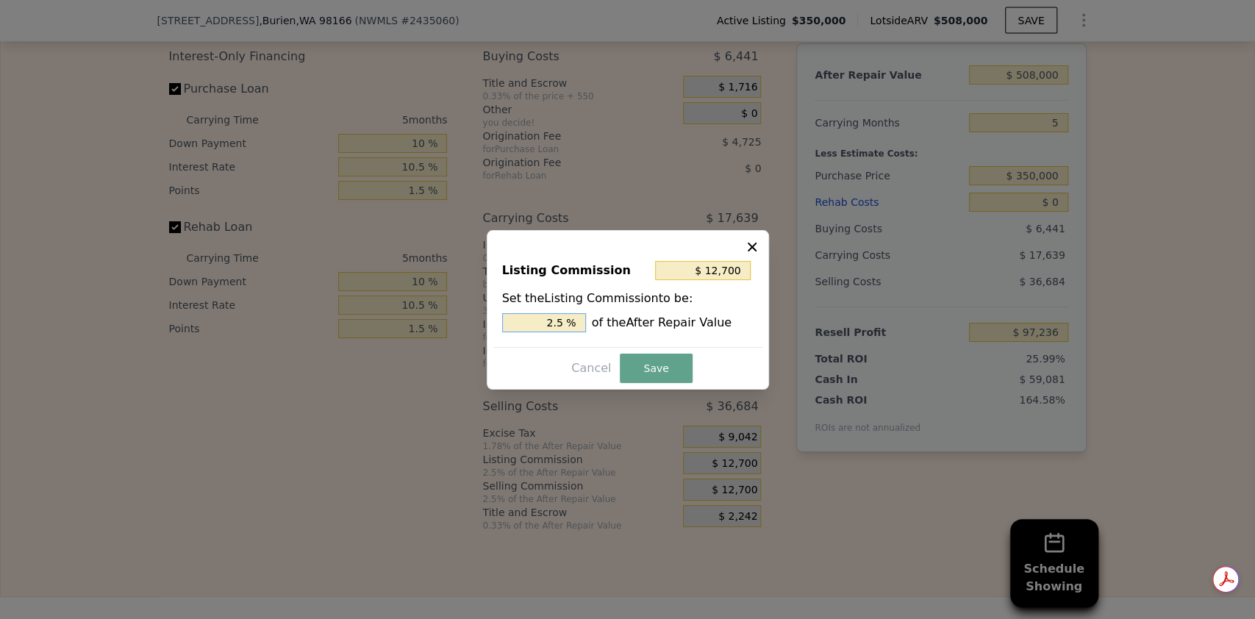
click at [556, 321] on input "2.5 %" at bounding box center [544, 322] width 84 height 19
type input "$ 109,220"
type input "21.5 %"
type input "$ 12,700"
type input "2.5 %"
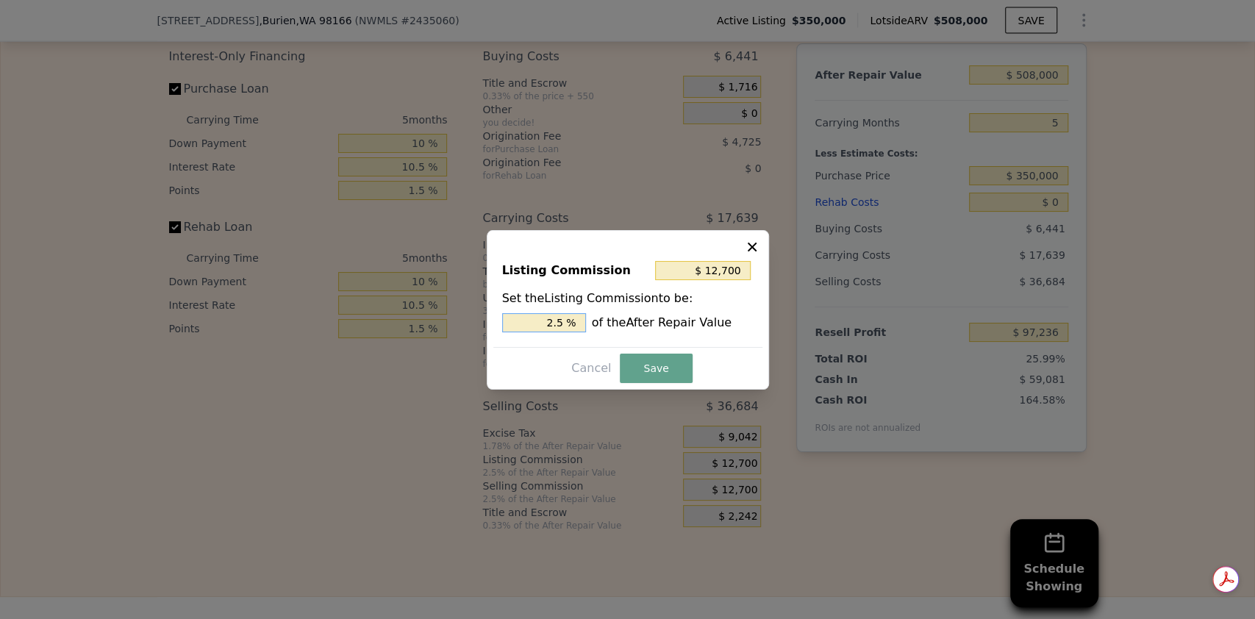
type input "$ 2,540"
type input ".5 %"
type input "$ 7,620"
type input "1.5 %"
click at [647, 363] on button "Save" at bounding box center [656, 368] width 72 height 29
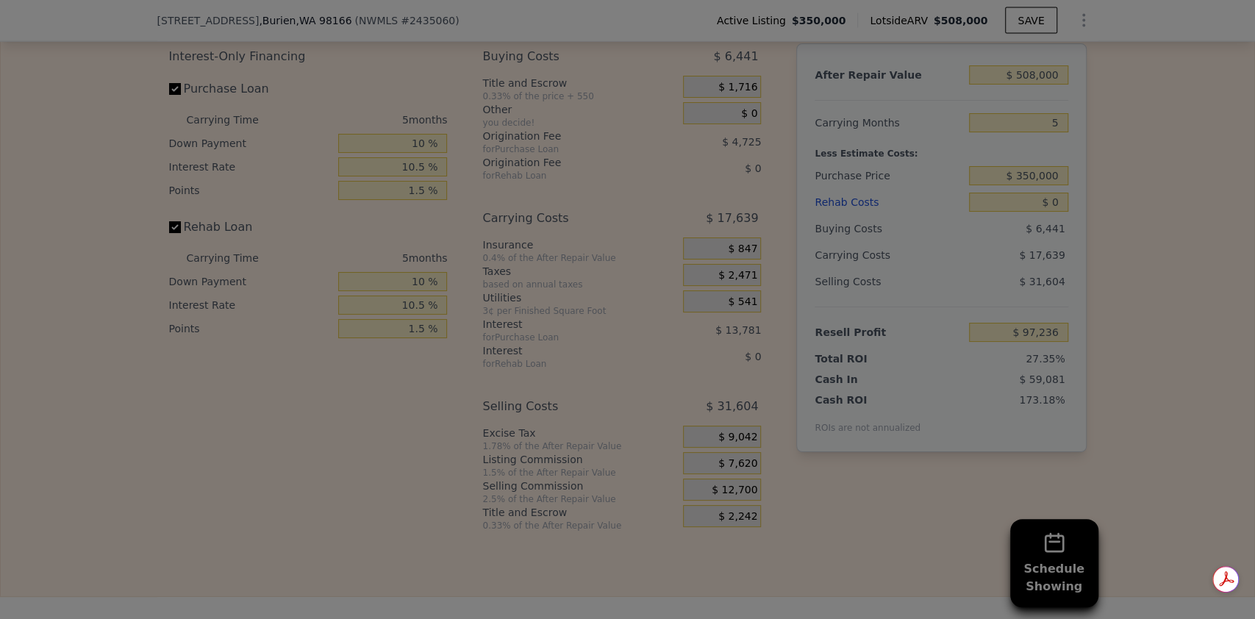
type input "$ 102,316"
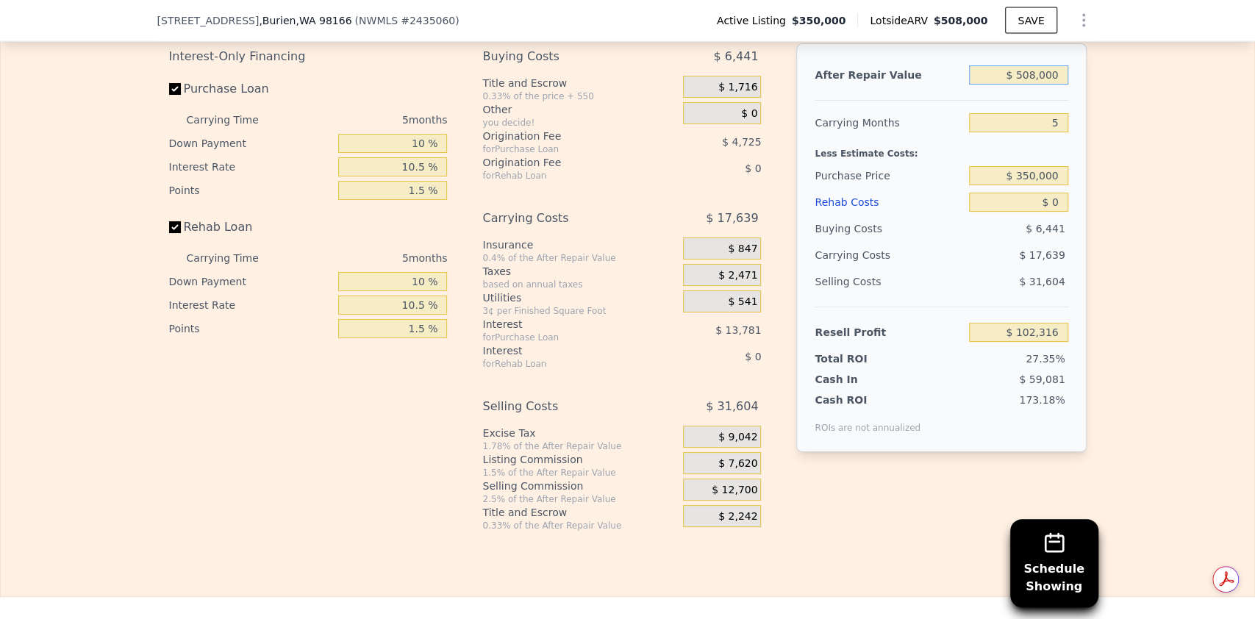
click at [1028, 85] on input "$ 508,000" at bounding box center [1018, 74] width 99 height 19
type input "$ 5,000"
type input "-$ 369,097"
type input "$ 585,000"
type input "$ 174,481"
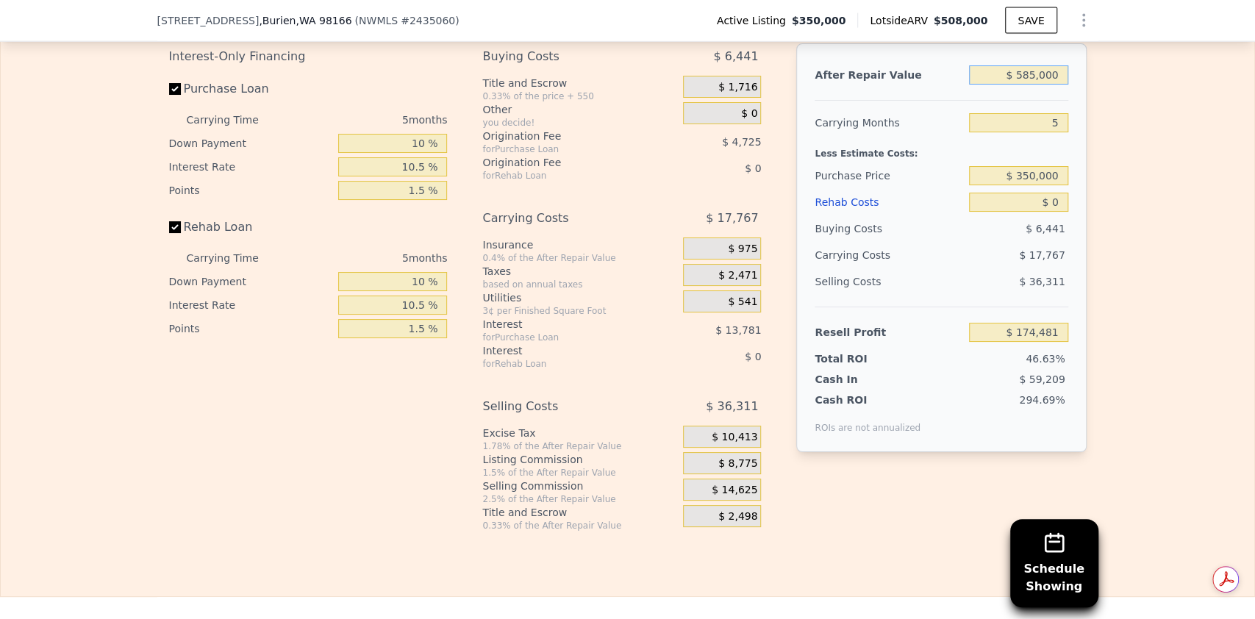
type input "$ 585,000"
click at [1035, 132] on input "5" at bounding box center [1018, 122] width 99 height 19
click at [1054, 132] on input "5" at bounding box center [1018, 122] width 99 height 19
type input "6"
type input "$ 170,928"
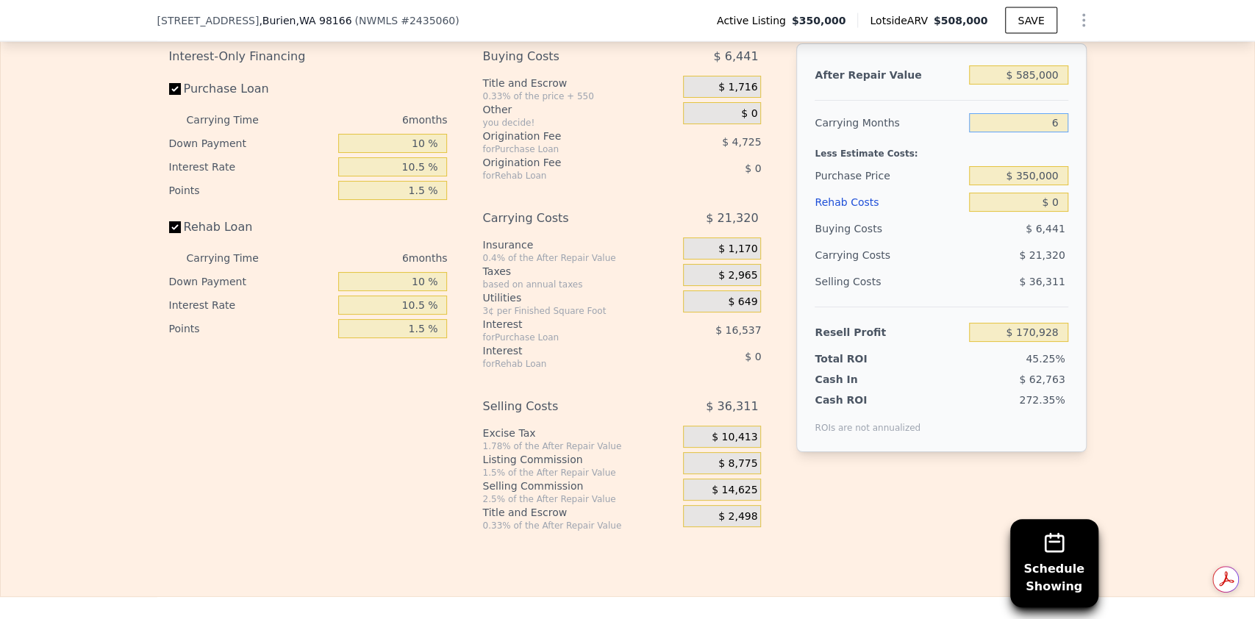
type input "6"
click at [1045, 212] on input "$ 0" at bounding box center [1018, 202] width 99 height 19
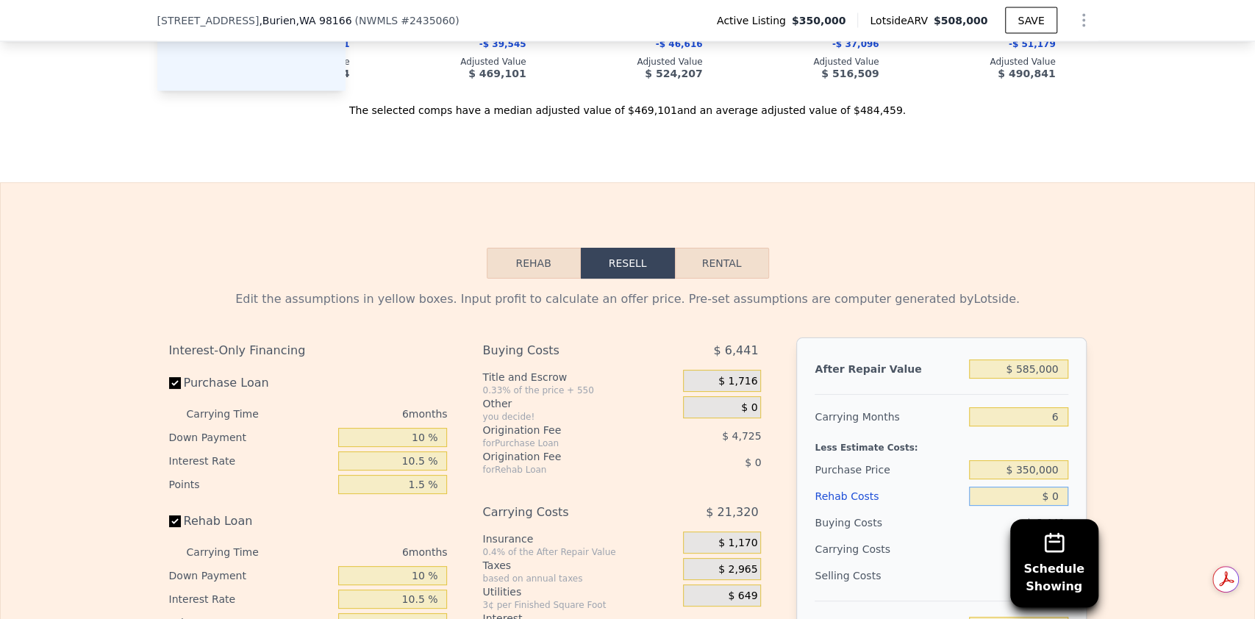
click at [531, 279] on button "Rehab" at bounding box center [534, 263] width 94 height 31
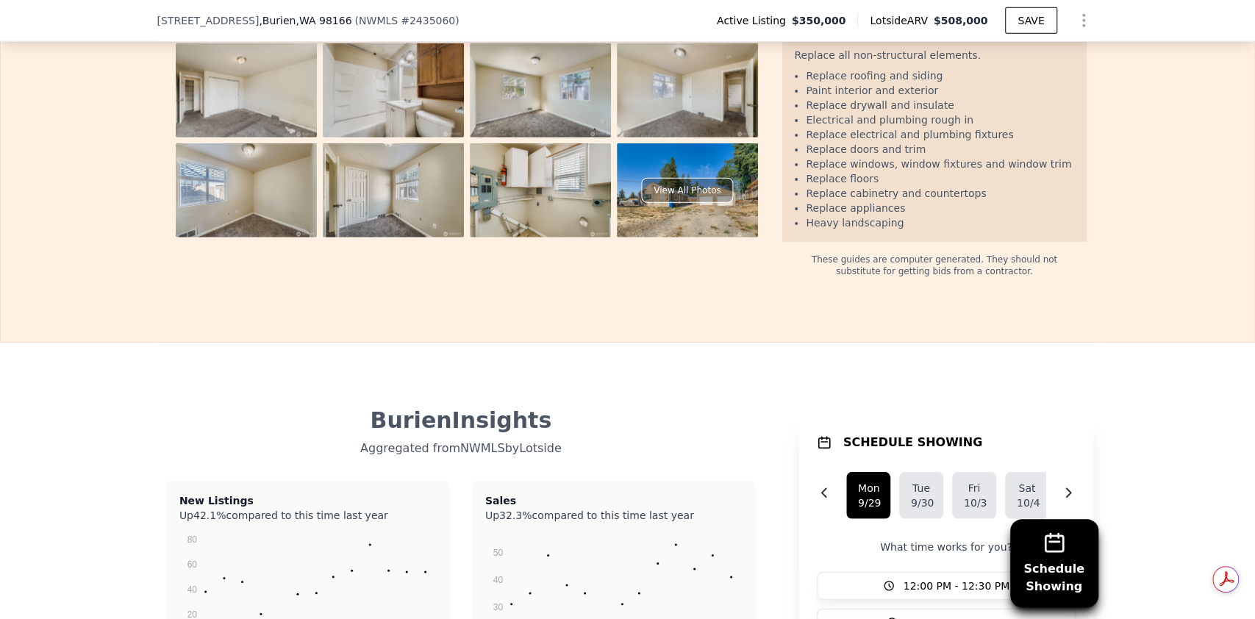
scroll to position [2446, 0]
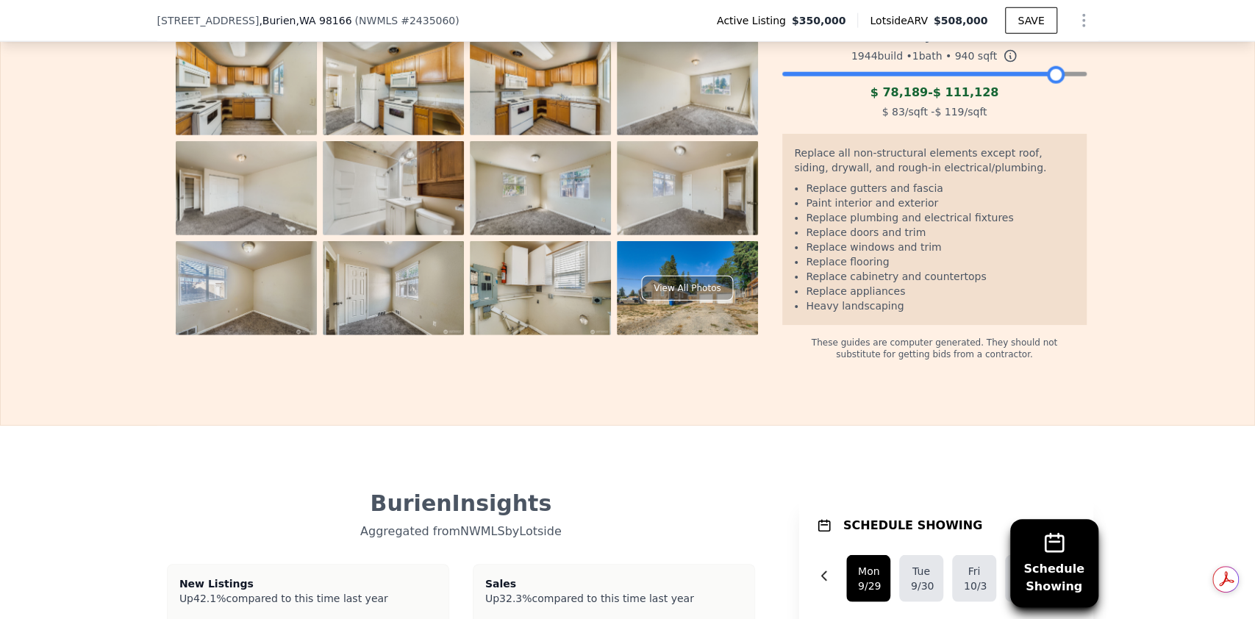
drag, startPoint x: 1068, startPoint y: 101, endPoint x: 1047, endPoint y: 106, distance: 21.9
click at [1047, 84] on div at bounding box center [1056, 75] width 18 height 18
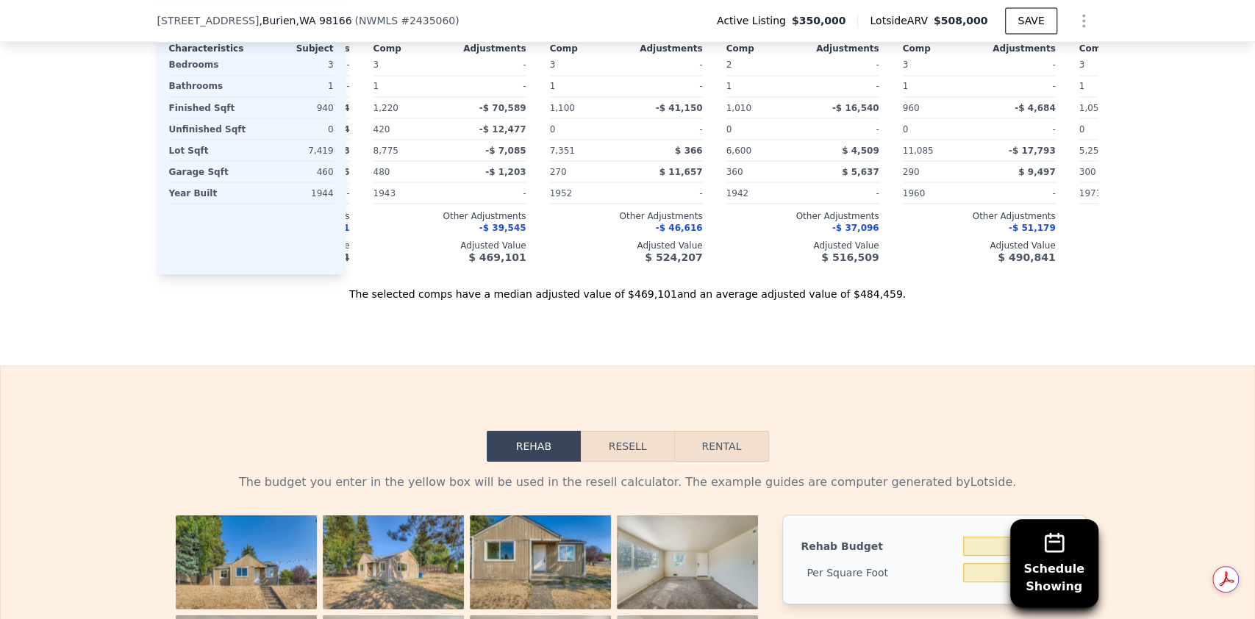
scroll to position [1759, 0]
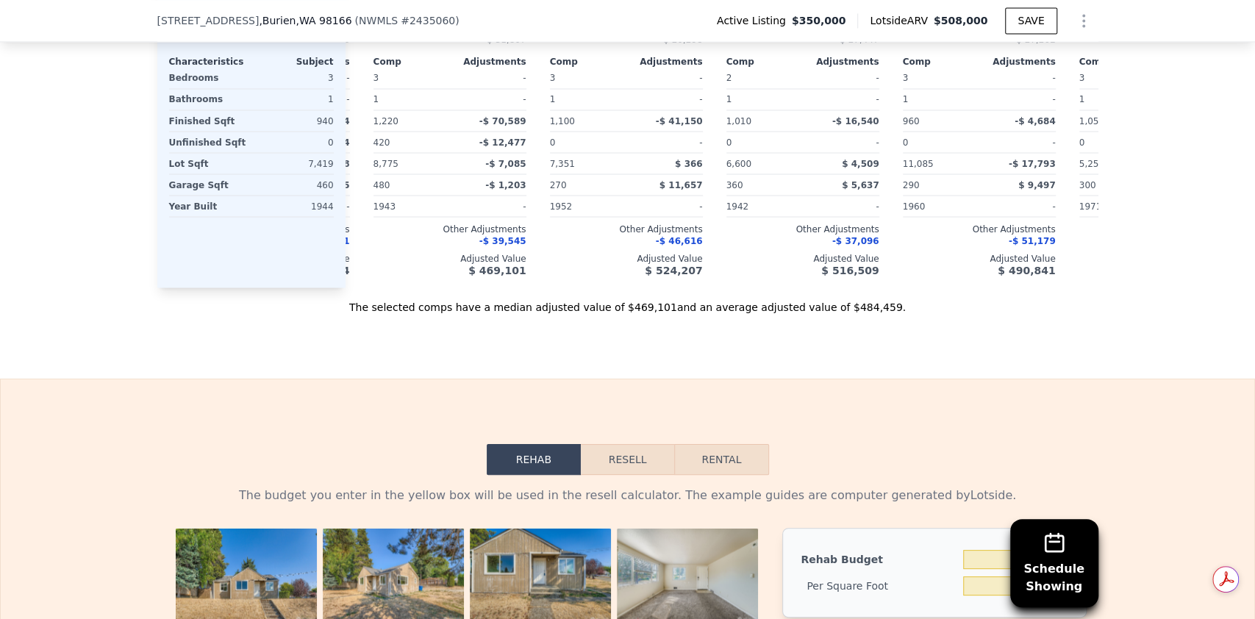
click at [699, 475] on button "Rental" at bounding box center [721, 459] width 94 height 31
select select "30"
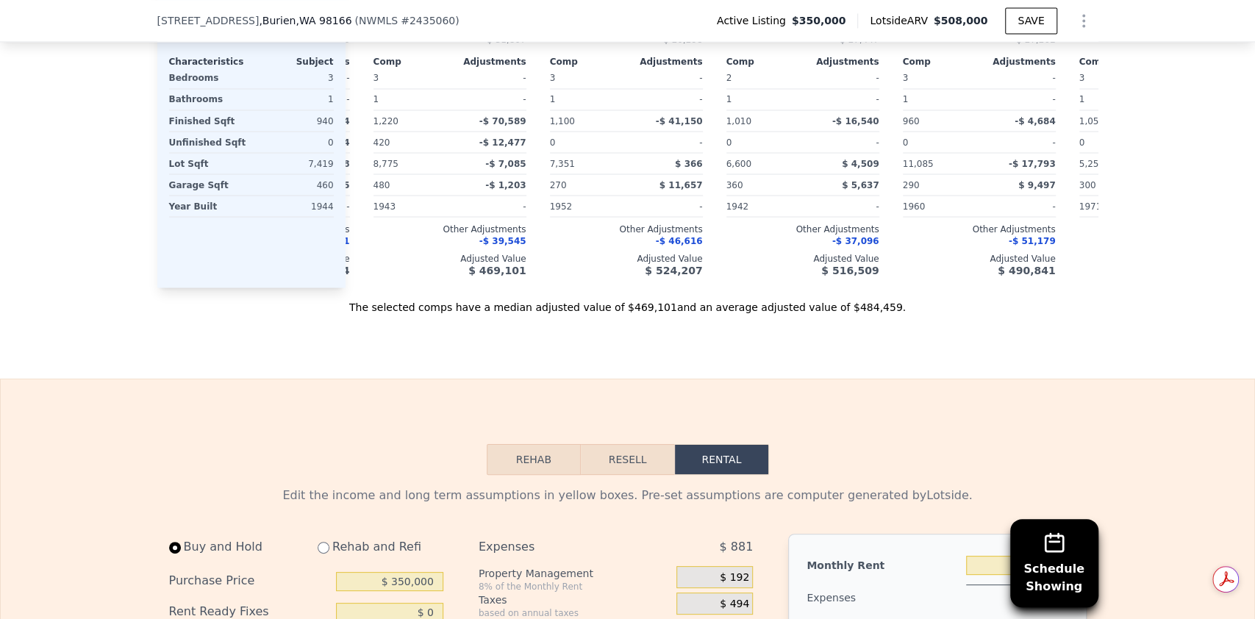
click at [615, 475] on button "Resell" at bounding box center [627, 459] width 93 height 31
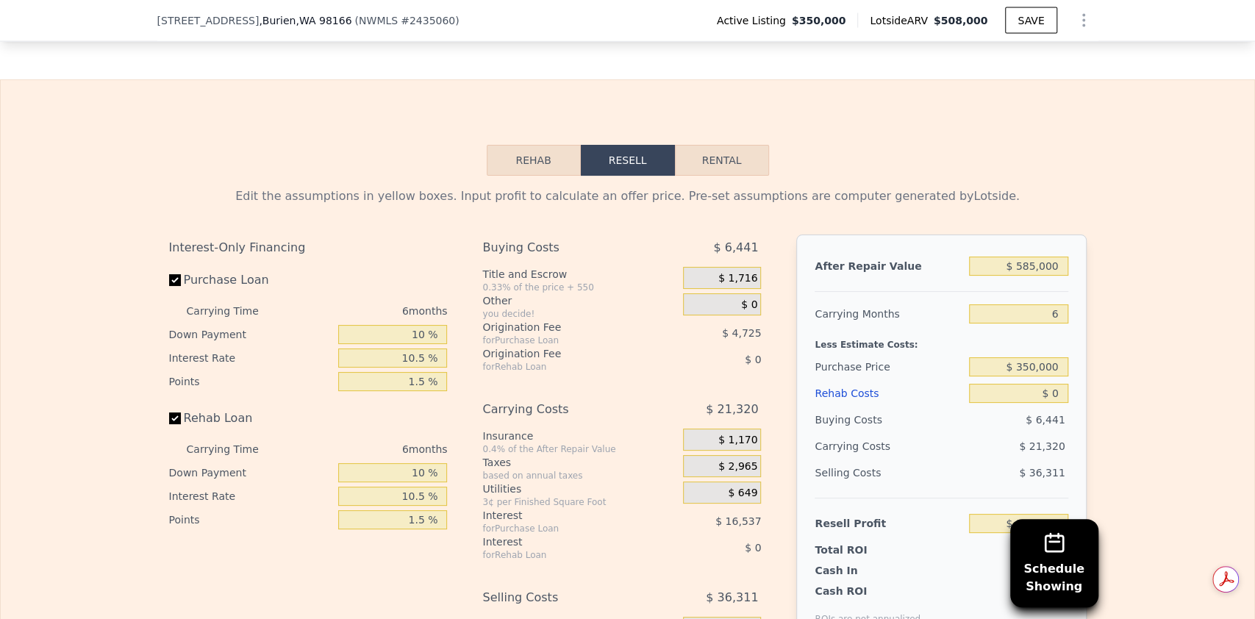
scroll to position [2152, 0]
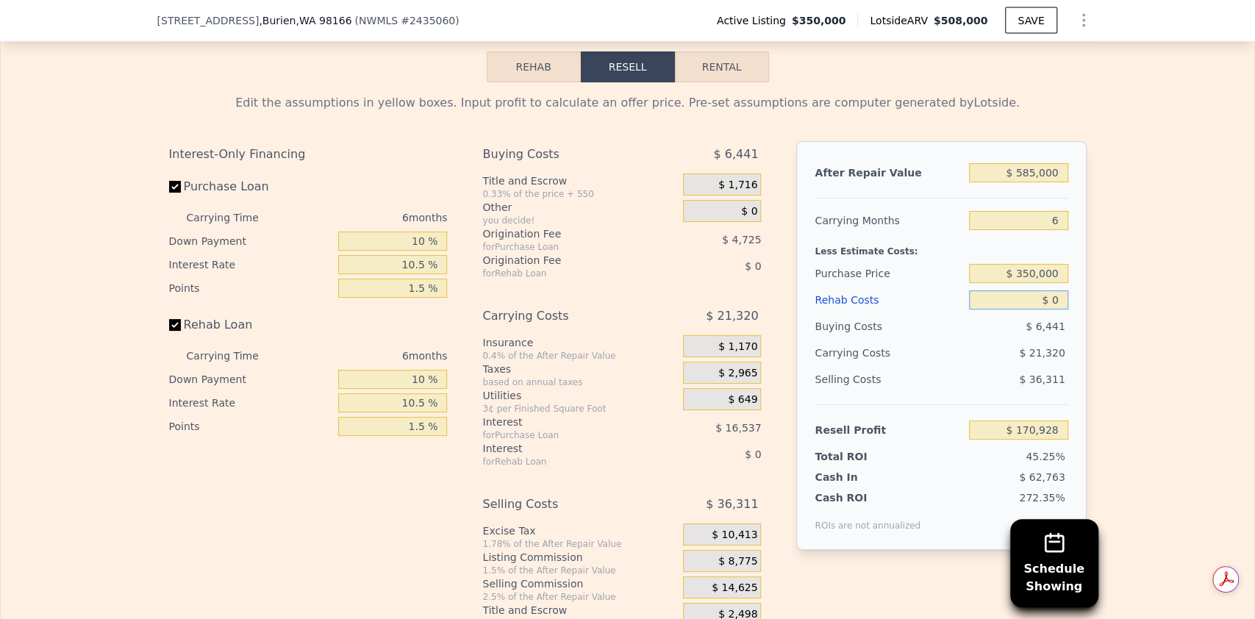
click at [1049, 310] on input "$ 0" at bounding box center [1018, 299] width 99 height 19
type input "$ 011"
type input "$ 170,917"
type input "$ 0"
type input "$ 170,927"
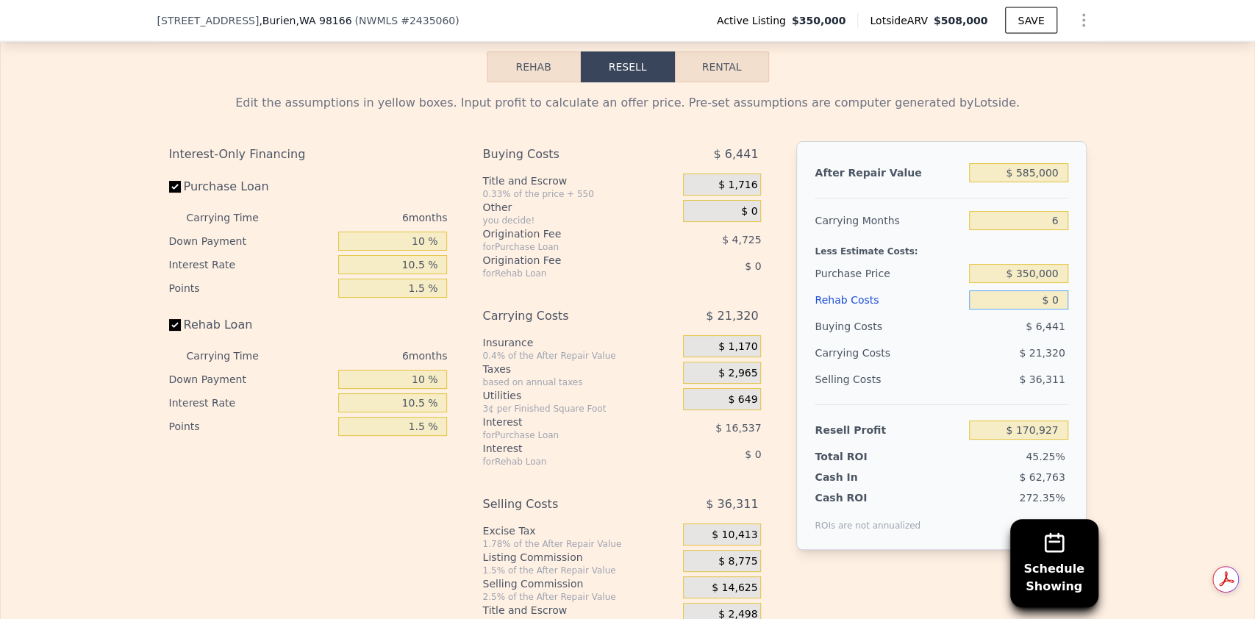
type input "$ 170,928"
type input "$ 110"
type input "$ 170,811"
type input "$ 110,000"
type input "$ 54,247"
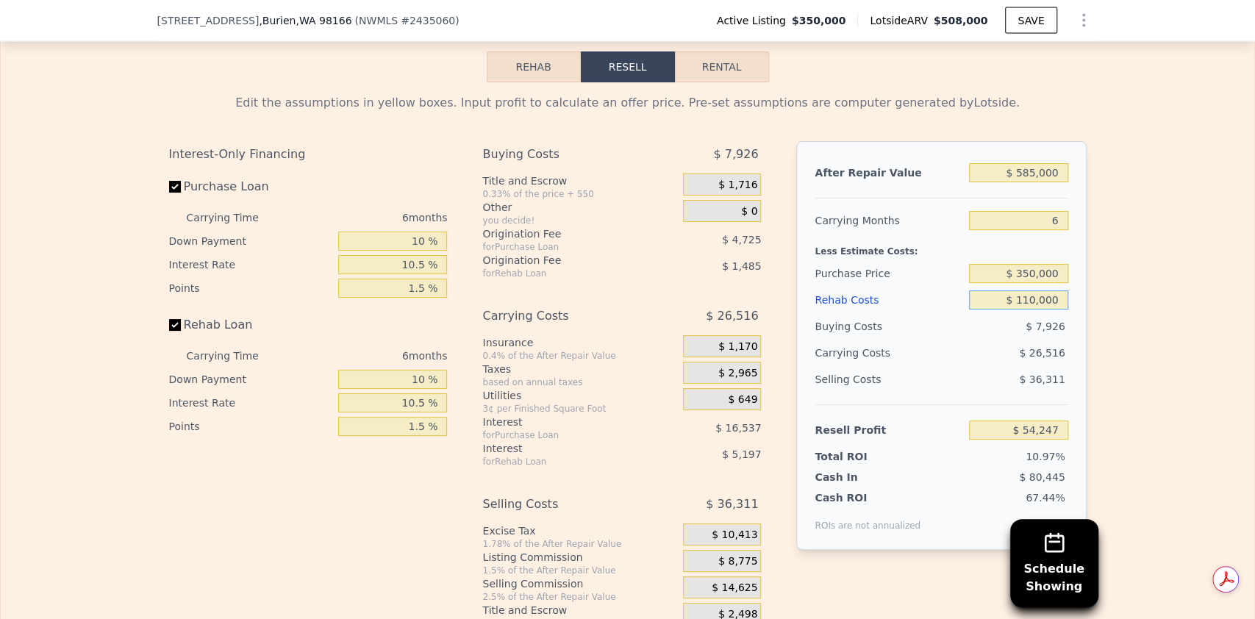
scroll to position [2249, 0]
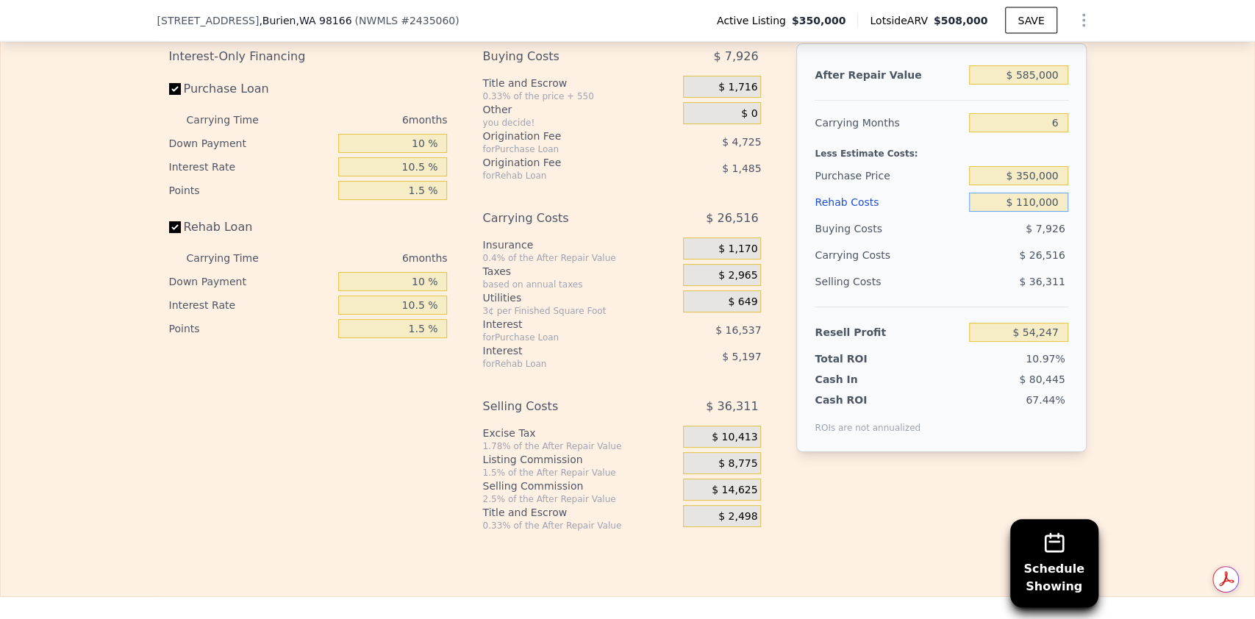
click at [1032, 212] on input "$ 110,000" at bounding box center [1018, 202] width 99 height 19
type input "$ 100,000"
type input "$ 64,856"
type input "$ 100,000"
click at [1030, 185] on input "$ 350,000" at bounding box center [1018, 175] width 99 height 19
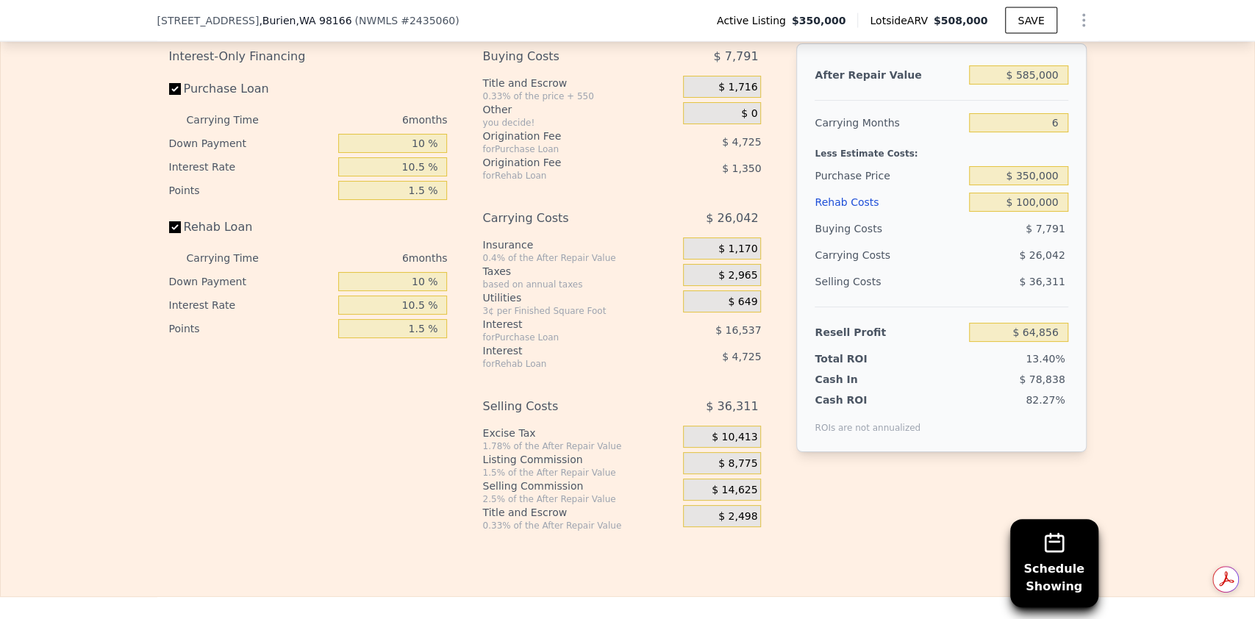
click at [746, 471] on span "$ 8,775" at bounding box center [737, 463] width 39 height 13
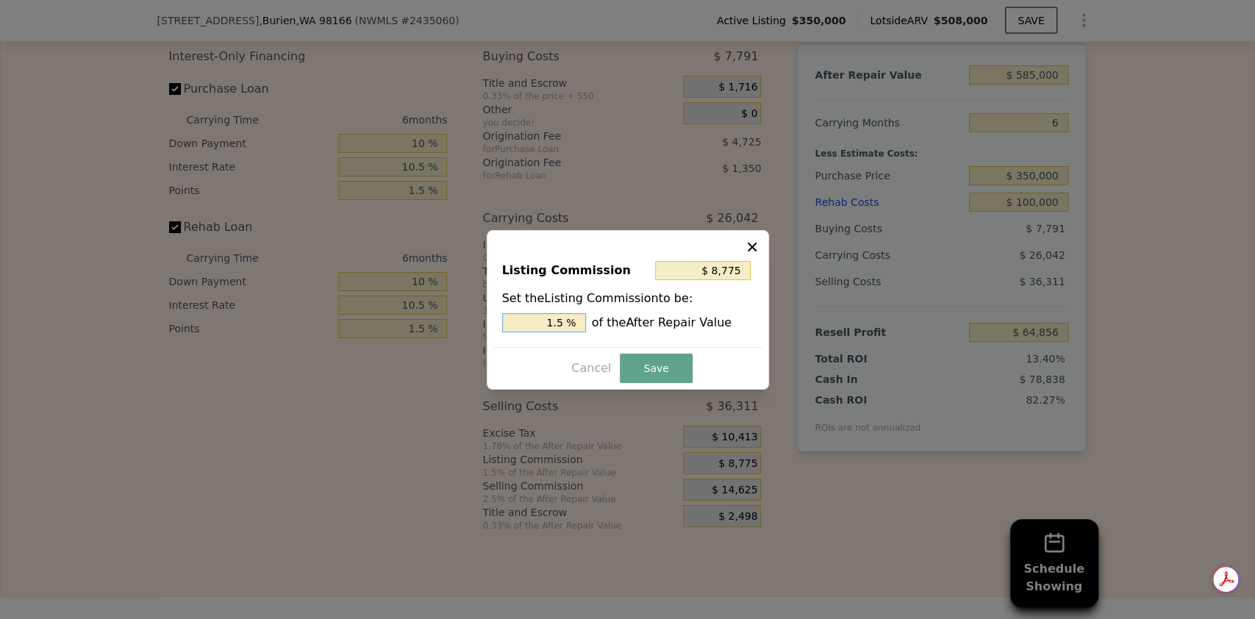
click at [568, 325] on input "1.5 %" at bounding box center [544, 322] width 84 height 19
type input "$ 5,850"
type input "1 %"
type input "$ 0"
type input "0 %"
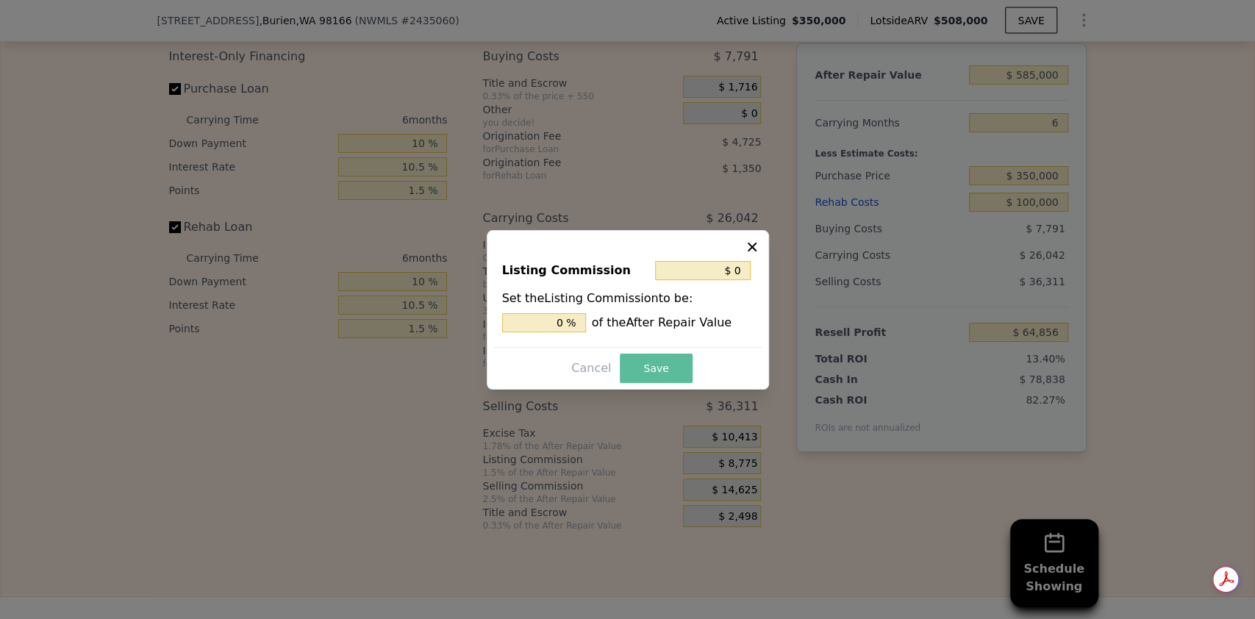
click at [663, 361] on button "Save" at bounding box center [656, 368] width 72 height 29
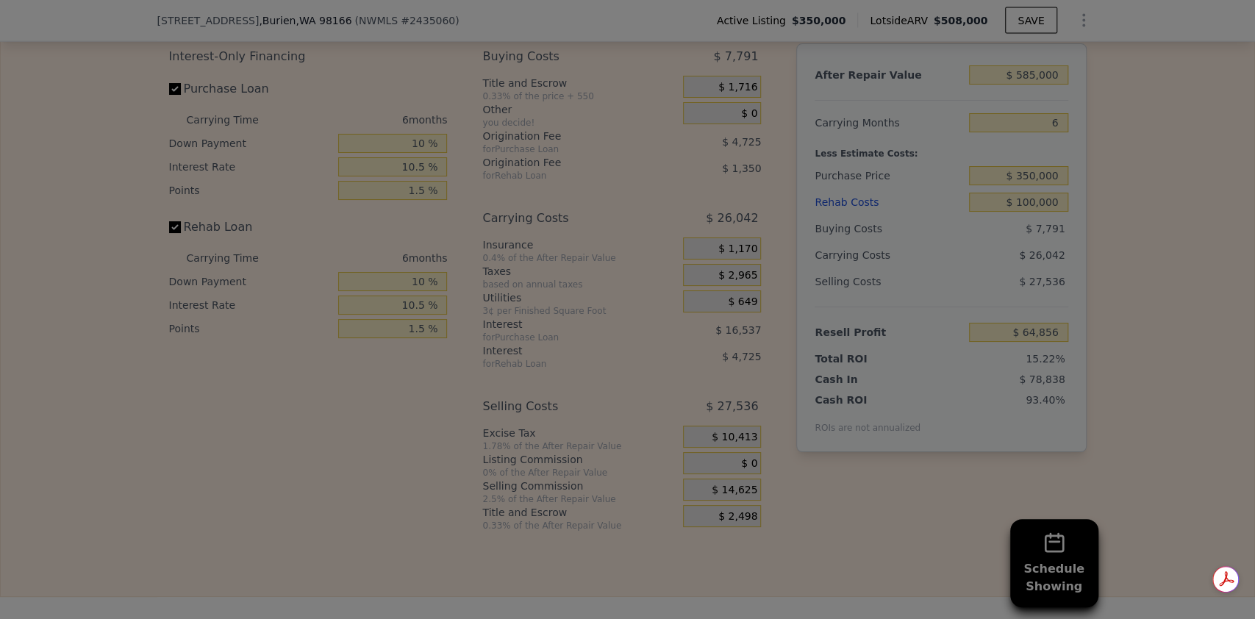
type input "$ 73,631"
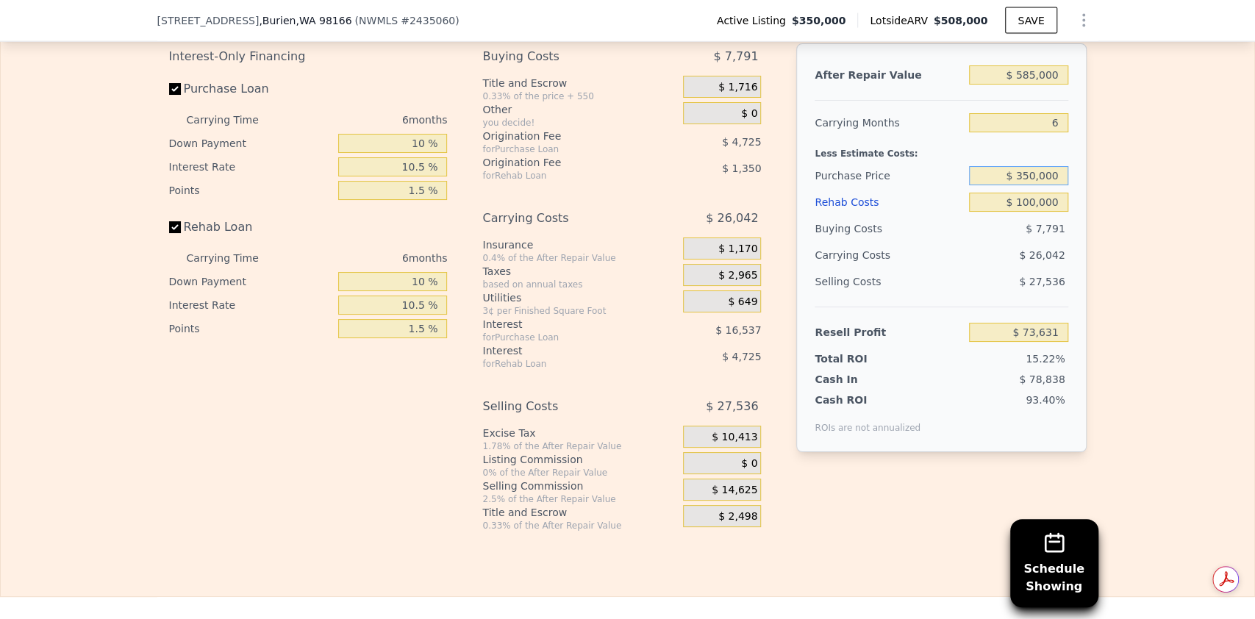
click at [1029, 185] on input "$ 350,000" at bounding box center [1018, 175] width 99 height 19
type input "$ 370,000"
click at [1024, 342] on input "$ 73,631" at bounding box center [1018, 332] width 99 height 19
type input "$ 52,347"
click at [930, 419] on div "63.75%" at bounding box center [998, 413] width 142 height 41
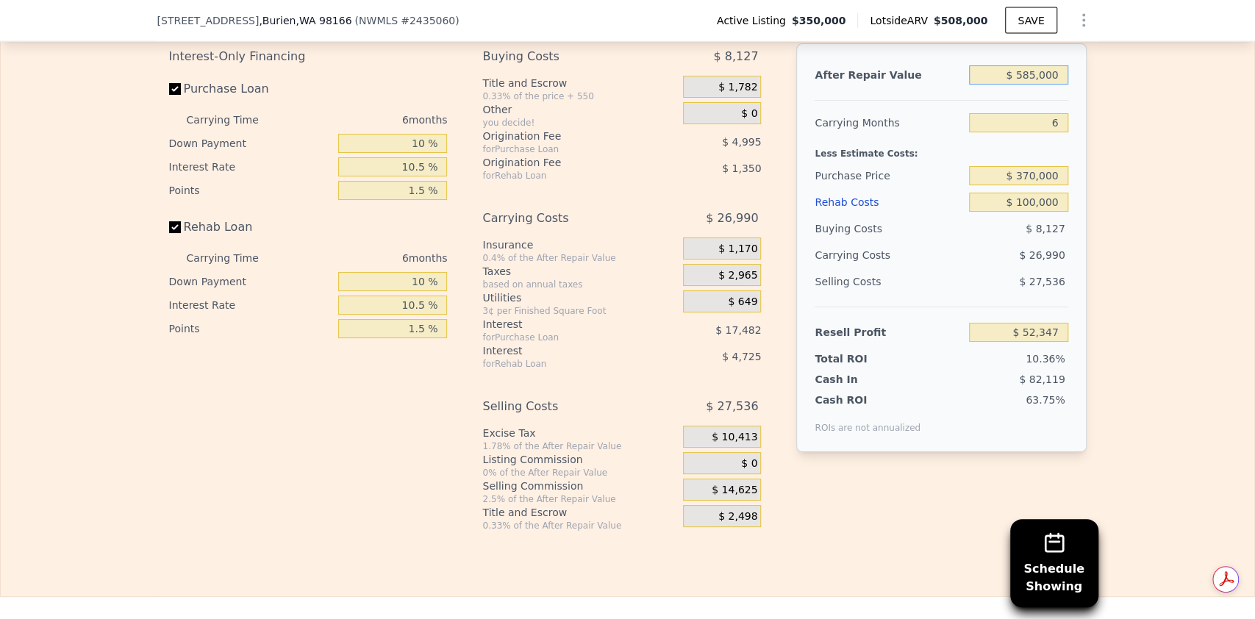
click at [1029, 85] on input "$ 585,000" at bounding box center [1018, 74] width 99 height 19
type input "$ 000"
type input "-$ 504,497"
type input "$ 600,000"
type input "$ 66,625"
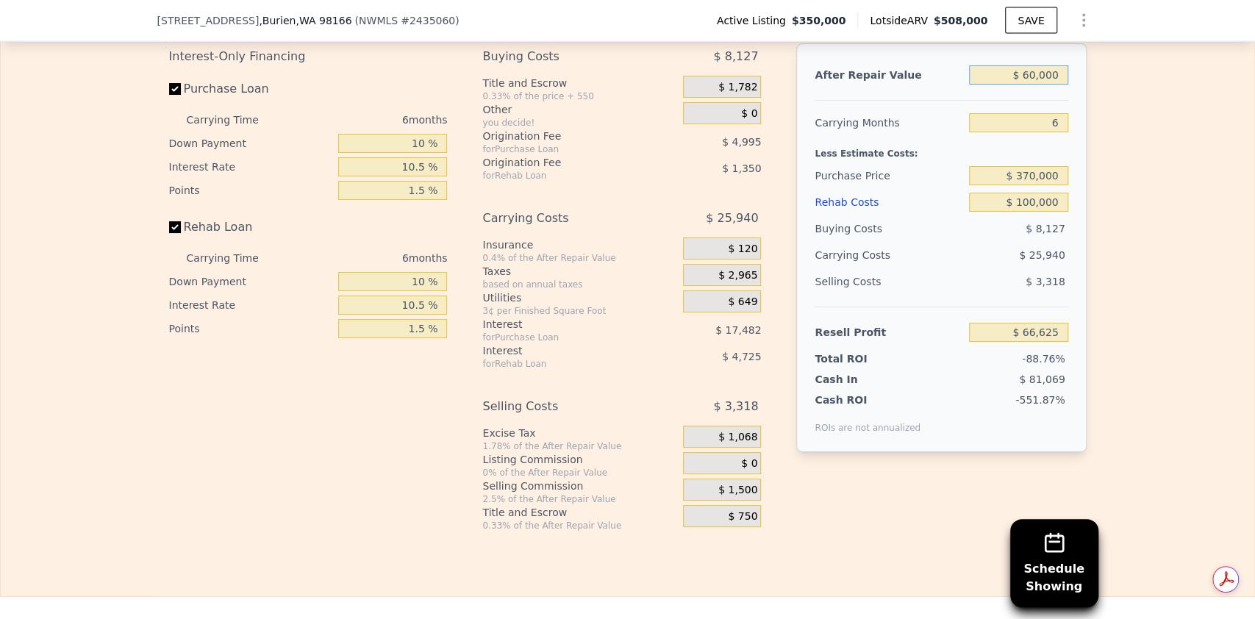
type input "$ 6,000"
type input "-$ 498,786"
type input "$ 000"
type input "-$ 504,497"
type input "$ 5,000"
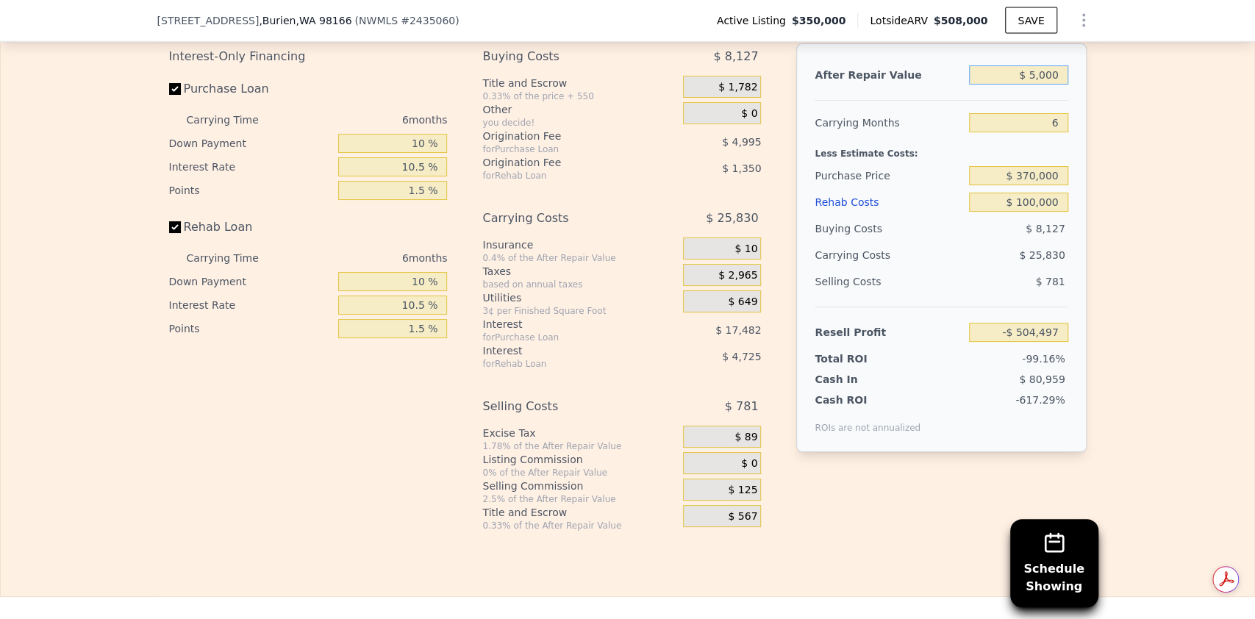
type input "-$ 499,738"
type input "$ 58,000"
type input "-$ 449,288"
type input "$ 585,000"
type input "$ 52,347"
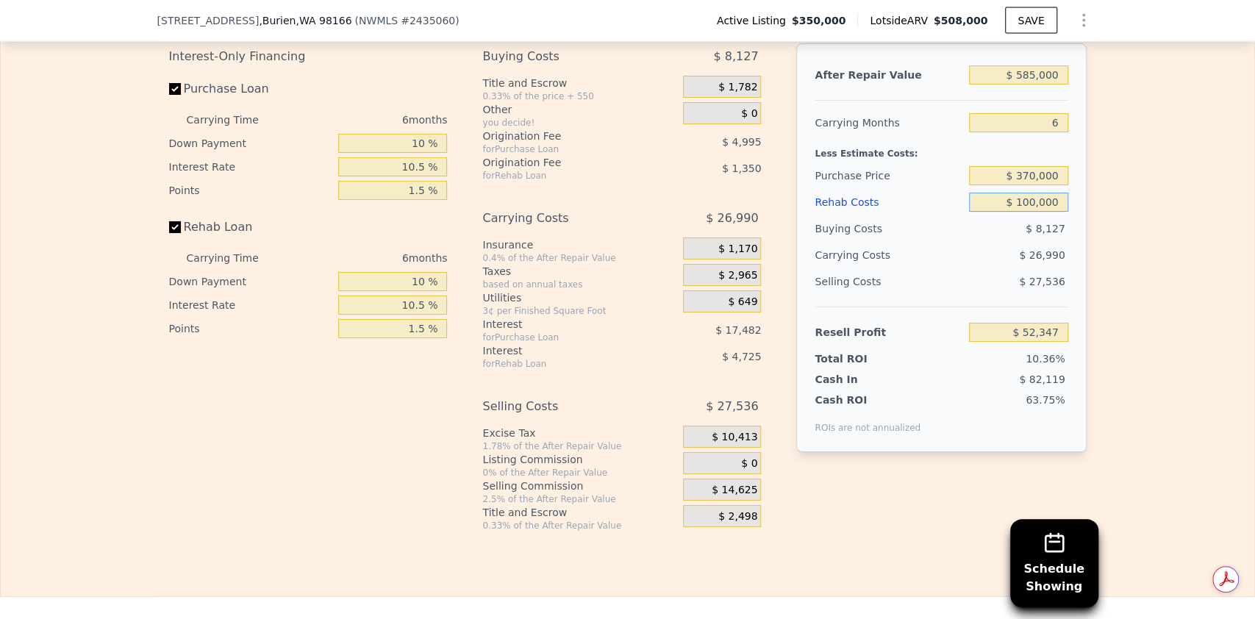
click at [1027, 212] on input "$ 100,000" at bounding box center [1018, 202] width 99 height 19
click at [1034, 342] on input "$ 52,347" at bounding box center [1018, 332] width 99 height 19
click at [1029, 85] on input "$ 585,000" at bounding box center [1018, 74] width 99 height 19
type input "$ 5,000"
type input "-$ 499,738"
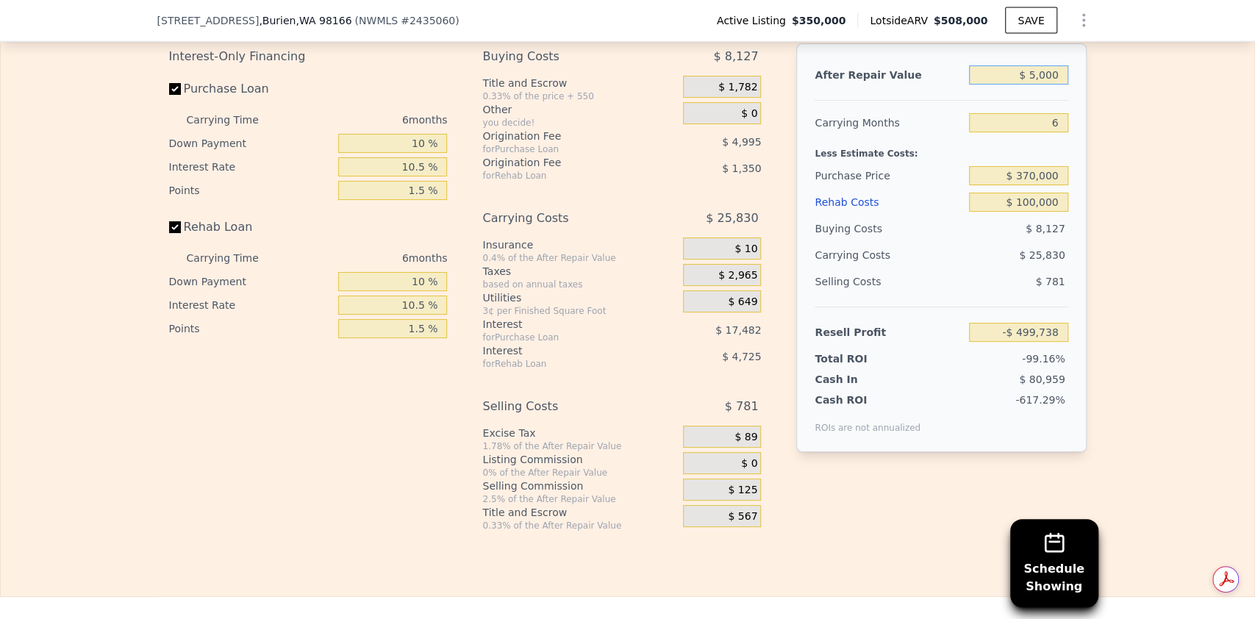
type input "$ 000"
type input "-$ 504,497"
type input "$ 600,000"
type input "$ 66,625"
click at [1046, 185] on input "$ 370,000" at bounding box center [1018, 175] width 99 height 19
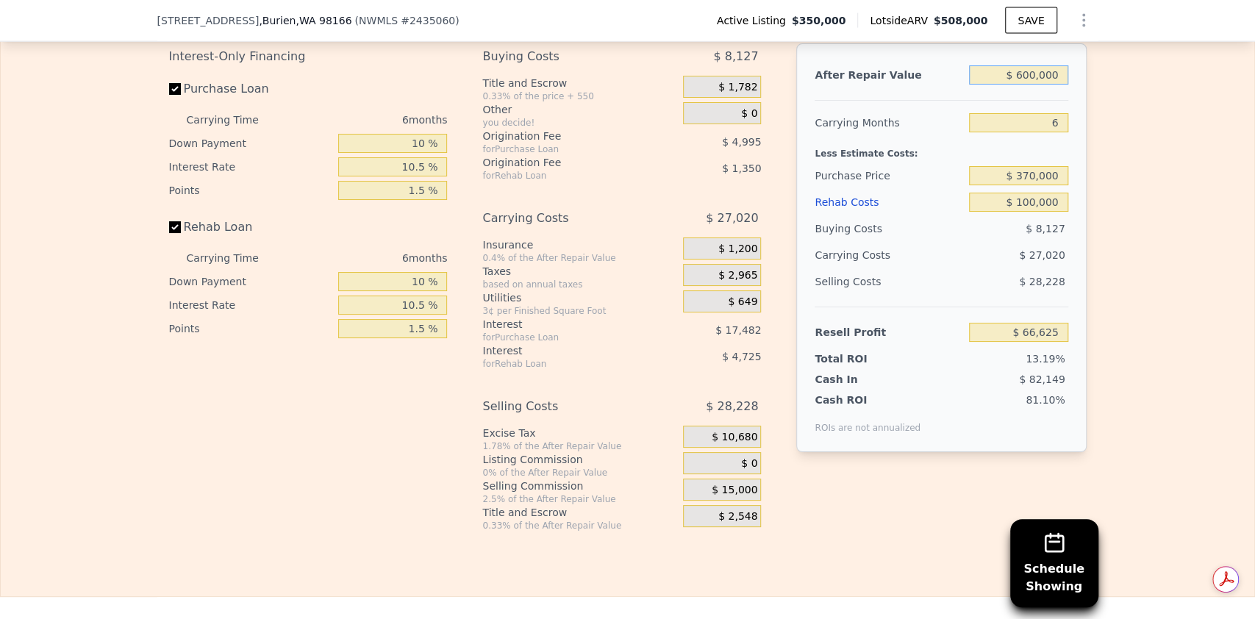
click at [1032, 85] on input "$ 600,000" at bounding box center [1018, 74] width 99 height 19
type input "$ 000"
type input "-$ 504,497"
type input "$ 5,000"
type input "-$ 499,738"
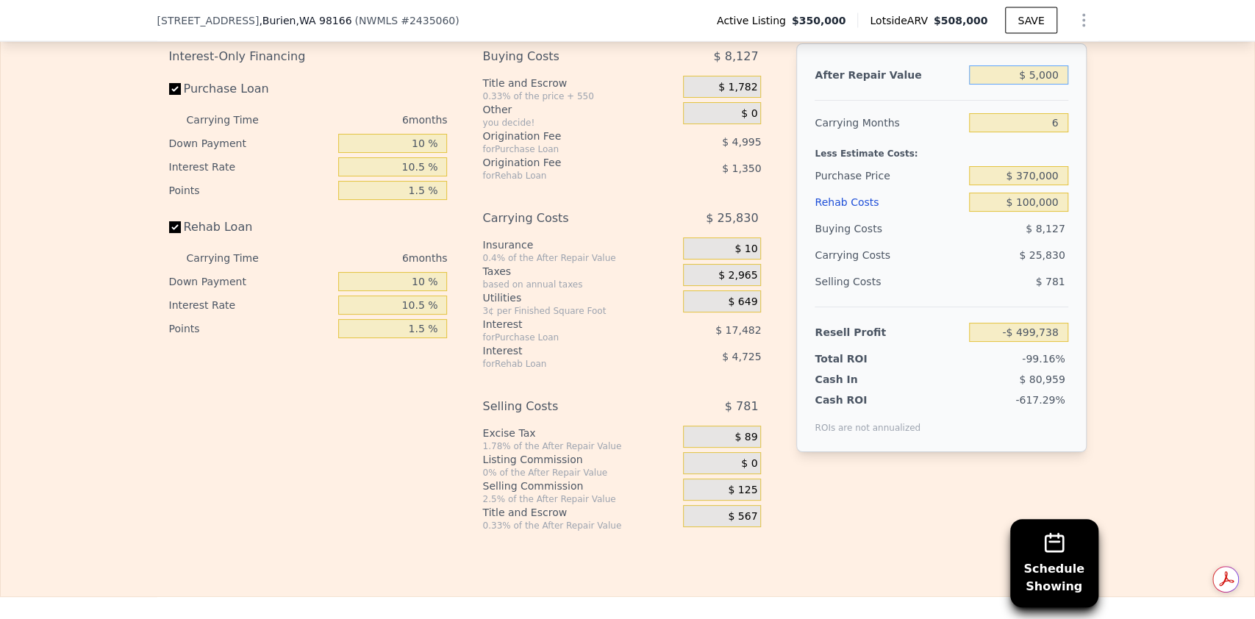
type input "$ 58,000"
type input "-$ 449,288"
type input "$ 585,000"
type input "$ 52,347"
type input "$ 585,000"
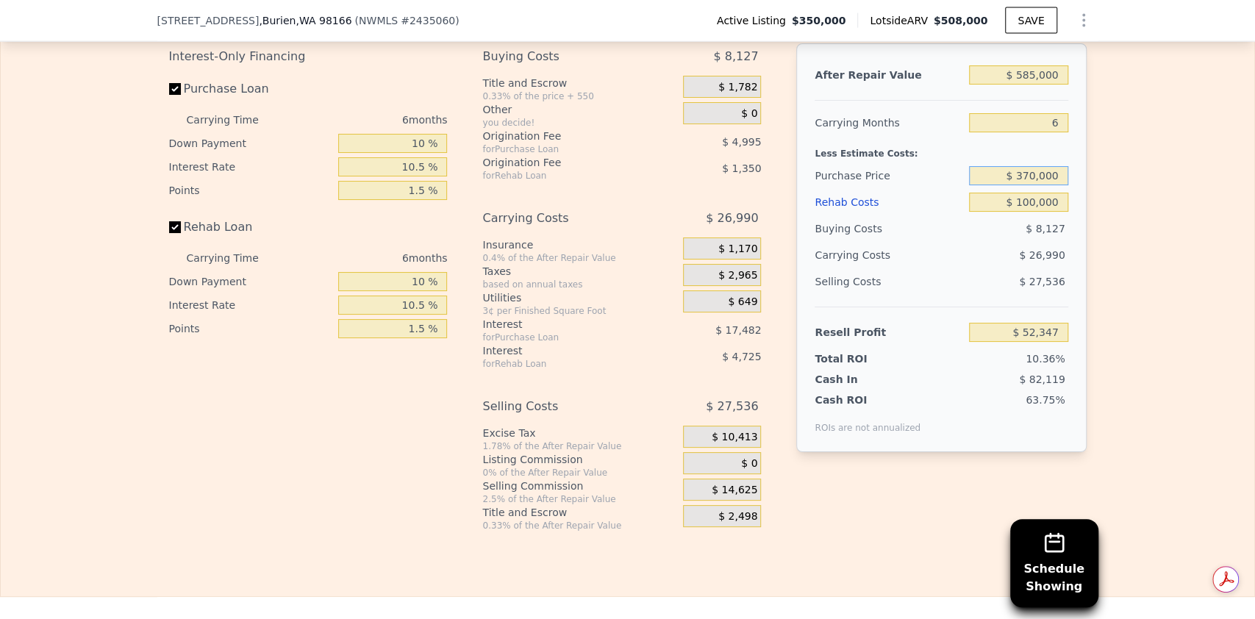
click at [1032, 185] on input "$ 370,000" at bounding box center [1018, 175] width 99 height 19
type input "$ 350,000"
click at [1041, 212] on input "$ 100,000" at bounding box center [1018, 202] width 99 height 19
type input "$ 73,631"
click at [1029, 185] on input "$ 350,000" at bounding box center [1018, 175] width 99 height 19
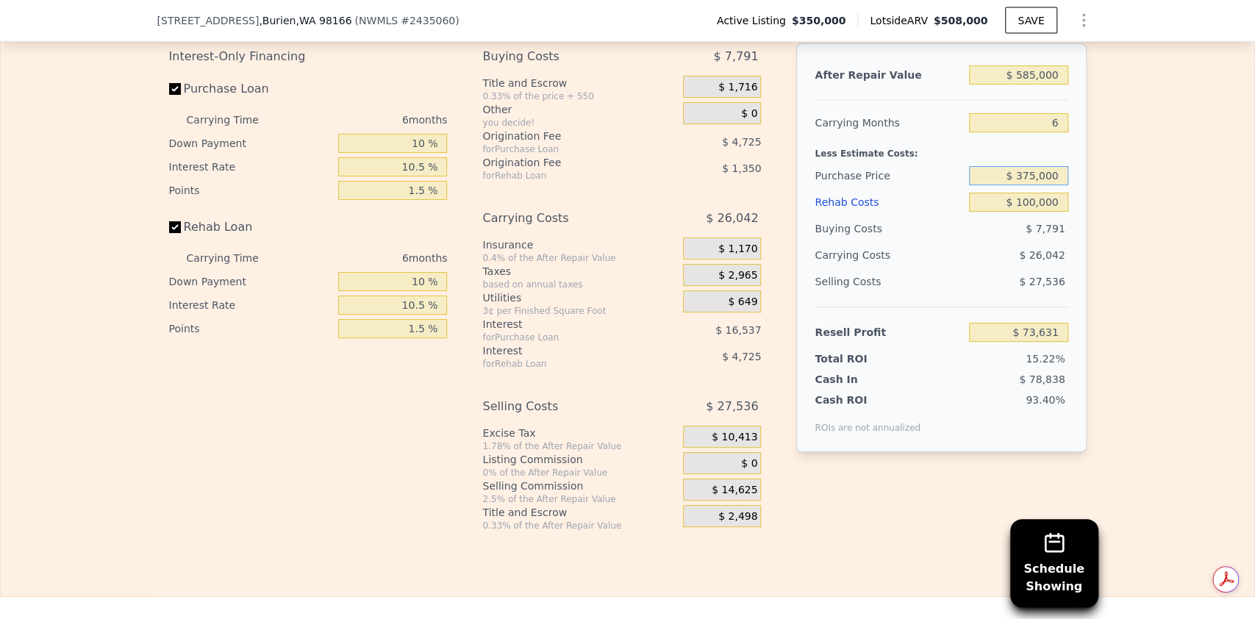
type input "$ 375,000"
click at [1030, 212] on input "$ 100,000" at bounding box center [1018, 202] width 99 height 19
type input "$ 47,028"
type input "$ 1,000"
type input "$ 152,038"
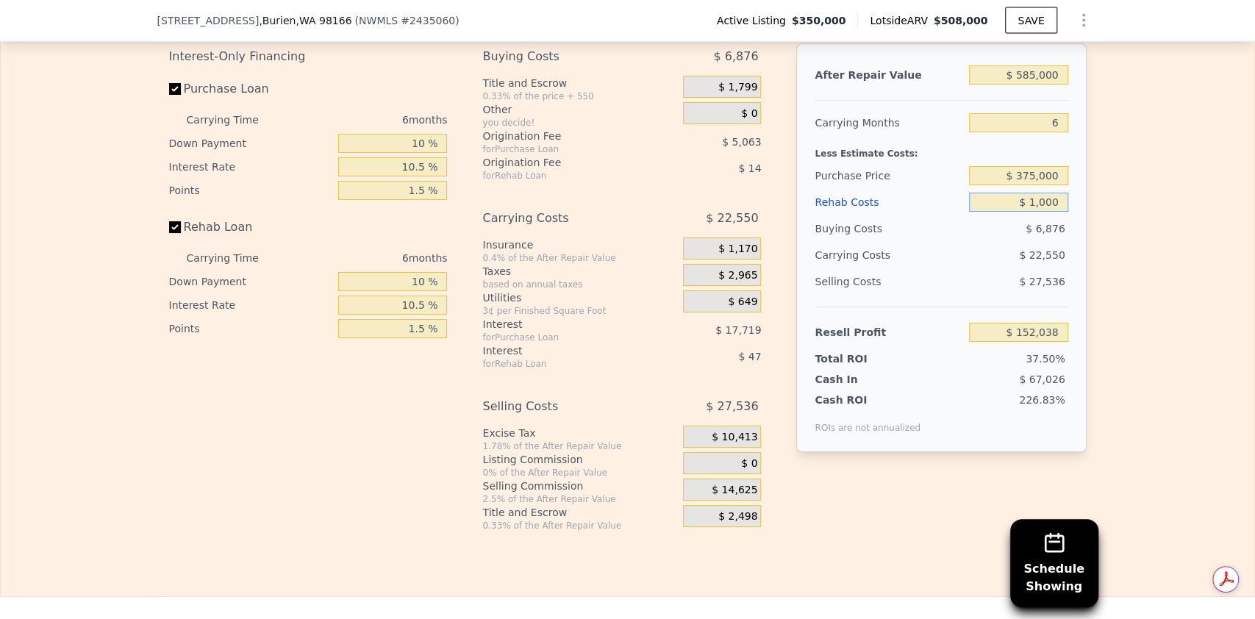
type input "$ 000"
type input "$ 153,100"
type input "$ 90,000"
type input "$ 57,631"
type input "$ 90,000"
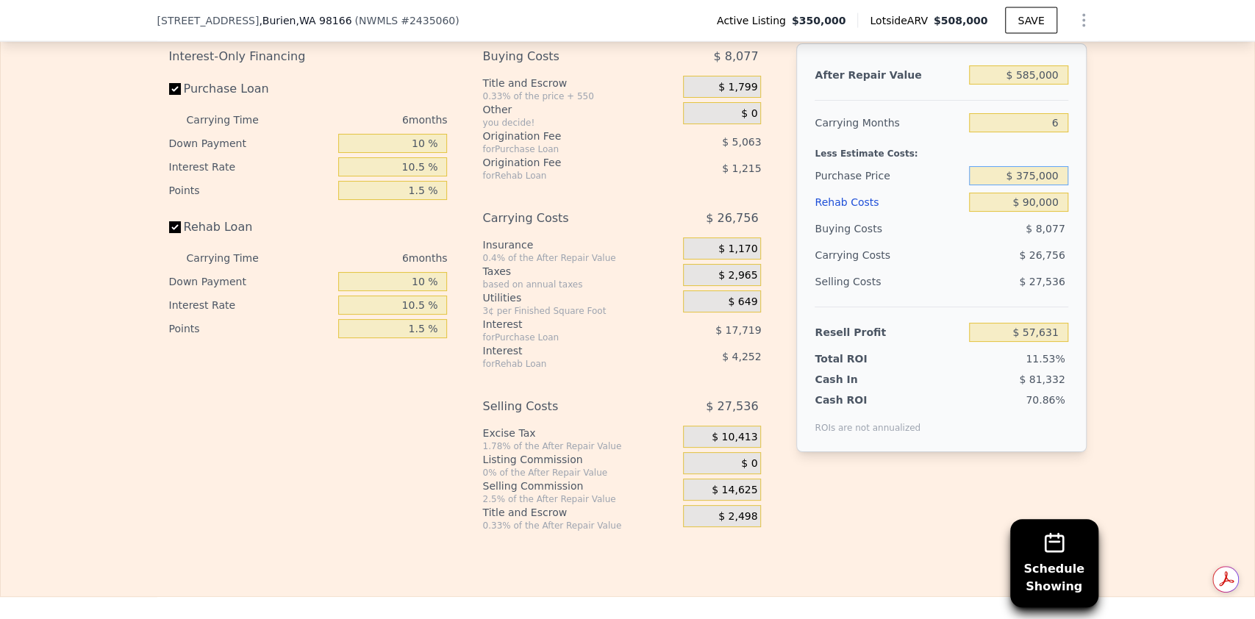
click at [1031, 185] on input "$ 375,000" at bounding box center [1018, 175] width 99 height 19
type input "$ 370,000"
click at [1038, 212] on input "$ 90,000" at bounding box center [1018, 202] width 99 height 19
type input "$ 62,950"
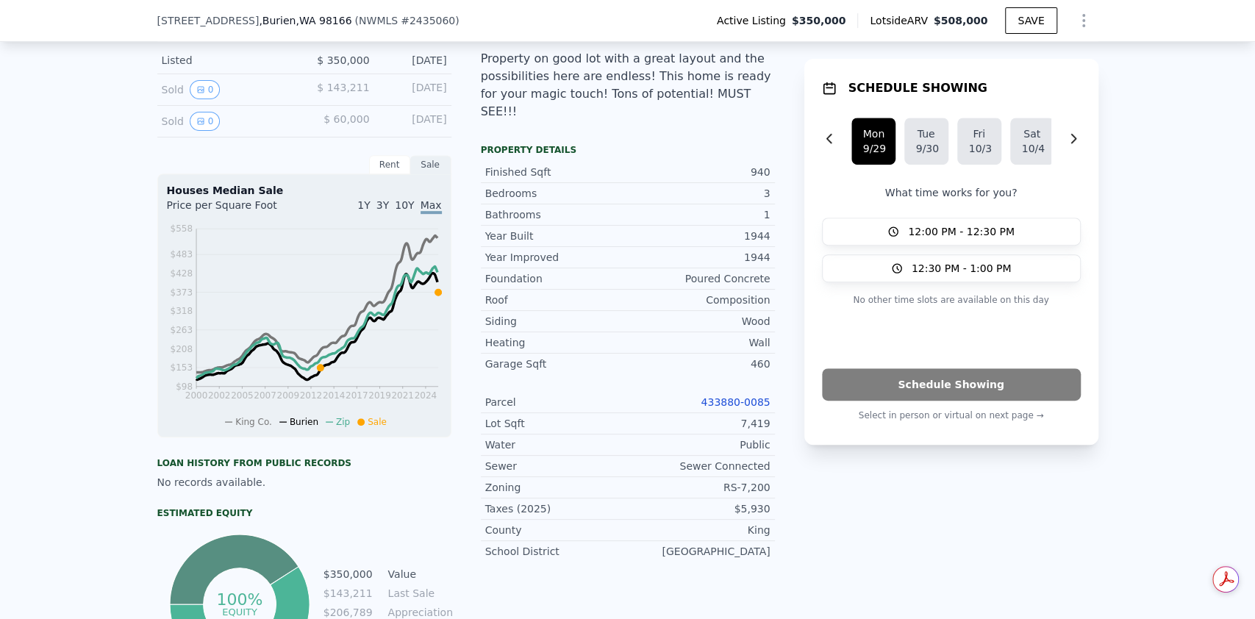
scroll to position [485, 0]
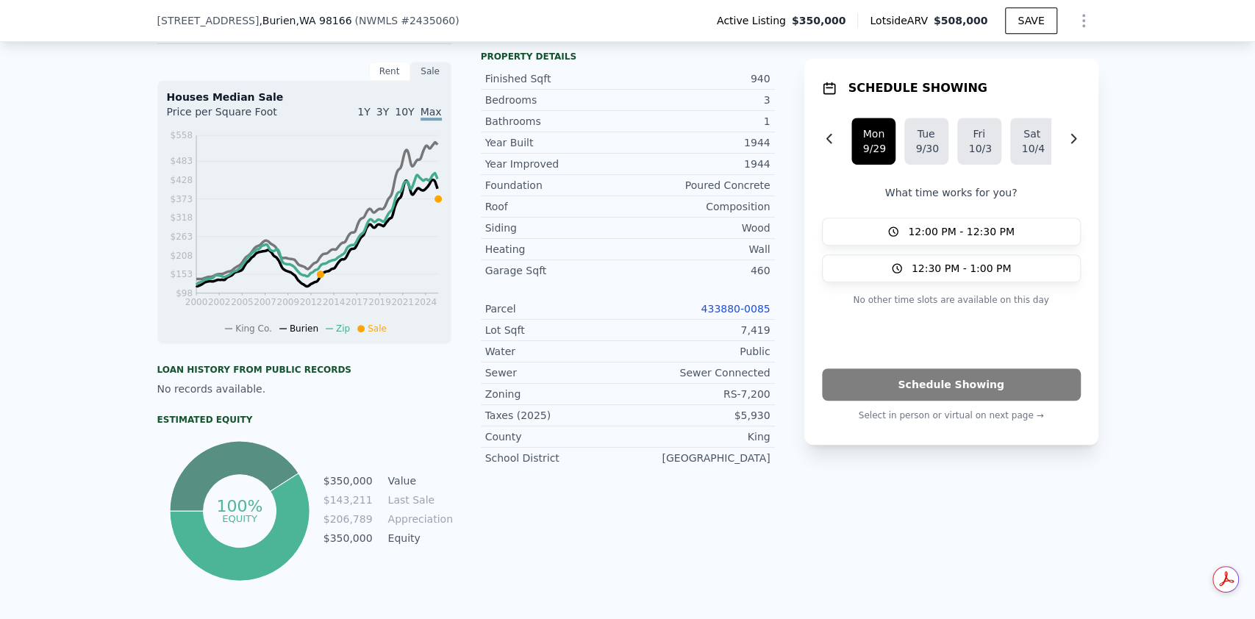
click at [729, 303] on link "433880-0085" at bounding box center [735, 309] width 69 height 12
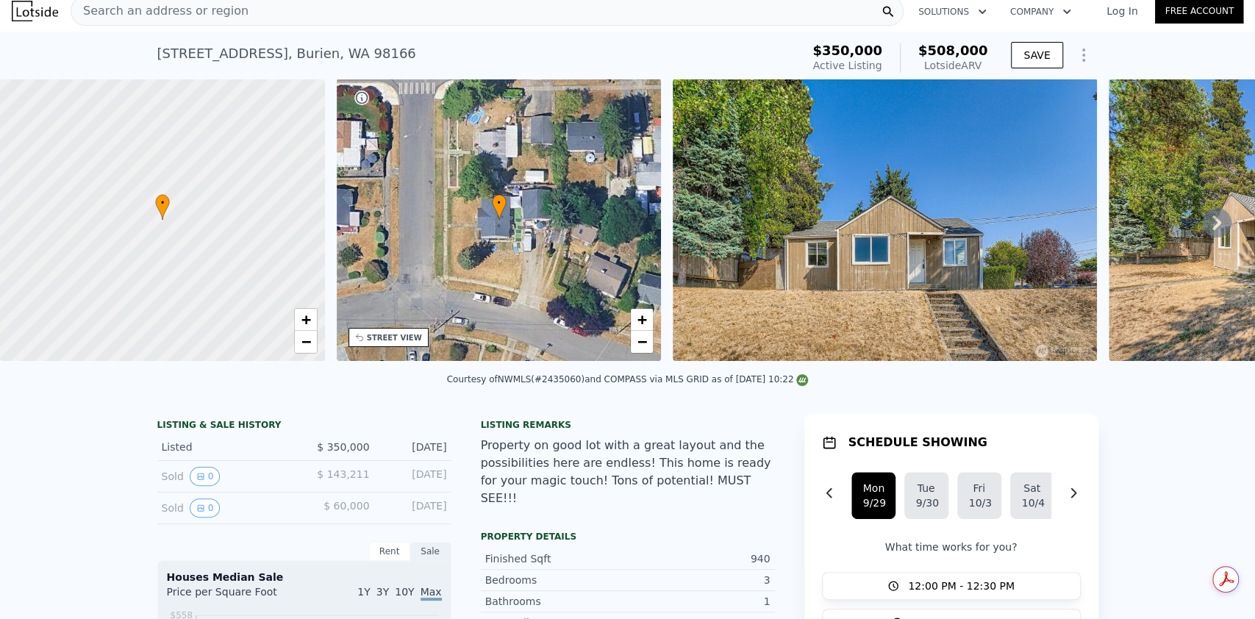
scroll to position [0, 0]
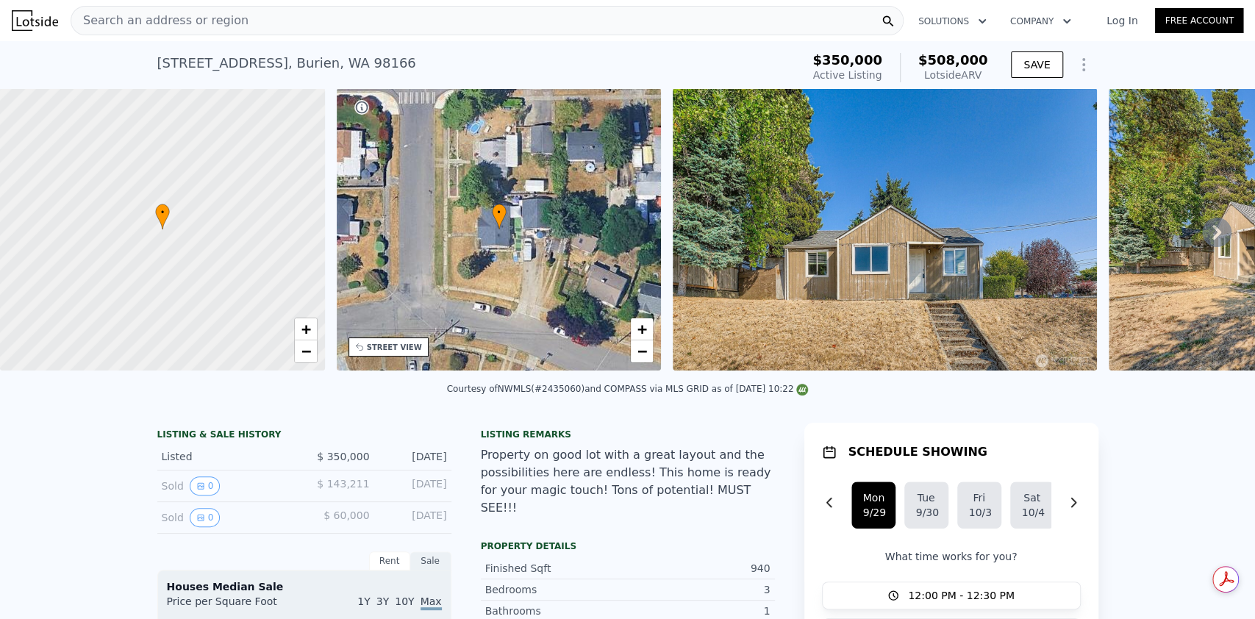
click at [1118, 26] on link "Log In" at bounding box center [1122, 20] width 66 height 15
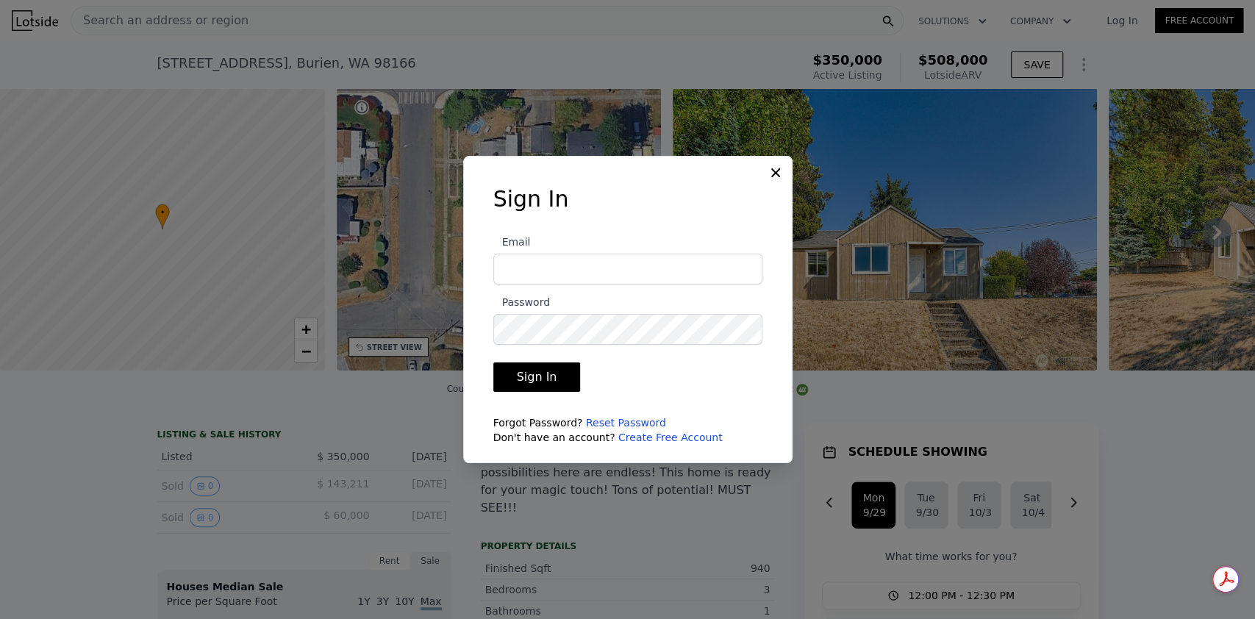
type input "[EMAIL_ADDRESS][DOMAIN_NAME]"
click at [529, 388] on button "Sign In" at bounding box center [537, 377] width 88 height 29
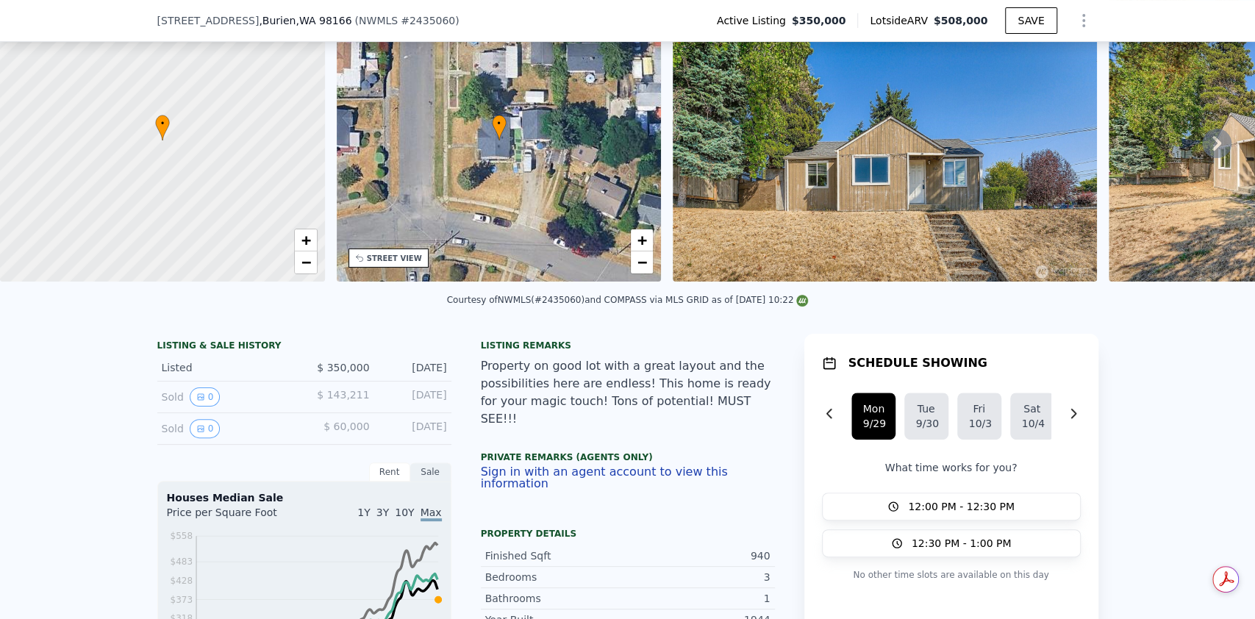
scroll to position [190, 0]
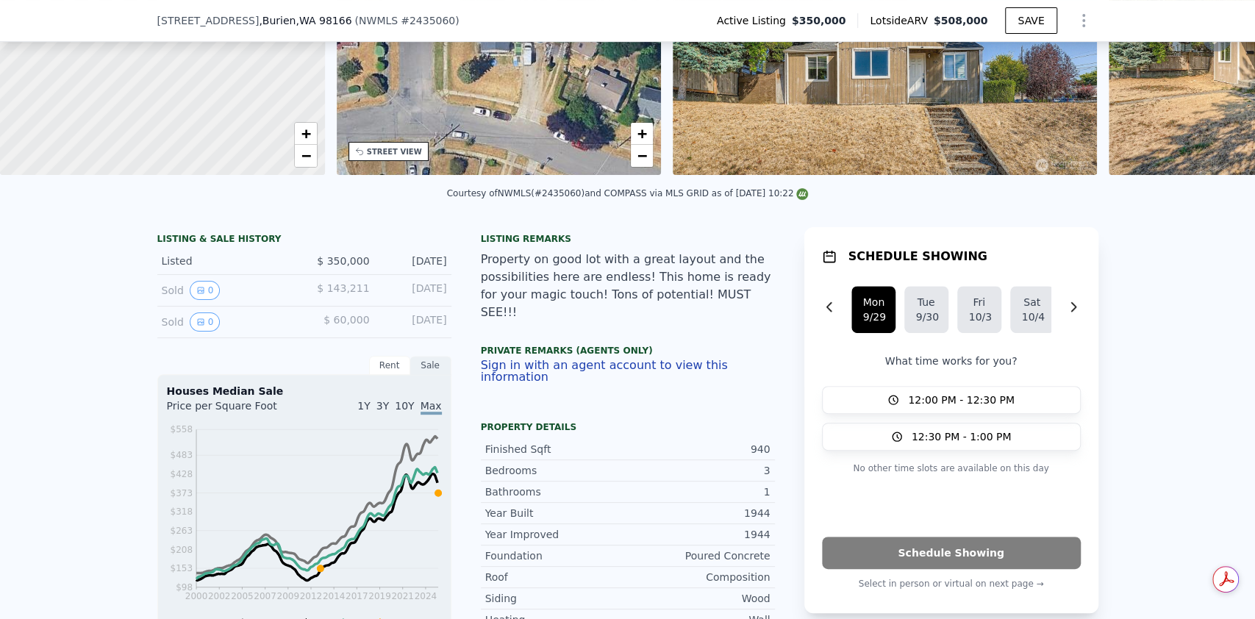
click at [628, 362] on button "Sign in with an agent account to view this information" at bounding box center [628, 372] width 294 height 24
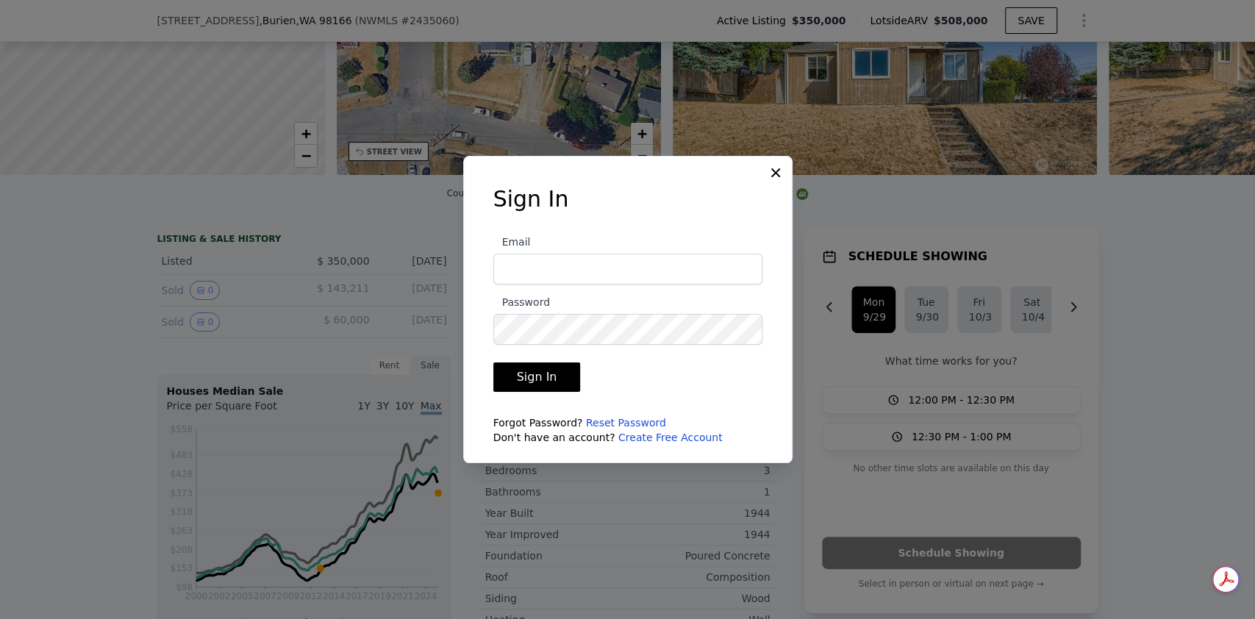
type input "[EMAIL_ADDRESS][DOMAIN_NAME]"
click at [562, 382] on button "Sign In" at bounding box center [537, 377] width 88 height 29
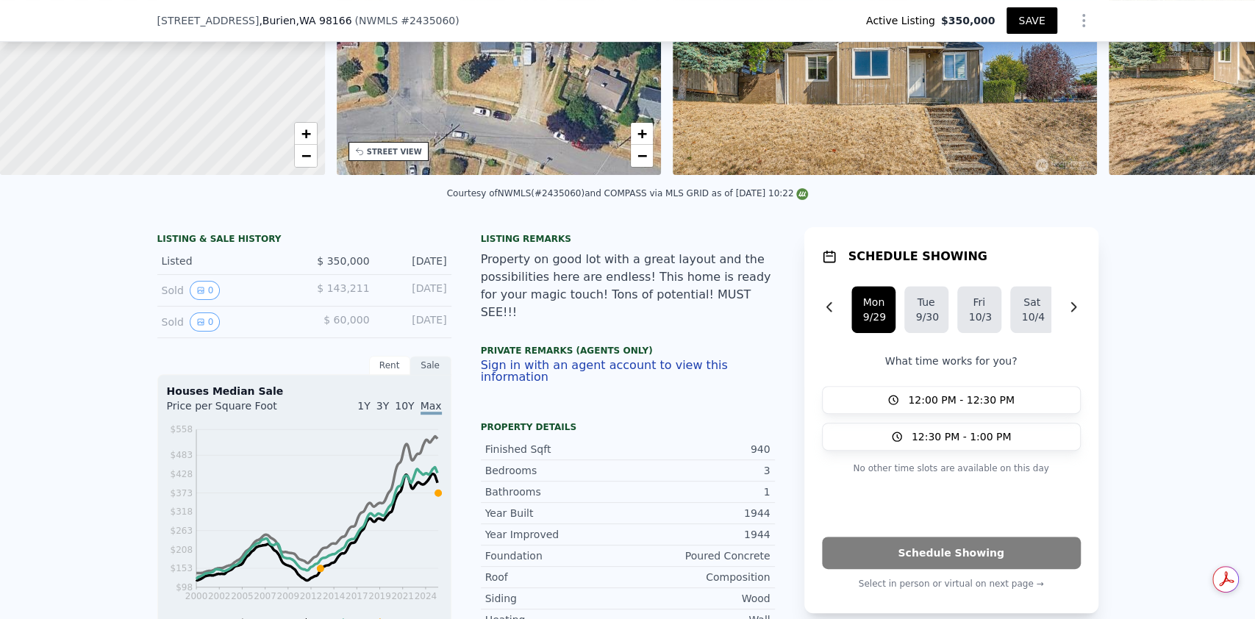
type input "3"
type input "1.75"
type input "780"
type input "1220"
type input "5200"
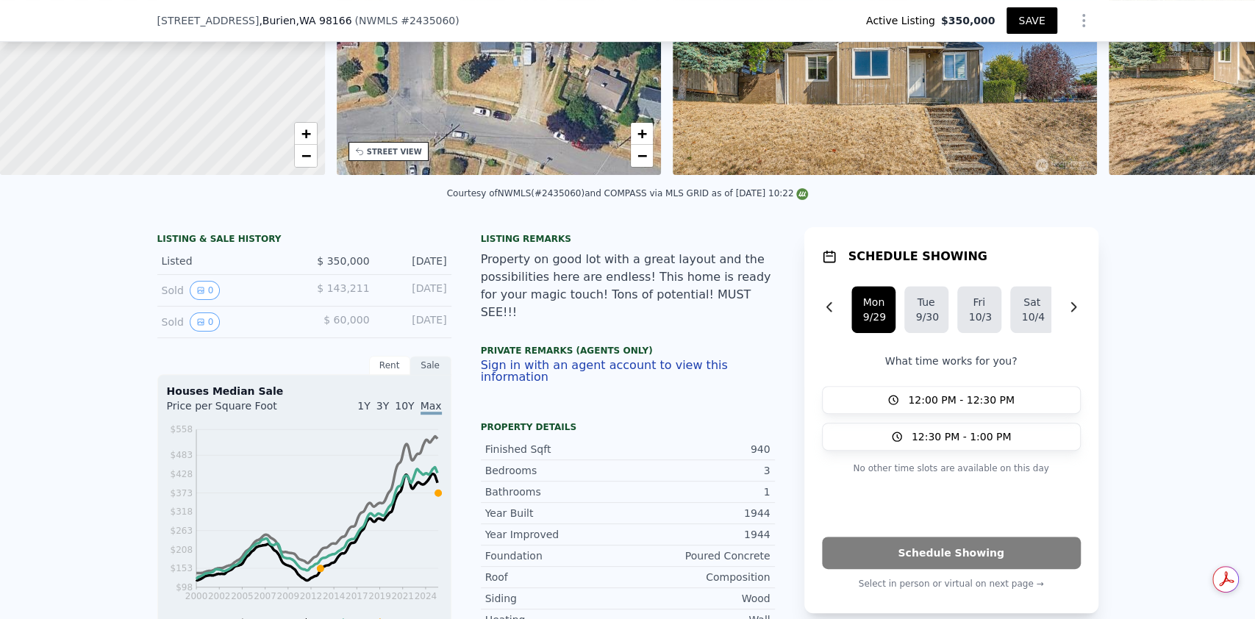
type input "13066"
checkbox input "true"
type input "$ 575,000"
type input "5"
type input "$ 94,000"
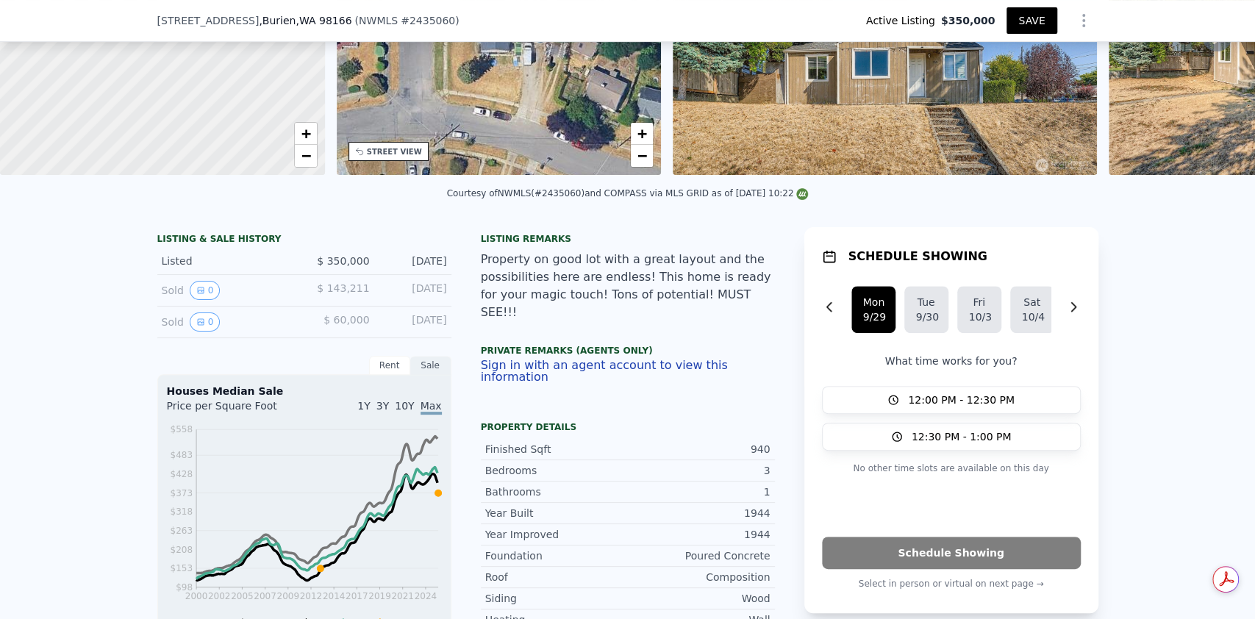
type input "$ 69,052"
